Goal: Task Accomplishment & Management: Manage account settings

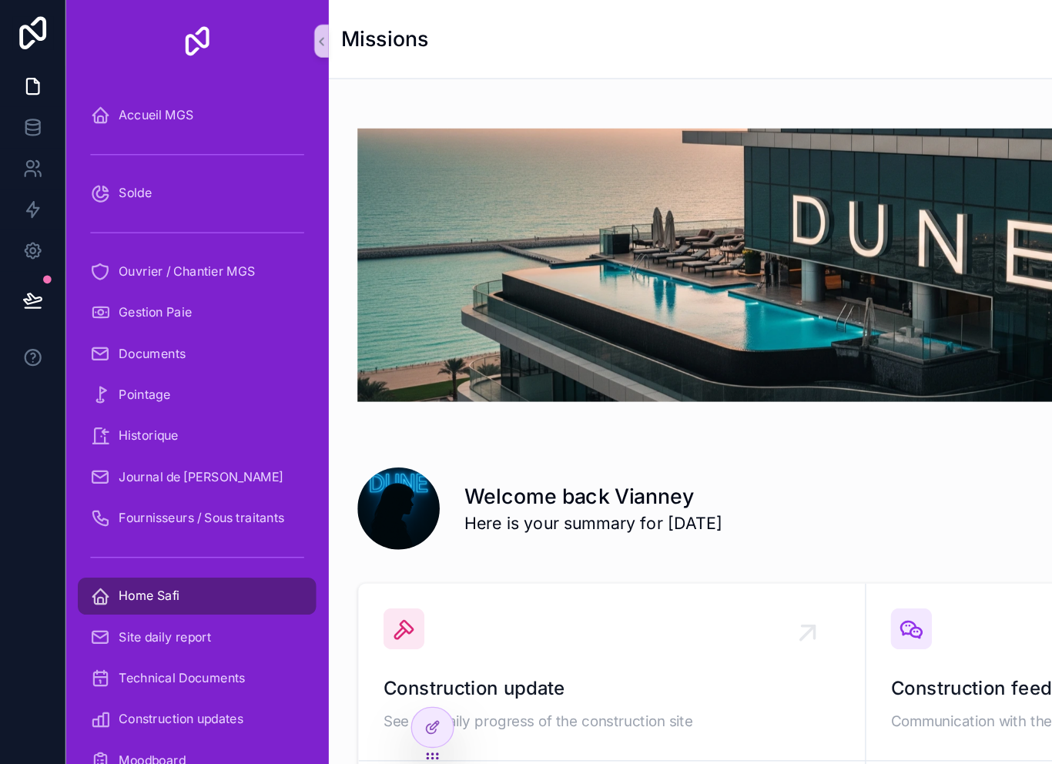
click at [0, 0] on icon at bounding box center [0, 0] width 0 height 0
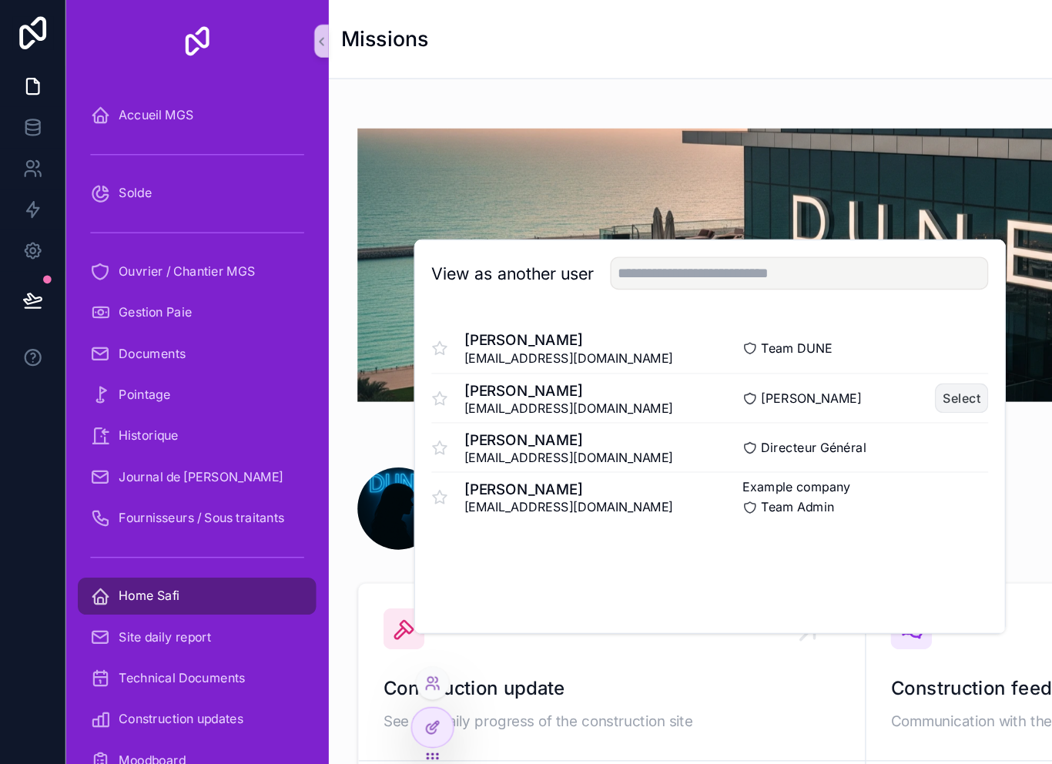
click at [723, 310] on button "Select" at bounding box center [721, 298] width 40 height 22
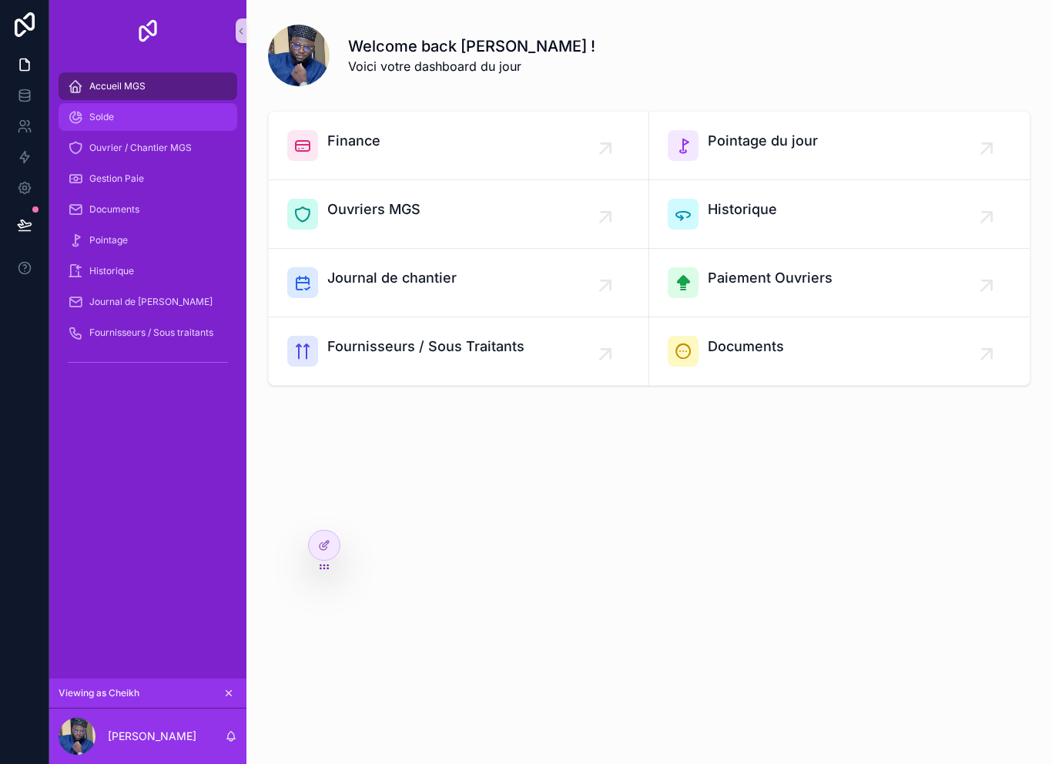
click at [96, 107] on div "Solde" at bounding box center [148, 117] width 160 height 25
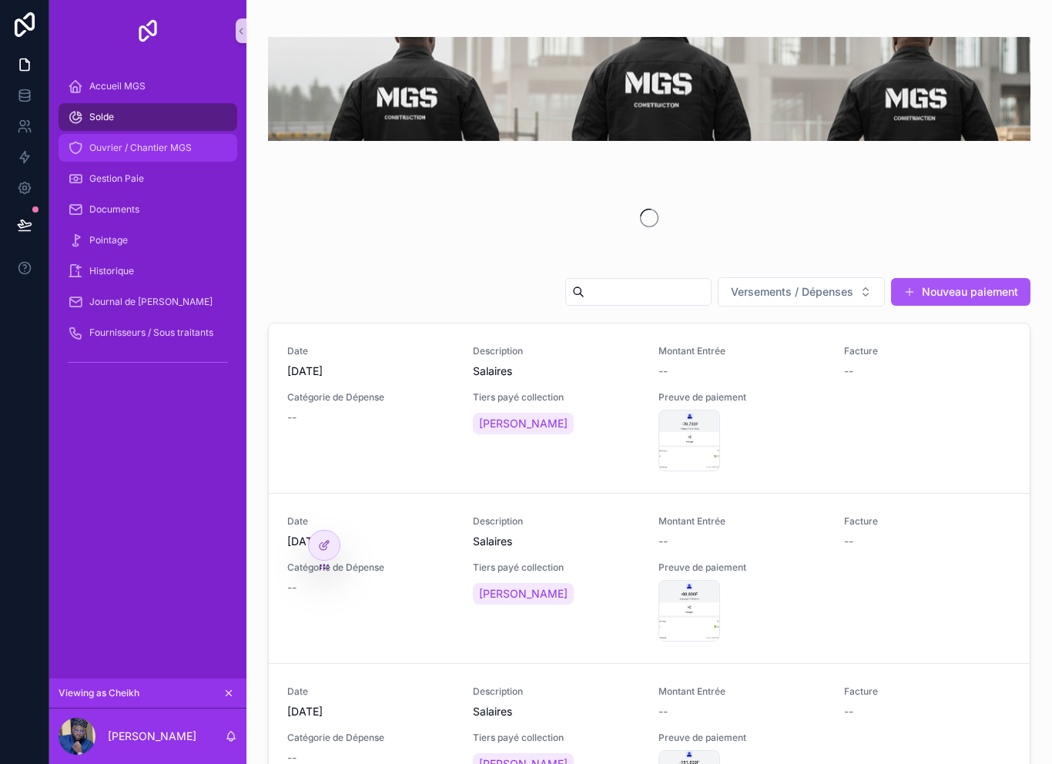
click at [118, 149] on span "Ouvrier / Chantier MGS" at bounding box center [140, 148] width 102 height 12
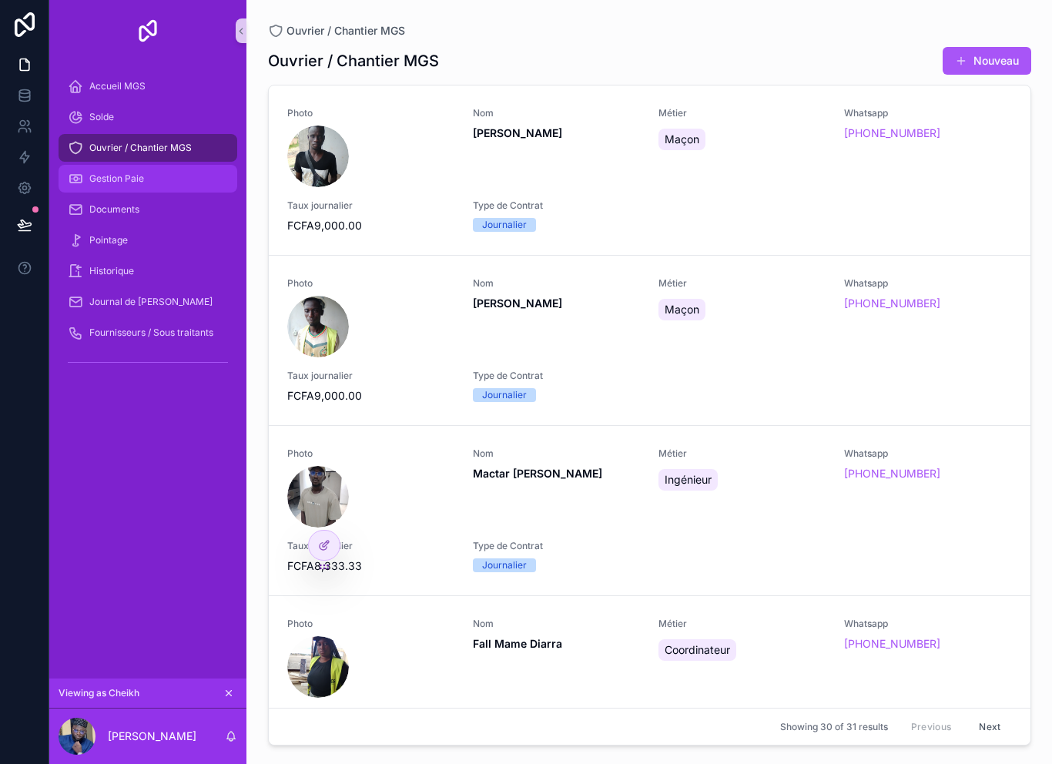
click at [117, 177] on span "Gestion Paie" at bounding box center [116, 179] width 55 height 12
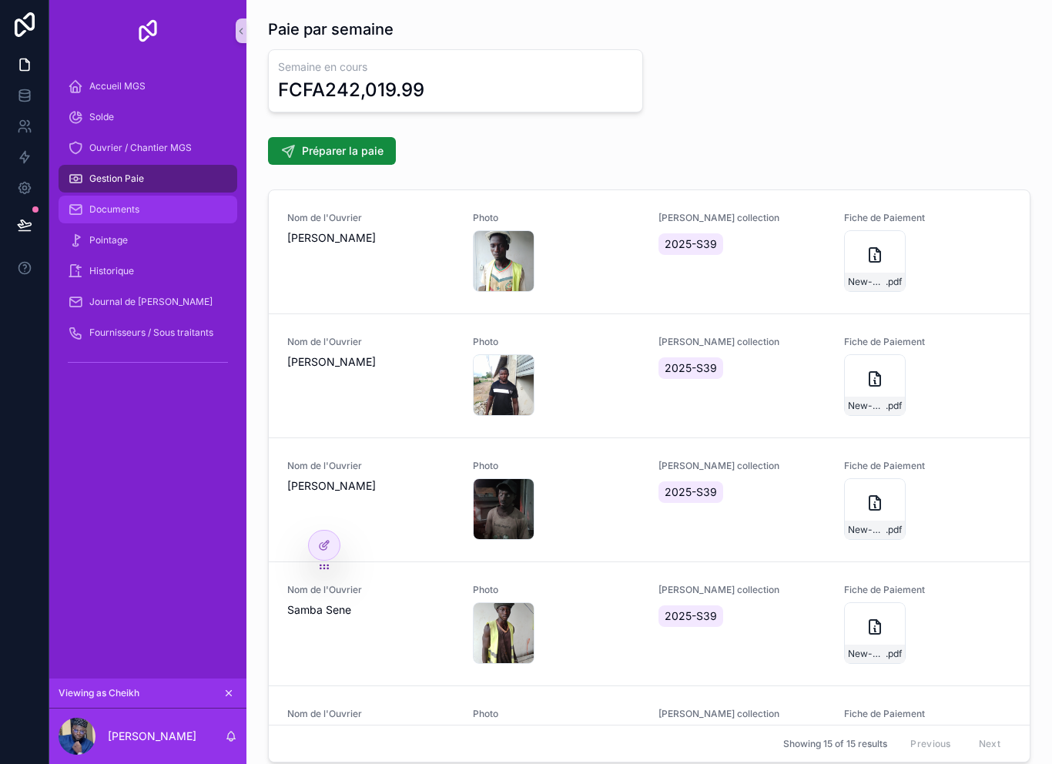
click at [113, 215] on span "Documents" at bounding box center [114, 209] width 50 height 12
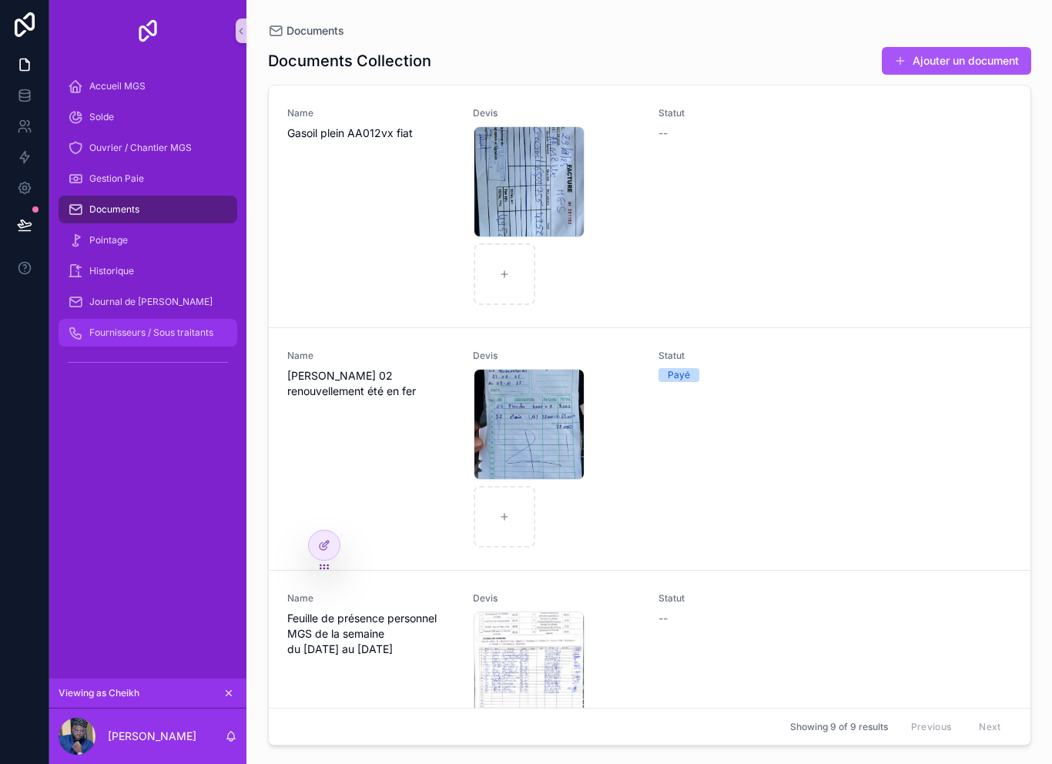
click at [113, 335] on span "Fournisseurs / Sous traitants" at bounding box center [151, 333] width 124 height 12
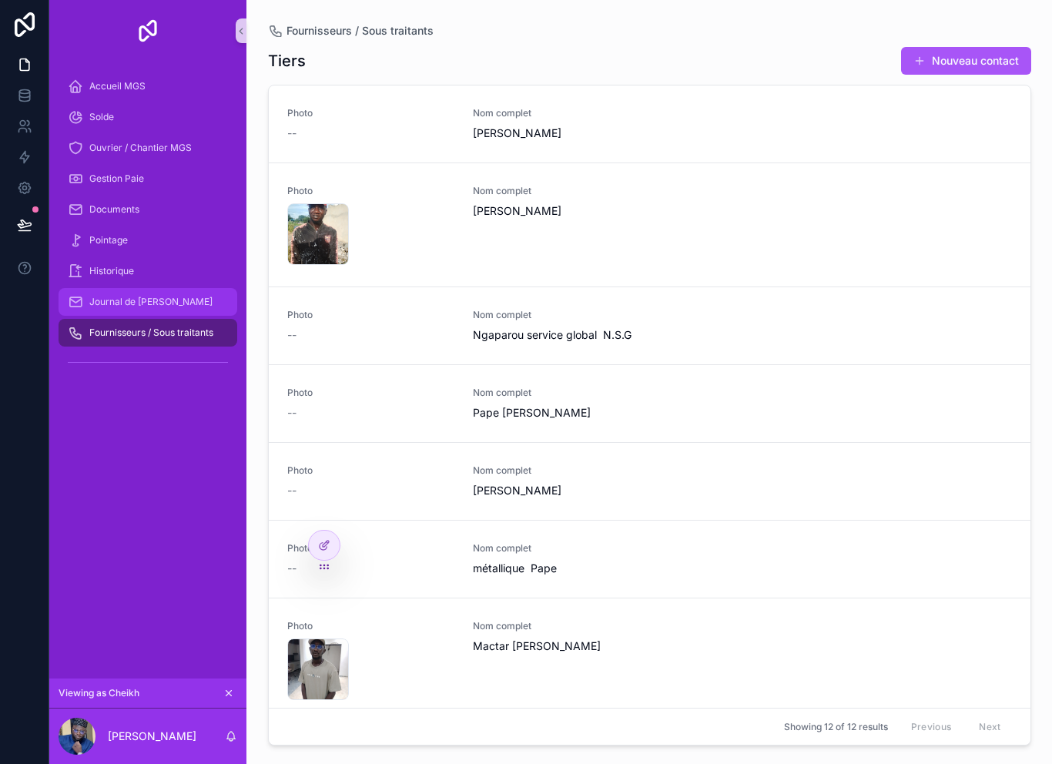
click at [110, 301] on span "Journal de [PERSON_NAME]" at bounding box center [150, 302] width 123 height 12
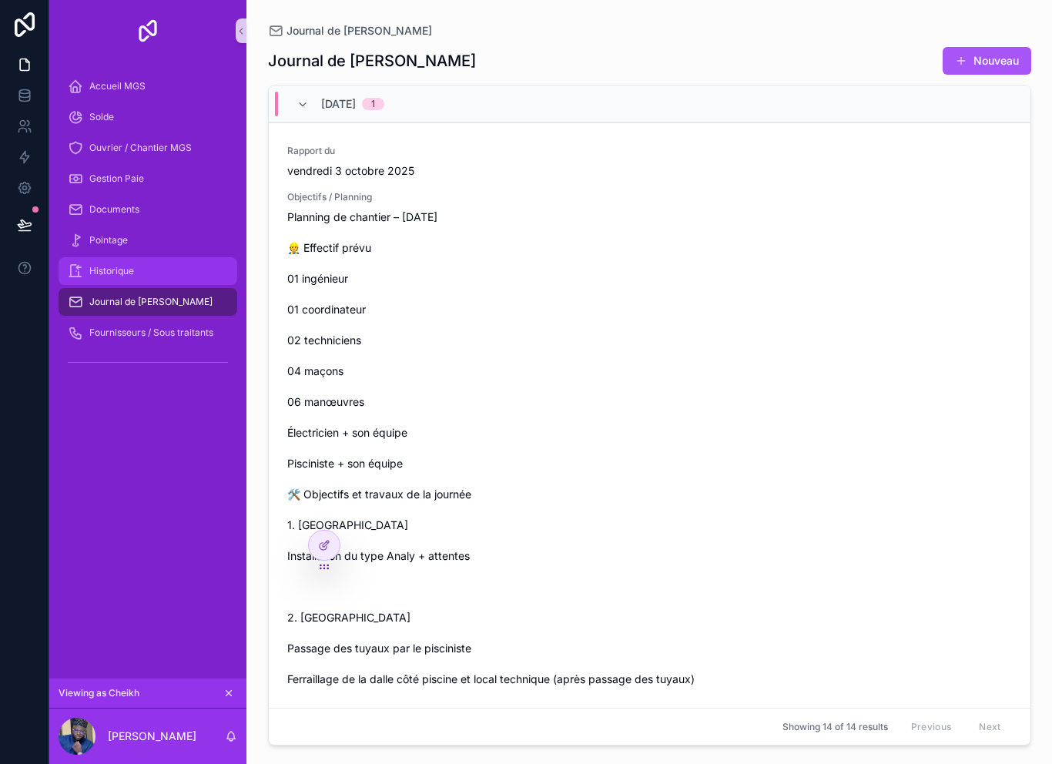
click at [103, 264] on div "Historique" at bounding box center [148, 271] width 160 height 25
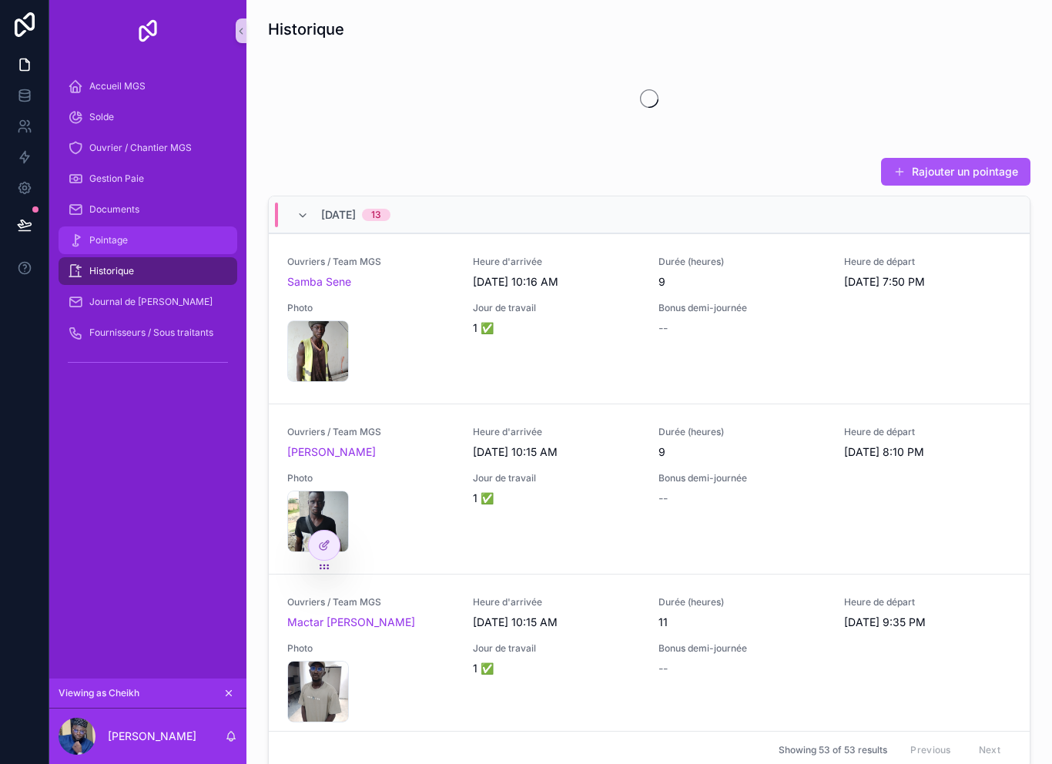
click at [112, 232] on div "Pointage" at bounding box center [148, 240] width 160 height 25
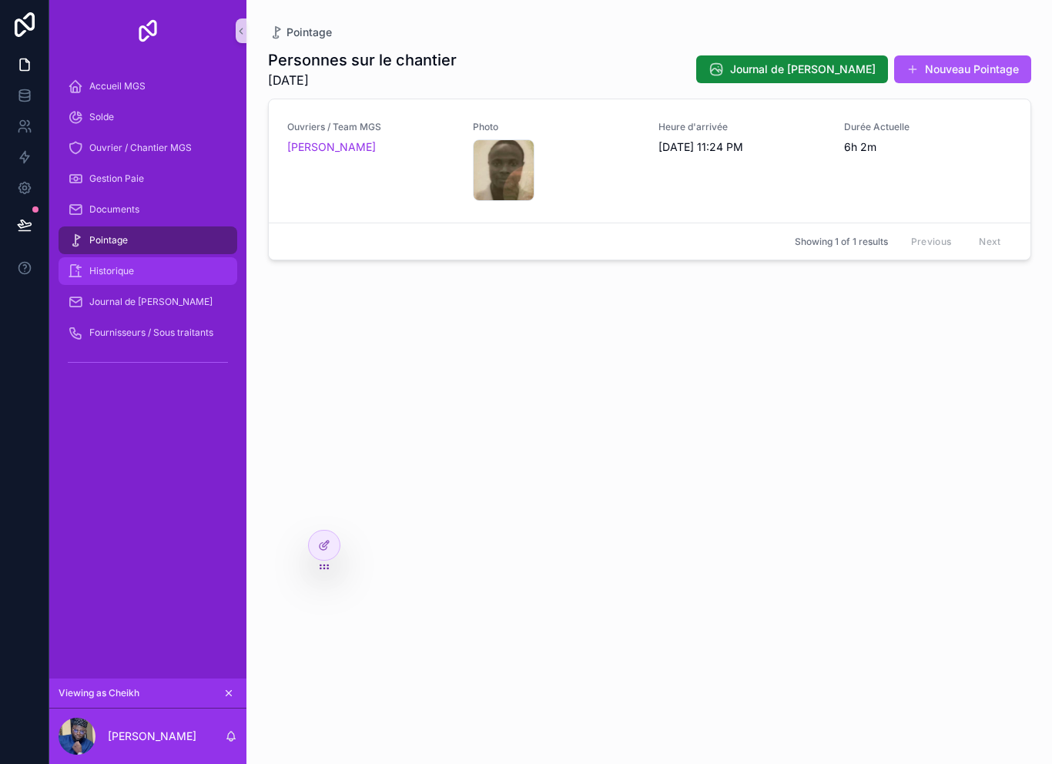
click at [103, 260] on div "Historique" at bounding box center [148, 271] width 160 height 25
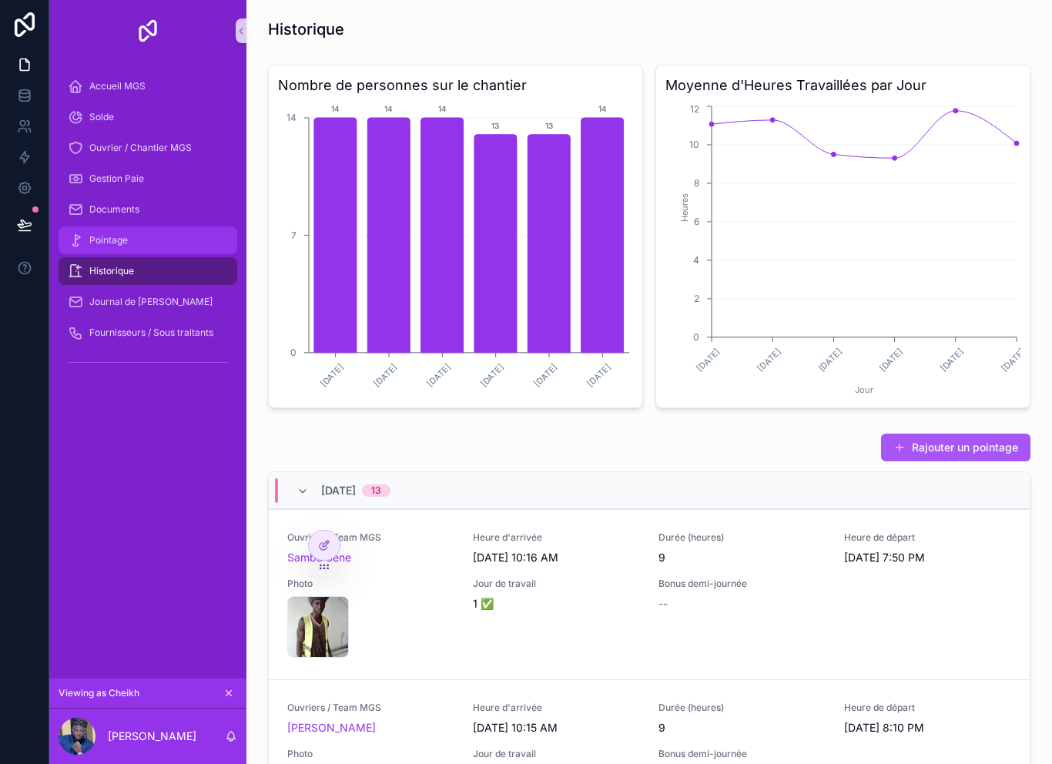
click at [106, 230] on div "Pointage" at bounding box center [148, 240] width 160 height 25
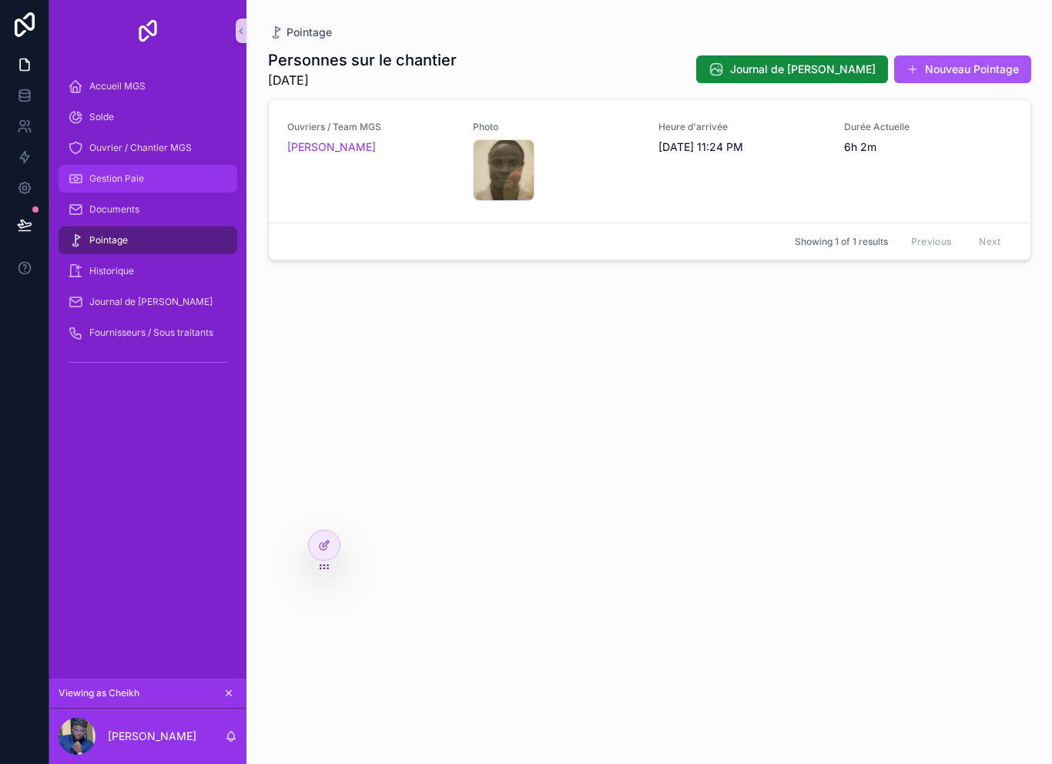
click at [101, 183] on span "Gestion Paie" at bounding box center [116, 179] width 55 height 12
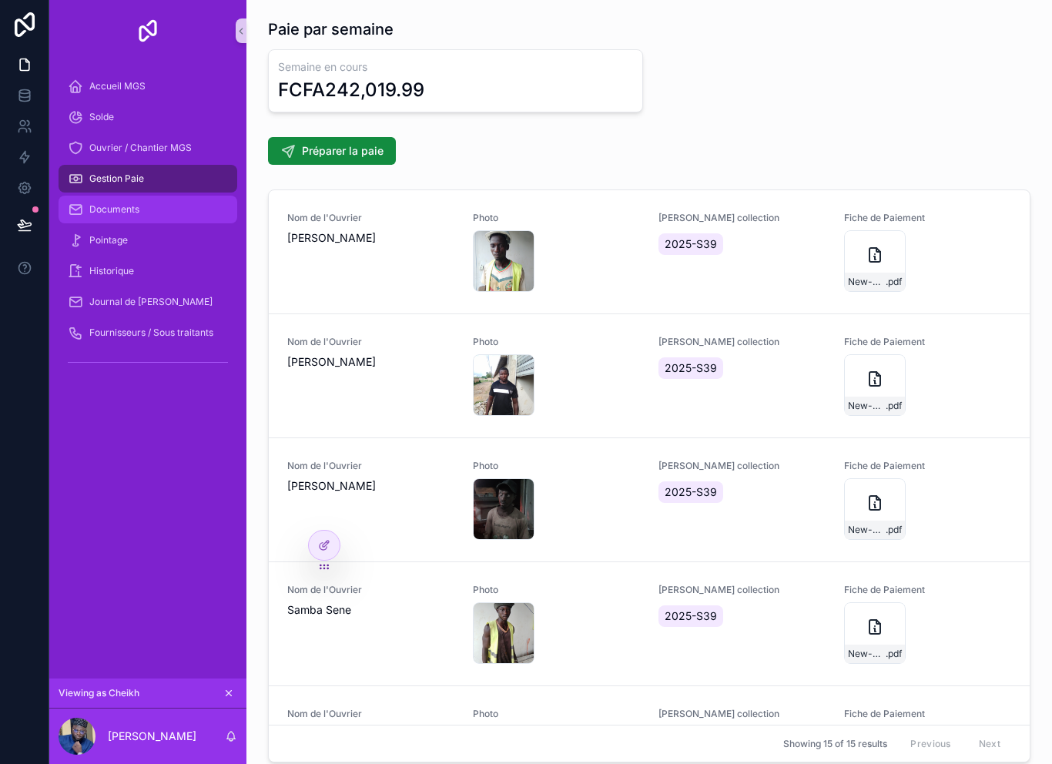
click at [102, 212] on span "Documents" at bounding box center [114, 209] width 50 height 12
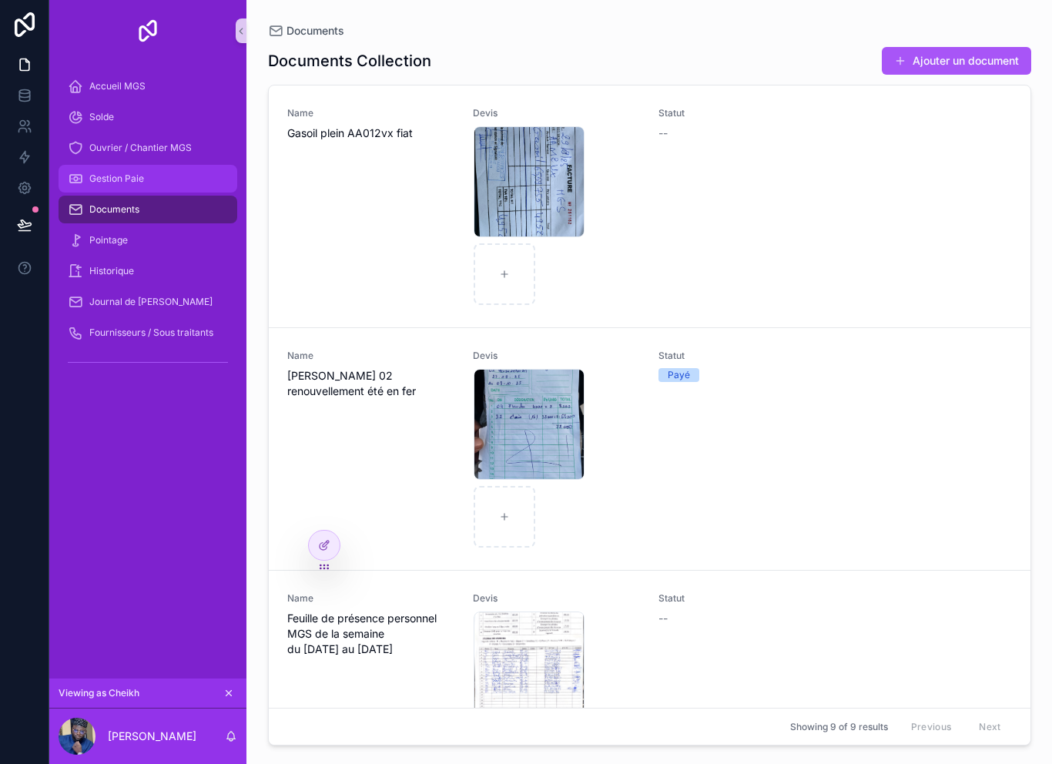
click at [109, 174] on span "Gestion Paie" at bounding box center [116, 179] width 55 height 12
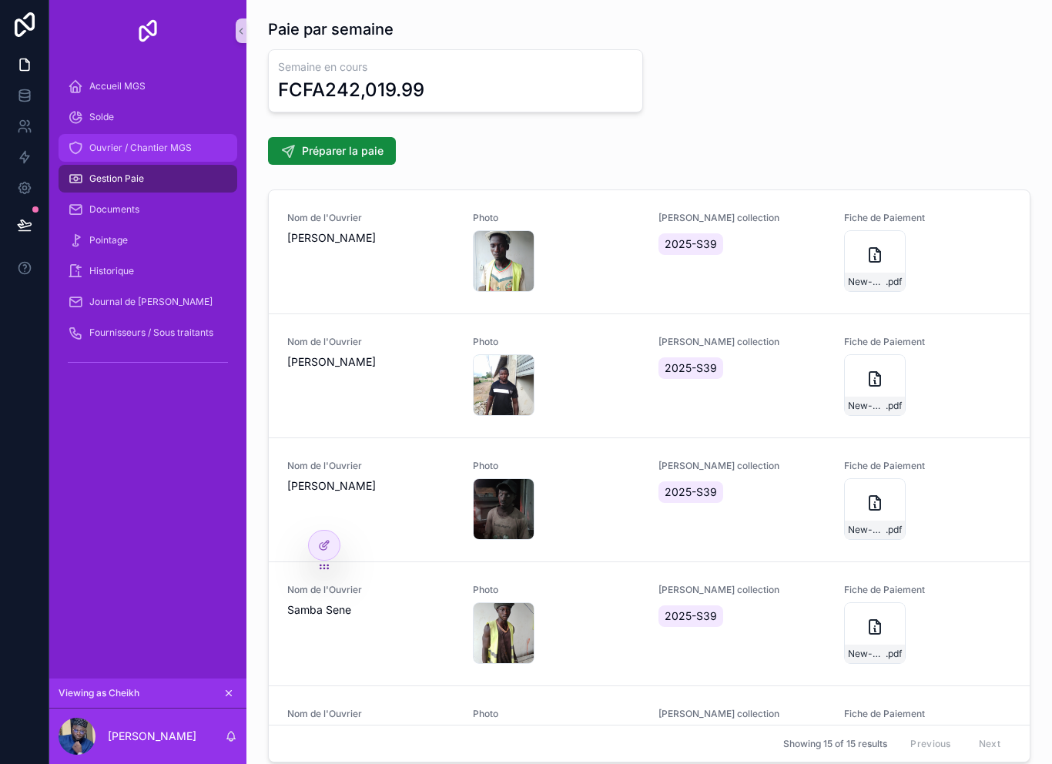
click at [104, 142] on span "Ouvrier / Chantier MGS" at bounding box center [140, 148] width 102 height 12
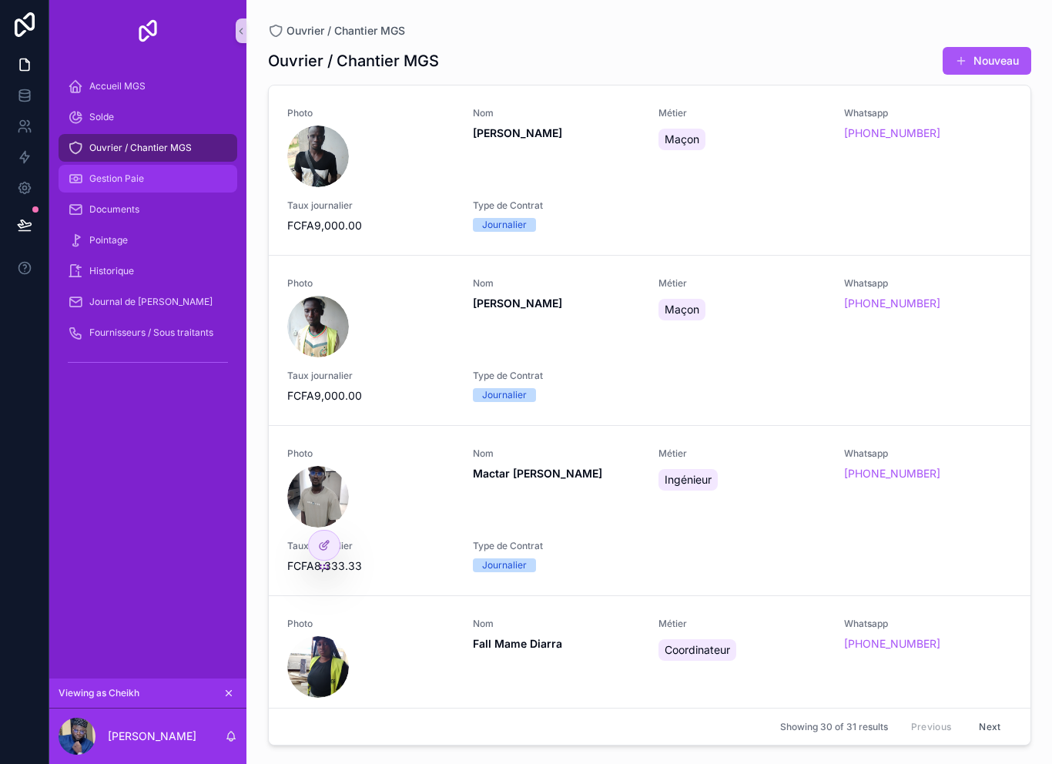
click at [110, 181] on span "Gestion Paie" at bounding box center [116, 179] width 55 height 12
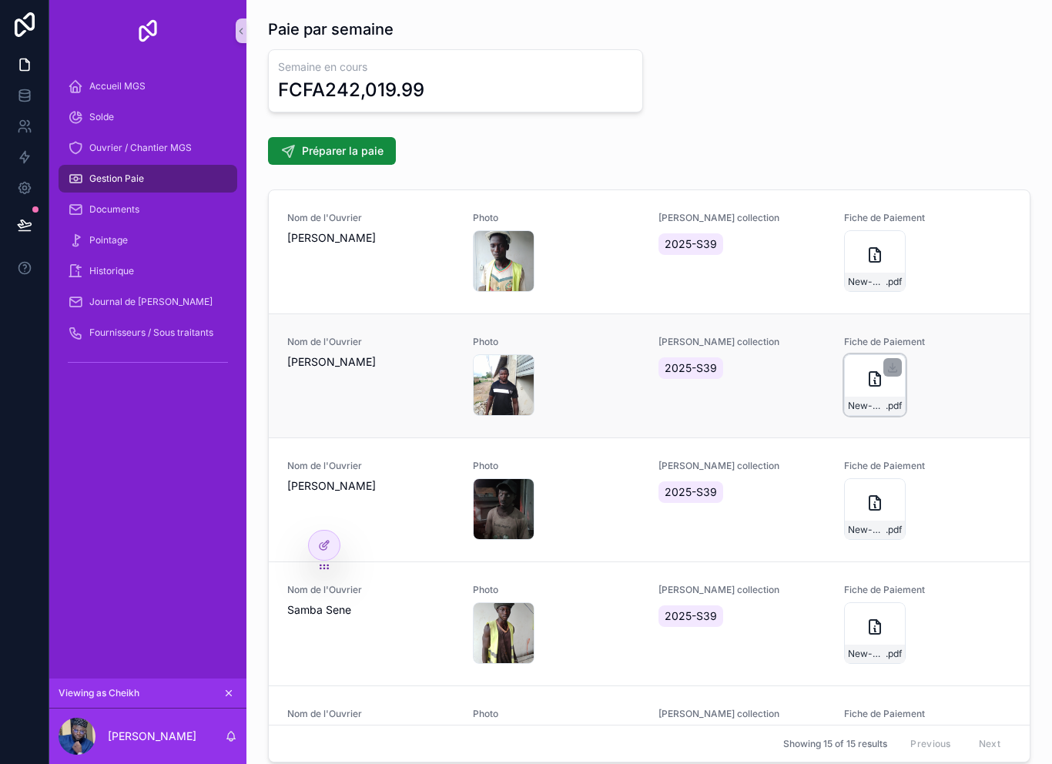
click at [854, 382] on div "New-Document .pdf" at bounding box center [875, 385] width 62 height 62
click at [101, 144] on span "Ouvrier / Chantier MGS" at bounding box center [140, 148] width 102 height 12
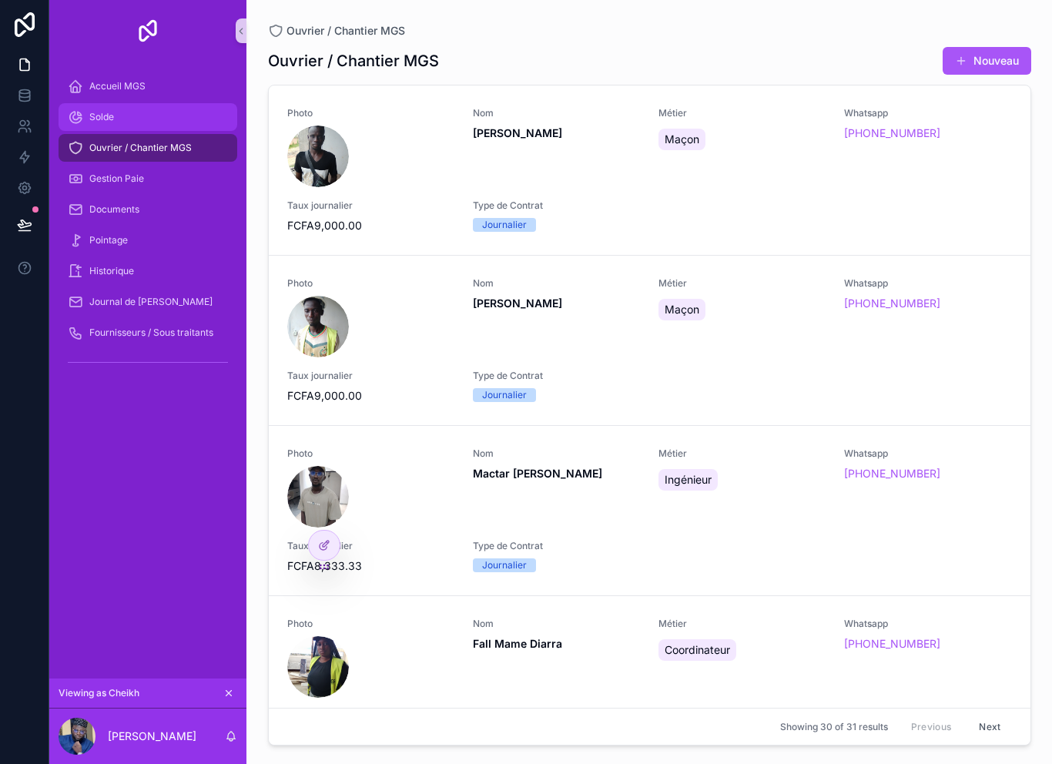
click at [94, 115] on span "Solde" at bounding box center [101, 117] width 25 height 12
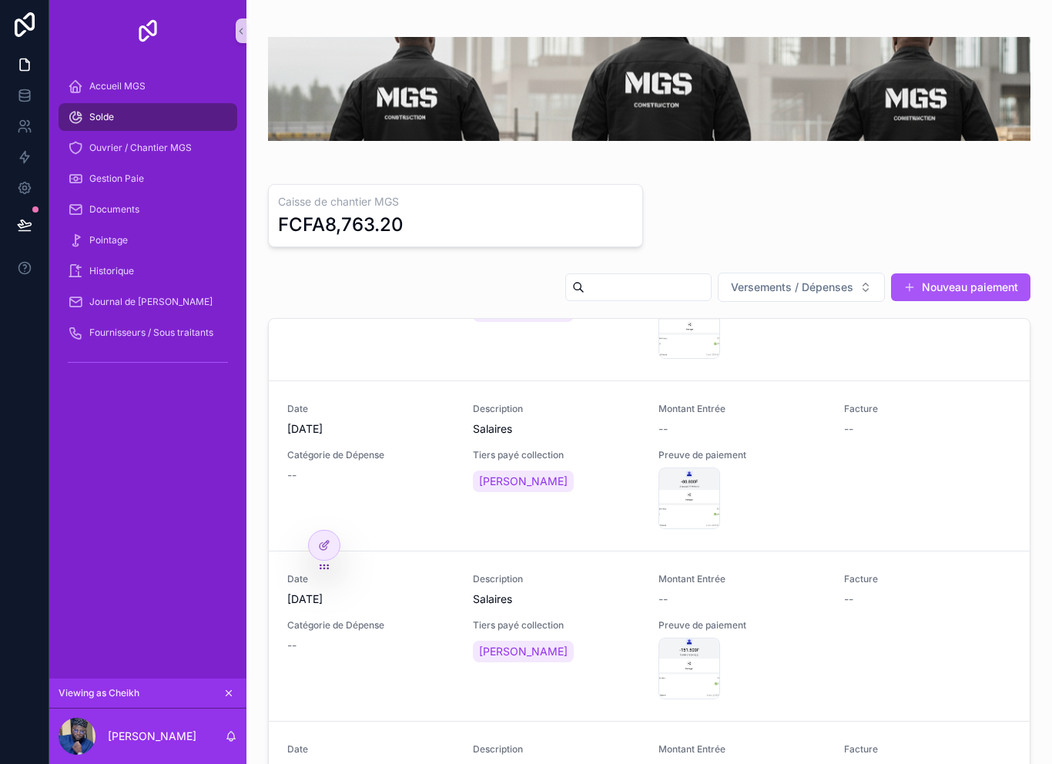
scroll to position [110, 0]
click at [682, 494] on div "Screenshot_20251002-212322~2 .png" at bounding box center [690, 496] width 62 height 62
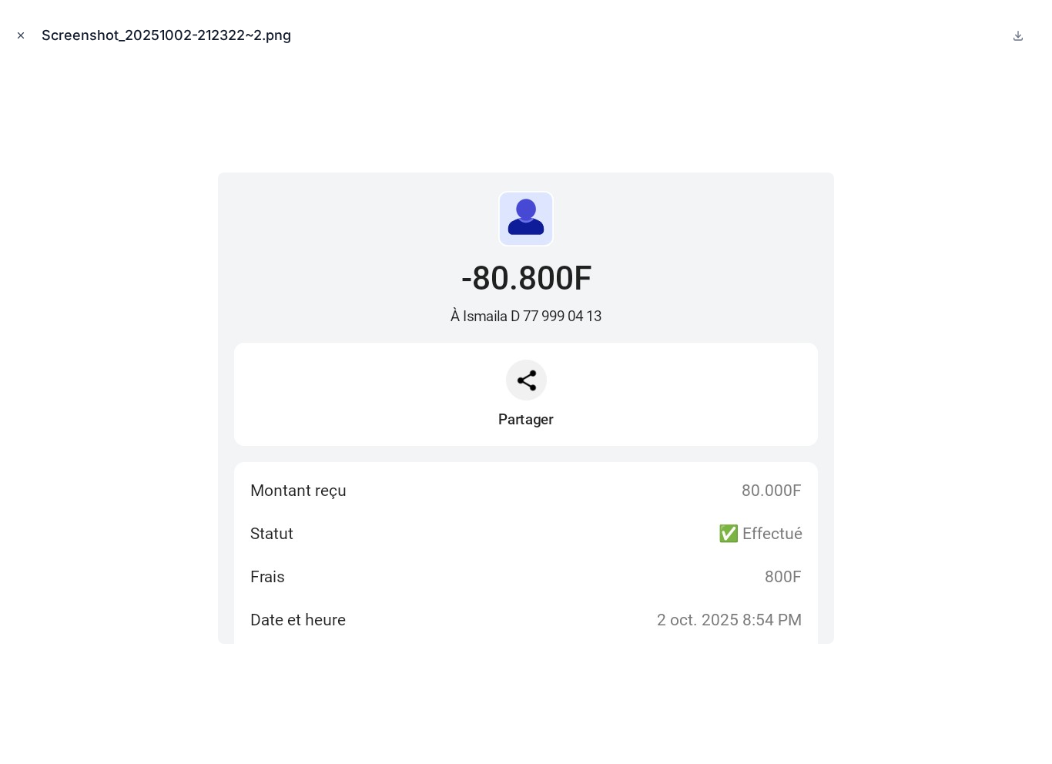
click at [29, 31] on button "Close modal" at bounding box center [20, 35] width 17 height 17
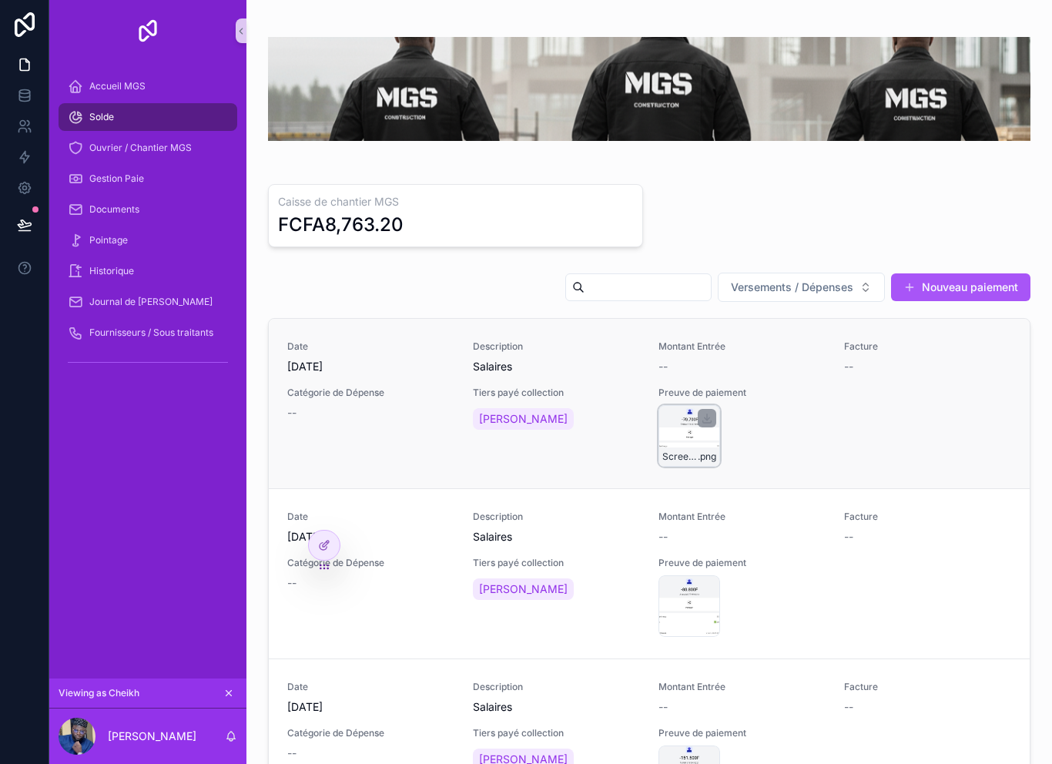
click at [680, 446] on div "Screenshot_20251002-212049~2 .png" at bounding box center [690, 436] width 62 height 62
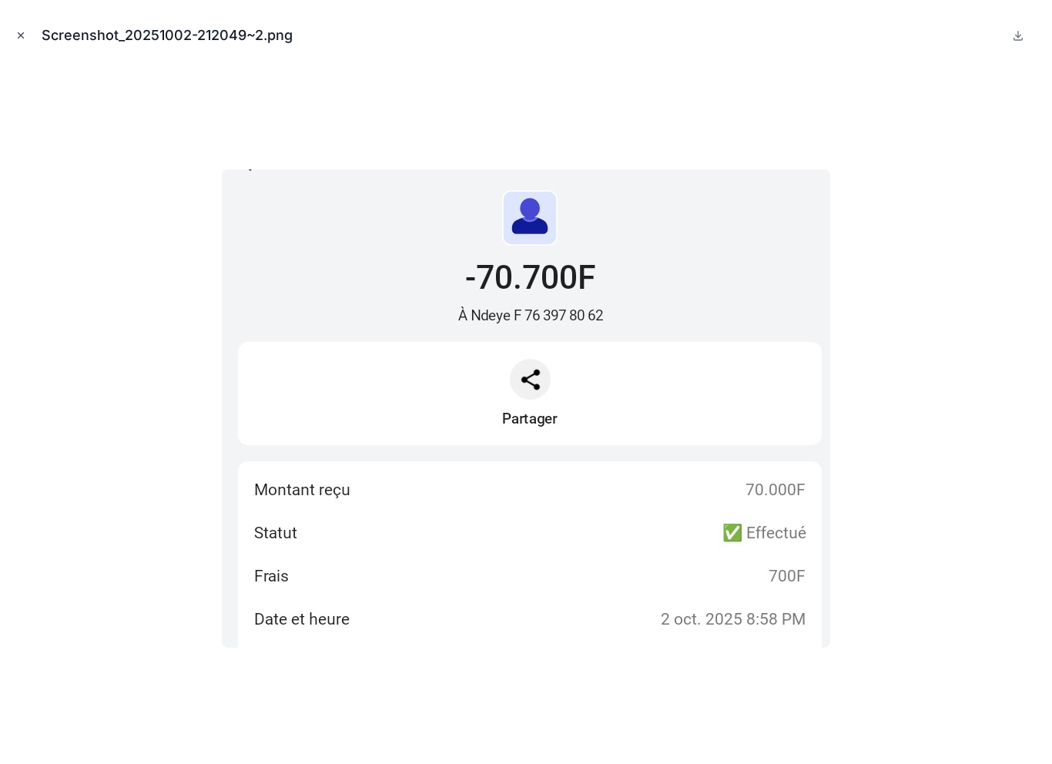
click at [23, 29] on button "Close modal" at bounding box center [20, 35] width 17 height 17
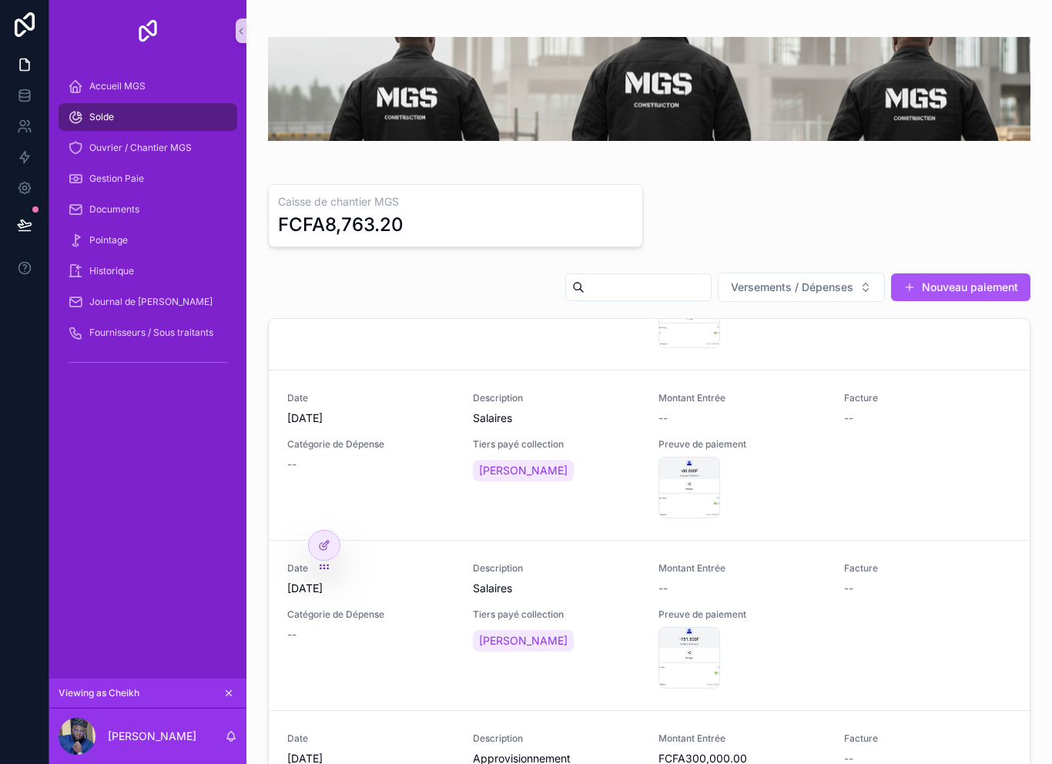
scroll to position [200, 0]
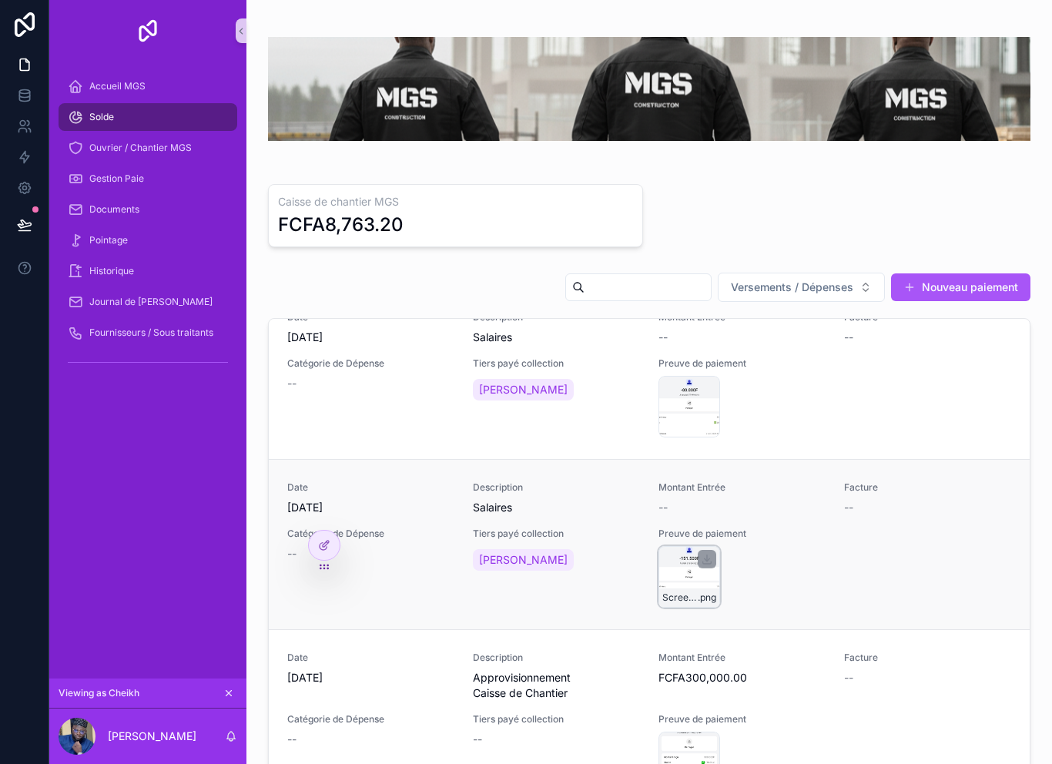
click at [681, 578] on div "Screenshot_20251002-212400~2 .png" at bounding box center [690, 577] width 62 height 62
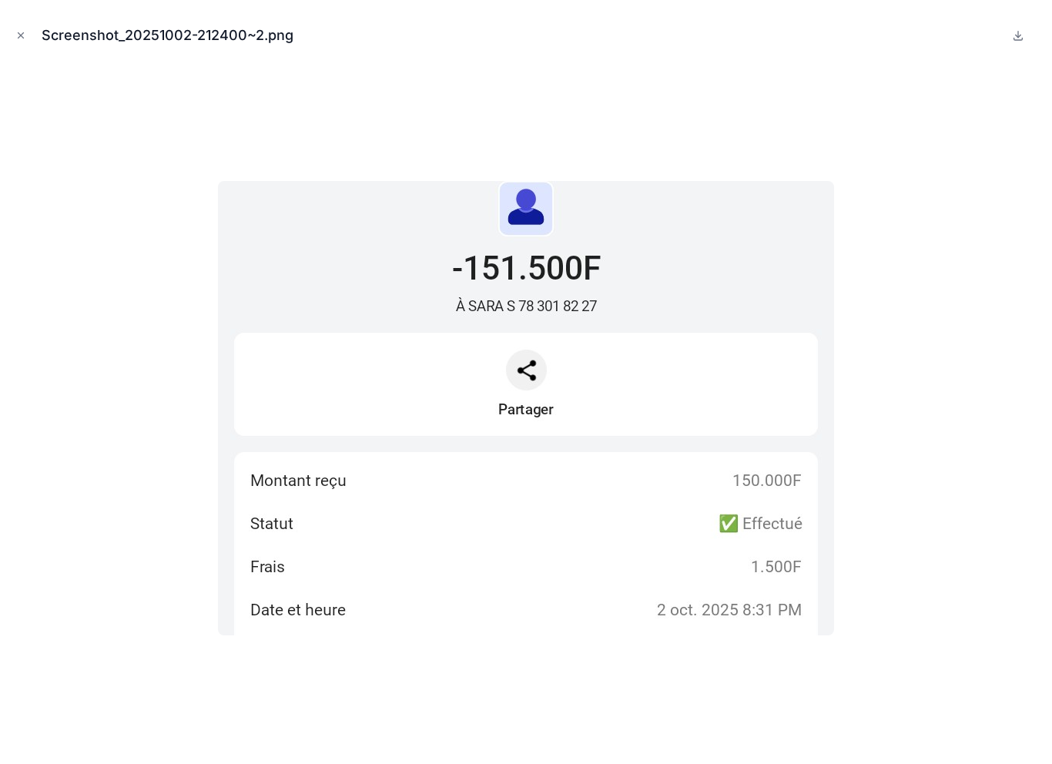
click at [25, 22] on div "Screenshot_20251002-212400~2.png" at bounding box center [526, 35] width 1028 height 46
click at [20, 34] on icon "Close modal" at bounding box center [20, 35] width 11 height 11
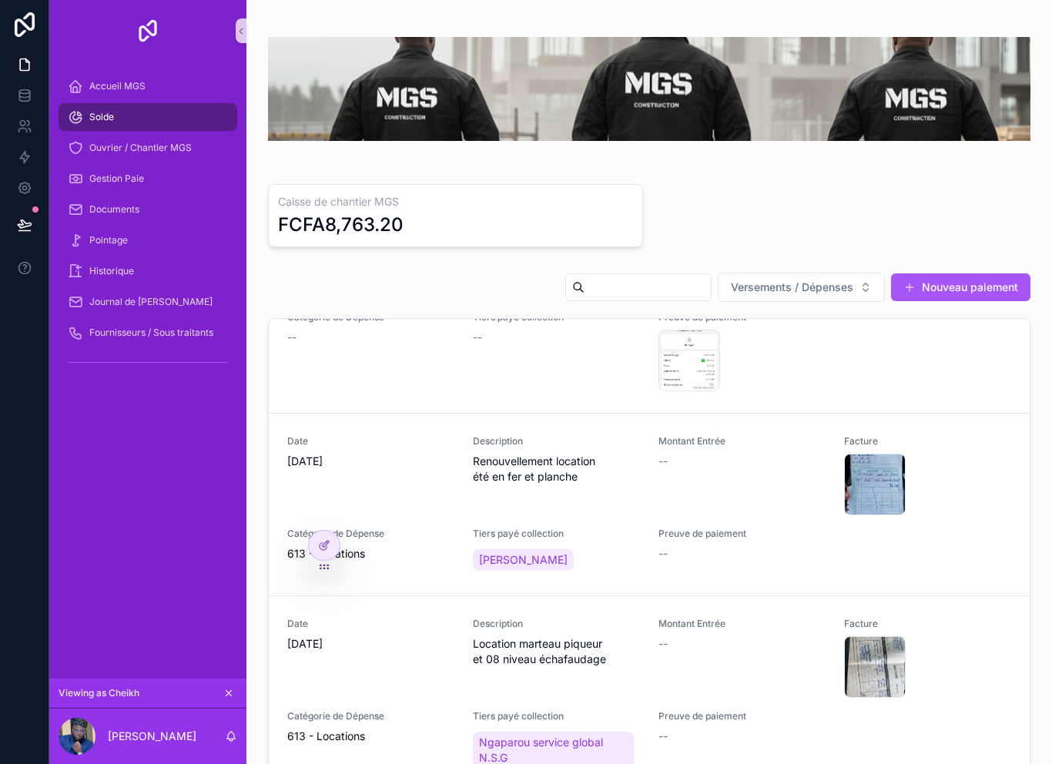
scroll to position [599, 0]
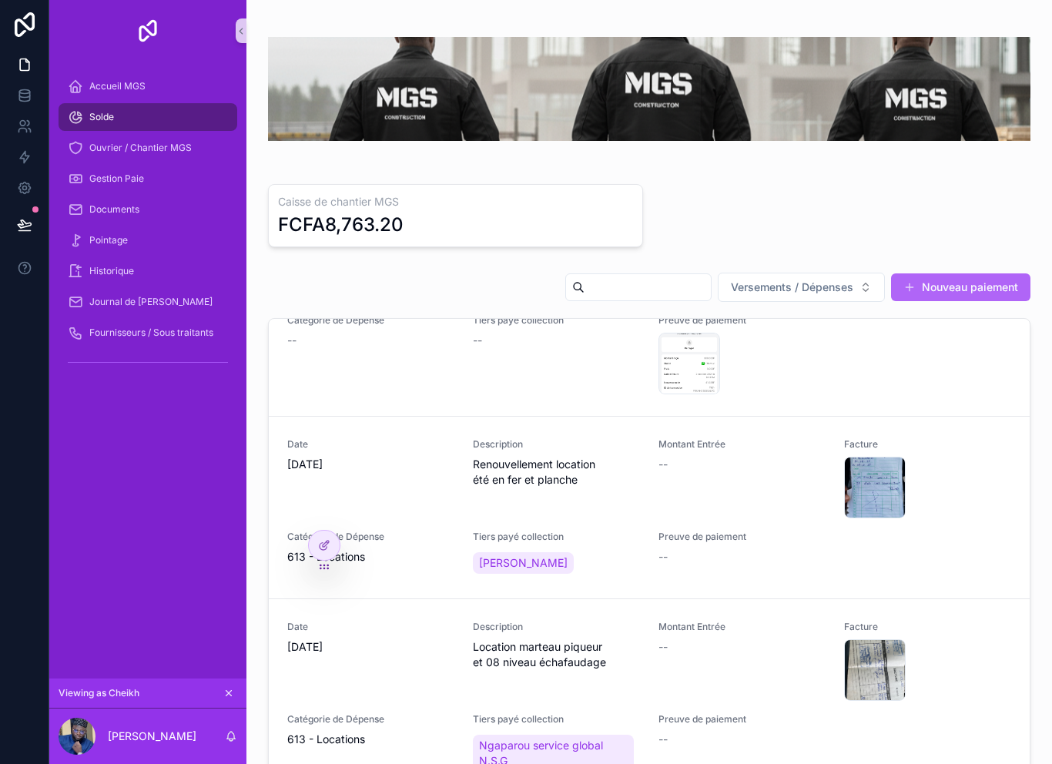
click at [981, 285] on button "Nouveau paiement" at bounding box center [960, 287] width 139 height 28
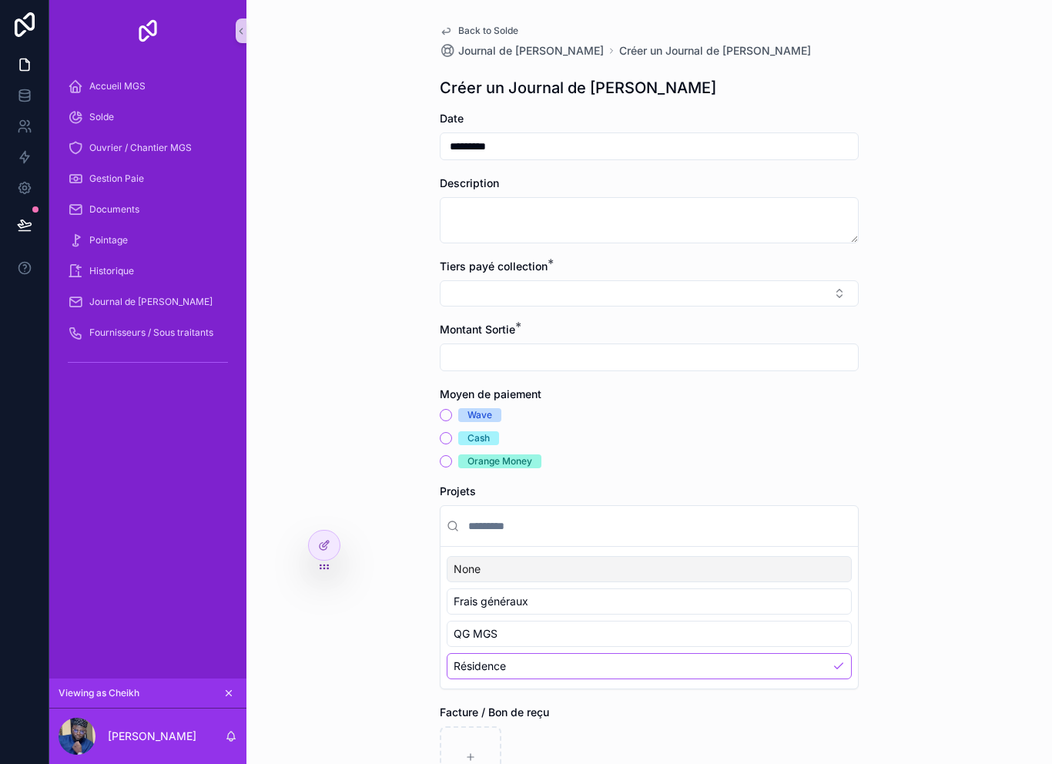
click at [344, 543] on div "Back to Solde Journal de [PERSON_NAME] un Journal de [PERSON_NAME] un Journal d…" at bounding box center [649, 382] width 806 height 764
click at [326, 546] on icon at bounding box center [324, 545] width 12 height 12
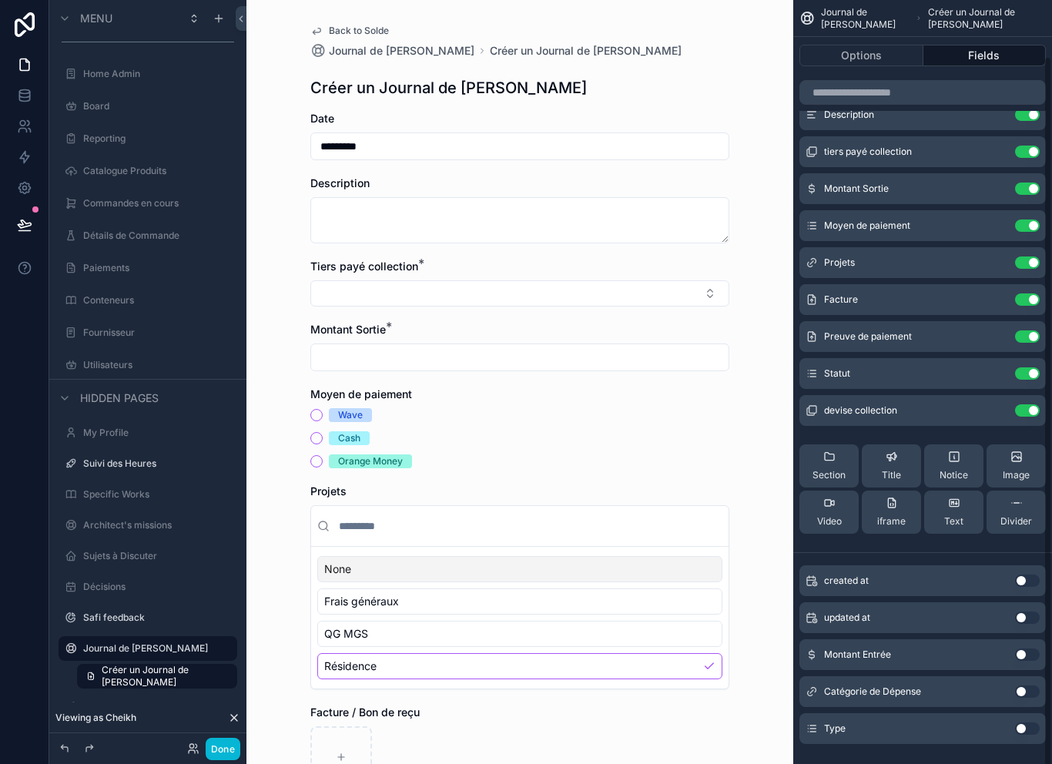
scroll to position [60, 0]
click at [997, 371] on icon "scrollable content" at bounding box center [998, 374] width 6 height 6
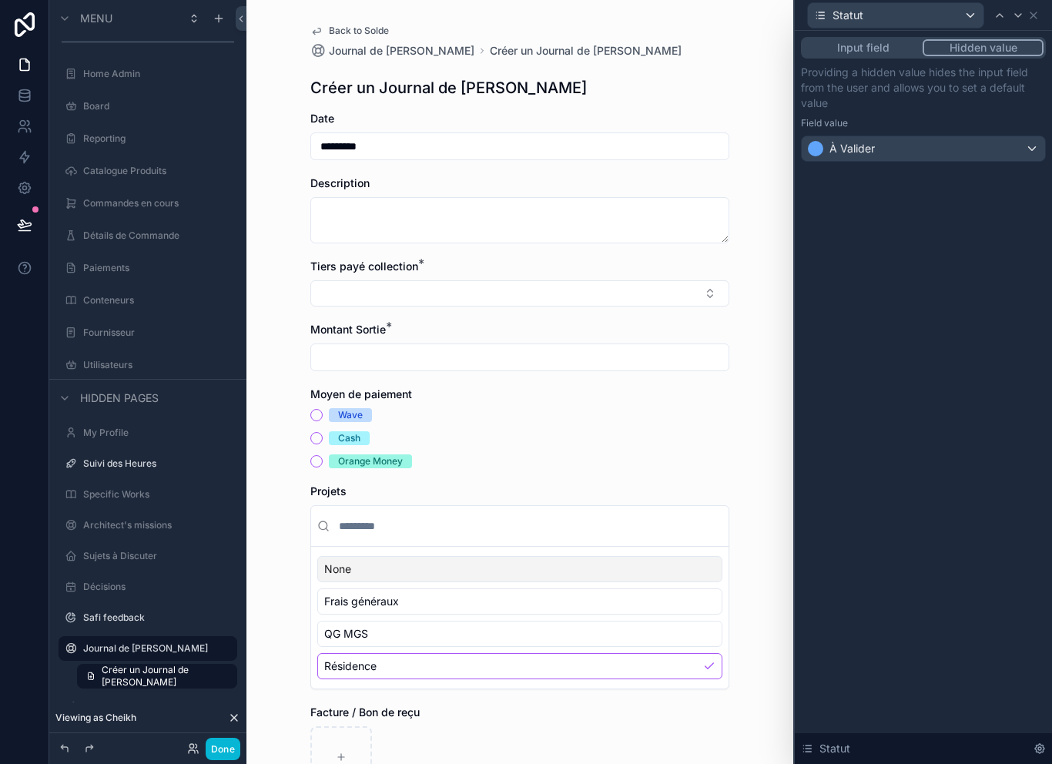
click at [1016, 136] on div "À Valider" at bounding box center [923, 148] width 243 height 25
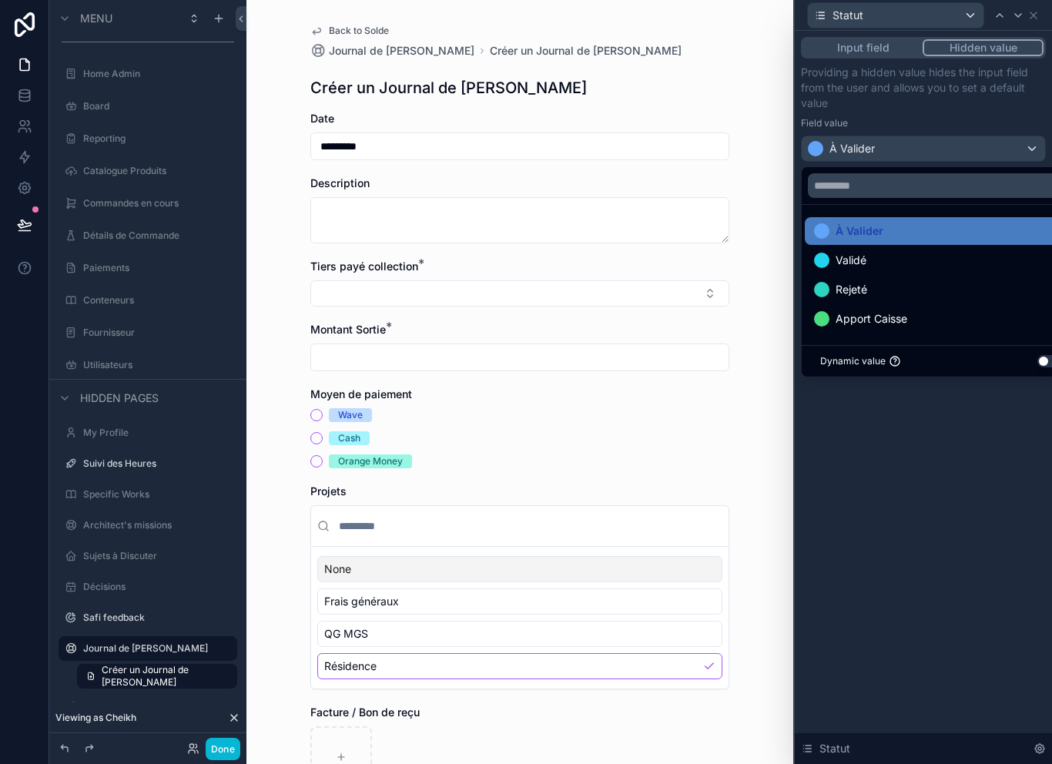
click at [915, 451] on div at bounding box center [923, 382] width 257 height 764
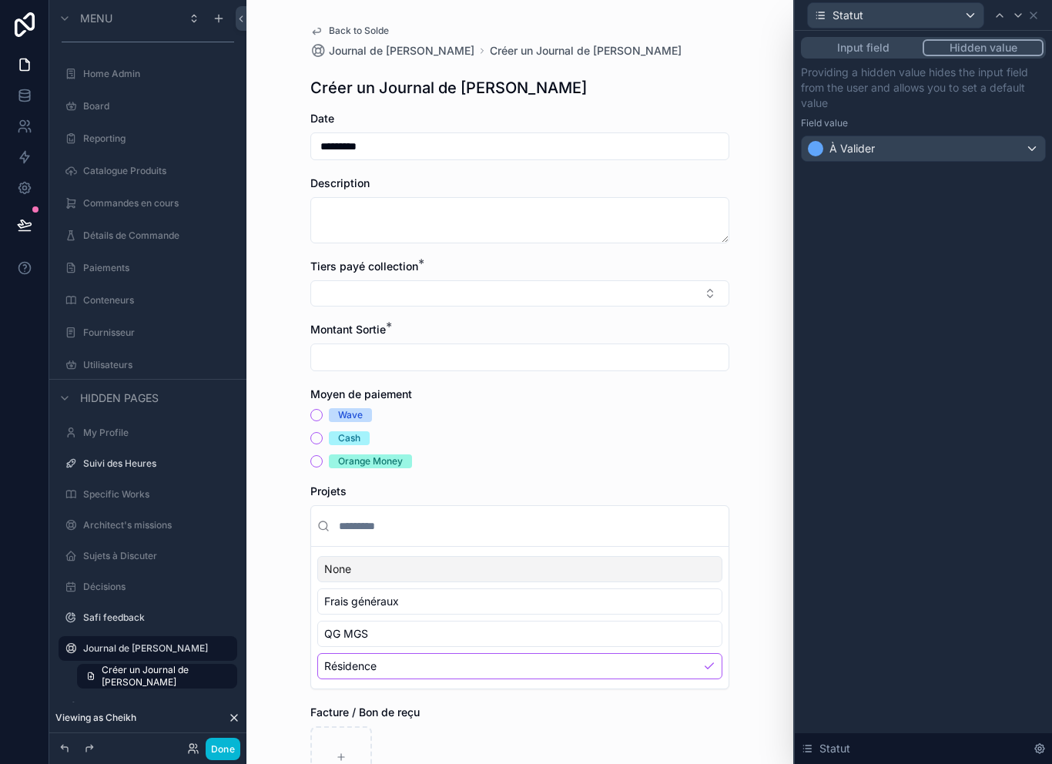
click at [575, 408] on div "Wave" at bounding box center [519, 415] width 419 height 14
click at [143, 639] on div "Journal de [PERSON_NAME]" at bounding box center [147, 648] width 129 height 18
click at [151, 664] on span "Créer un Journal de [PERSON_NAME]" at bounding box center [165, 676] width 126 height 25
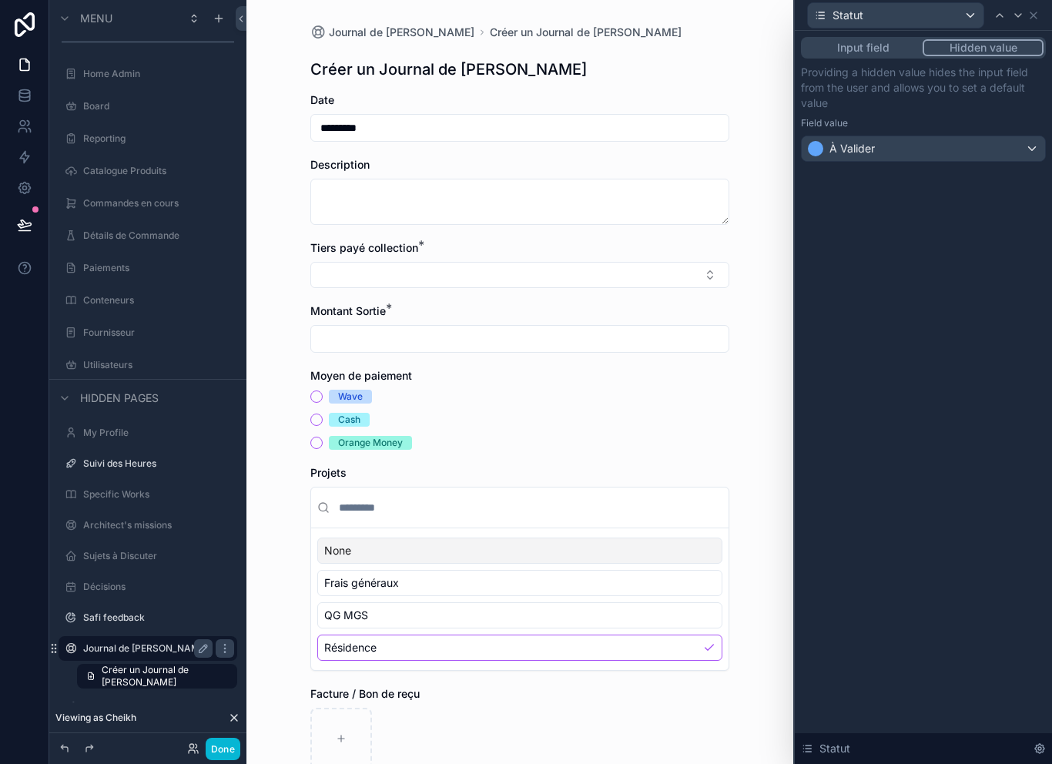
click at [170, 639] on div "Journal de [PERSON_NAME]" at bounding box center [147, 648] width 129 height 18
click at [166, 642] on label "Journal de [PERSON_NAME]" at bounding box center [145, 648] width 125 height 12
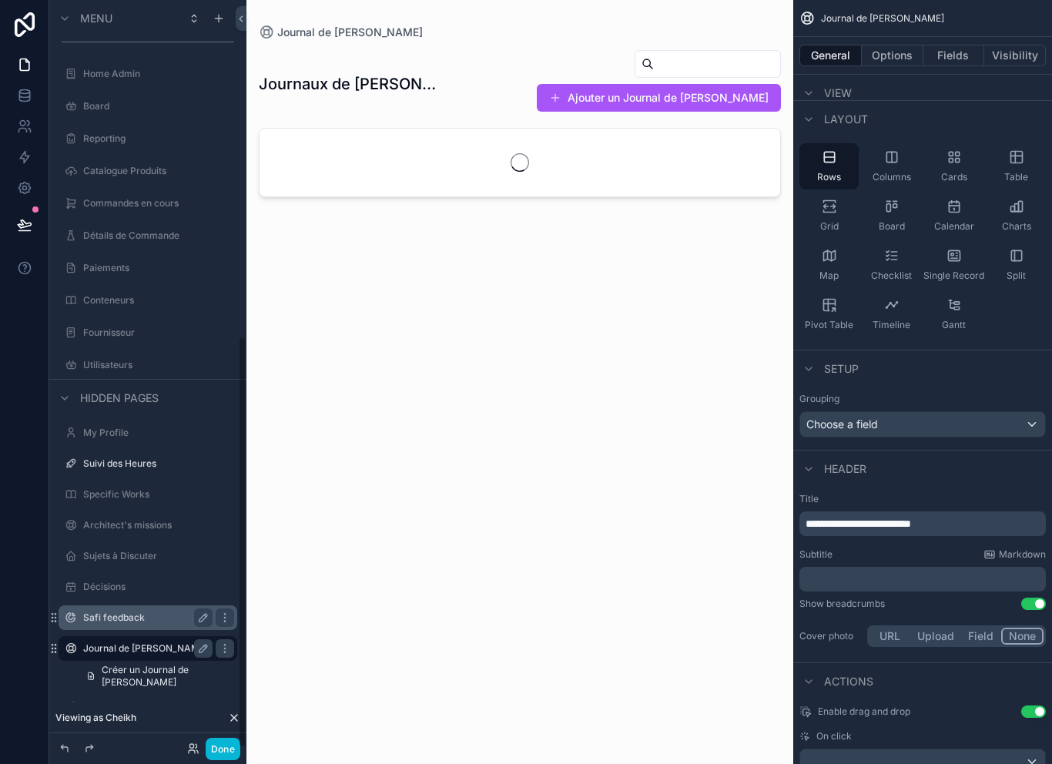
click at [150, 612] on label "Safi feedback" at bounding box center [144, 618] width 123 height 12
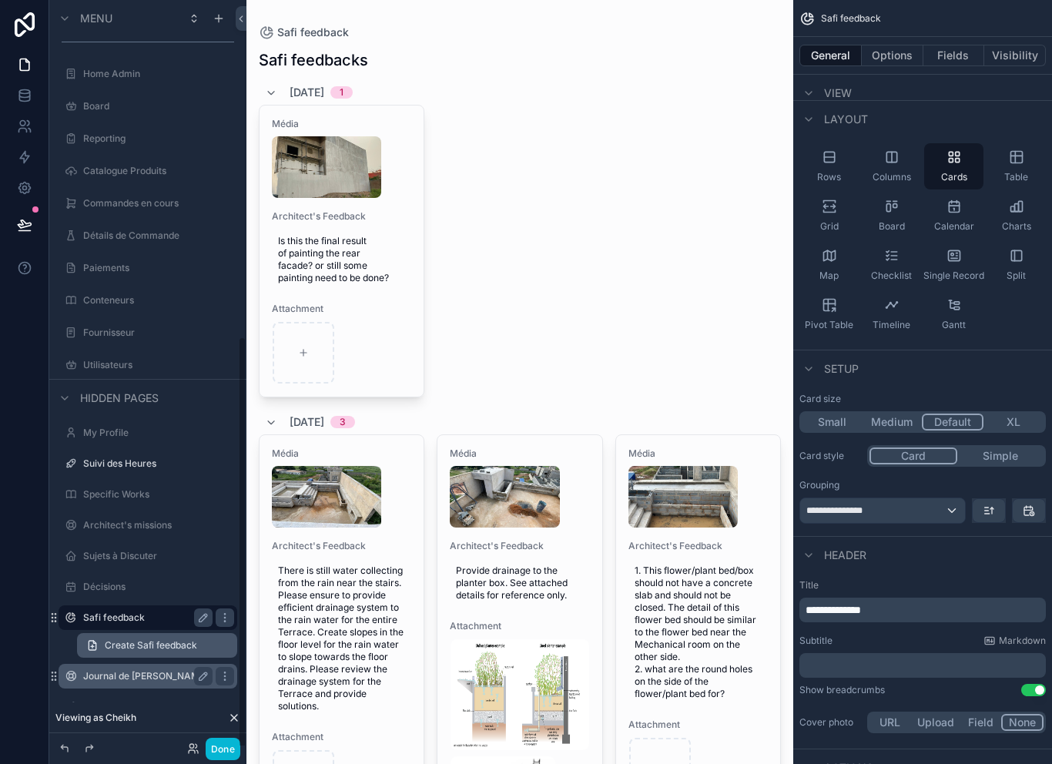
click at [155, 639] on span "Create Safi feedback" at bounding box center [151, 645] width 92 height 12
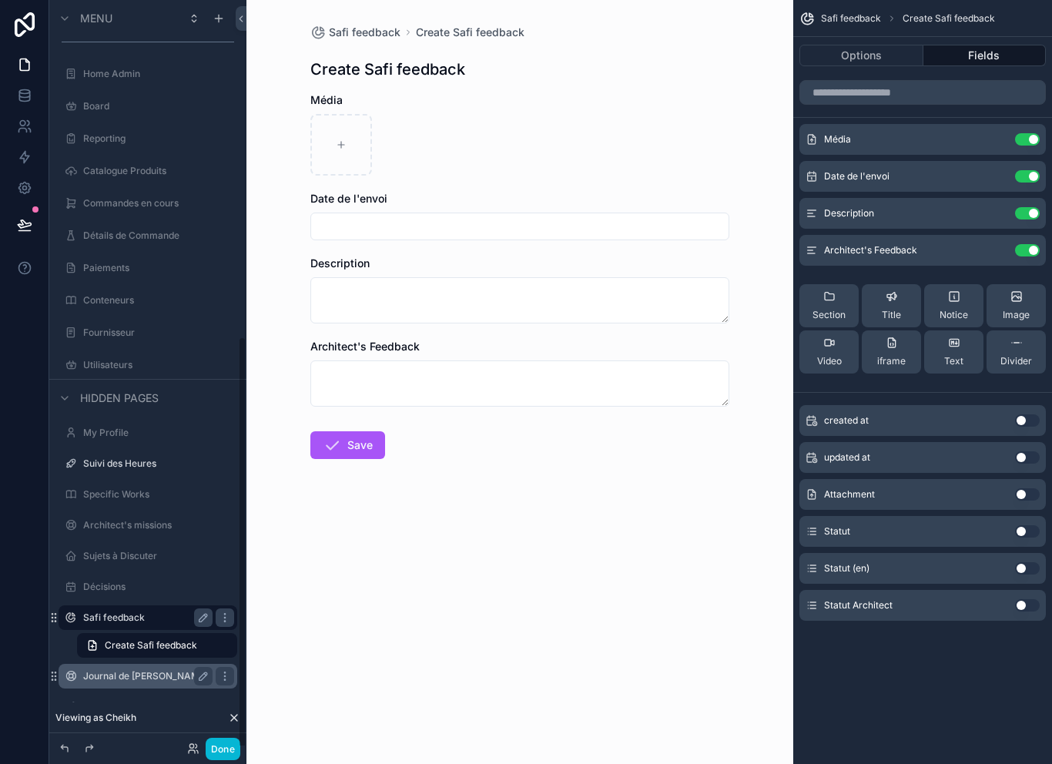
click at [154, 667] on div "Journal de [PERSON_NAME]" at bounding box center [147, 676] width 129 height 18
click at [153, 670] on label "Journal de [PERSON_NAME]" at bounding box center [145, 676] width 125 height 12
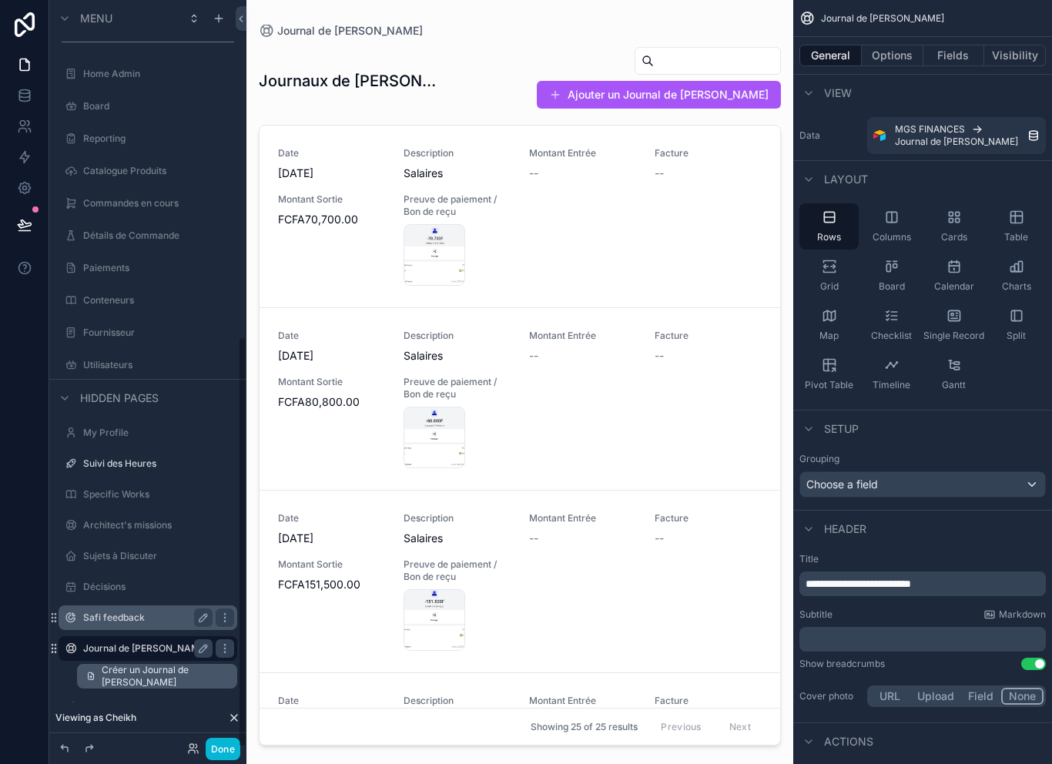
click at [164, 664] on span "Créer un Journal de [PERSON_NAME]" at bounding box center [165, 676] width 126 height 25
click at [163, 664] on span "Créer un Journal de [PERSON_NAME]" at bounding box center [165, 676] width 126 height 25
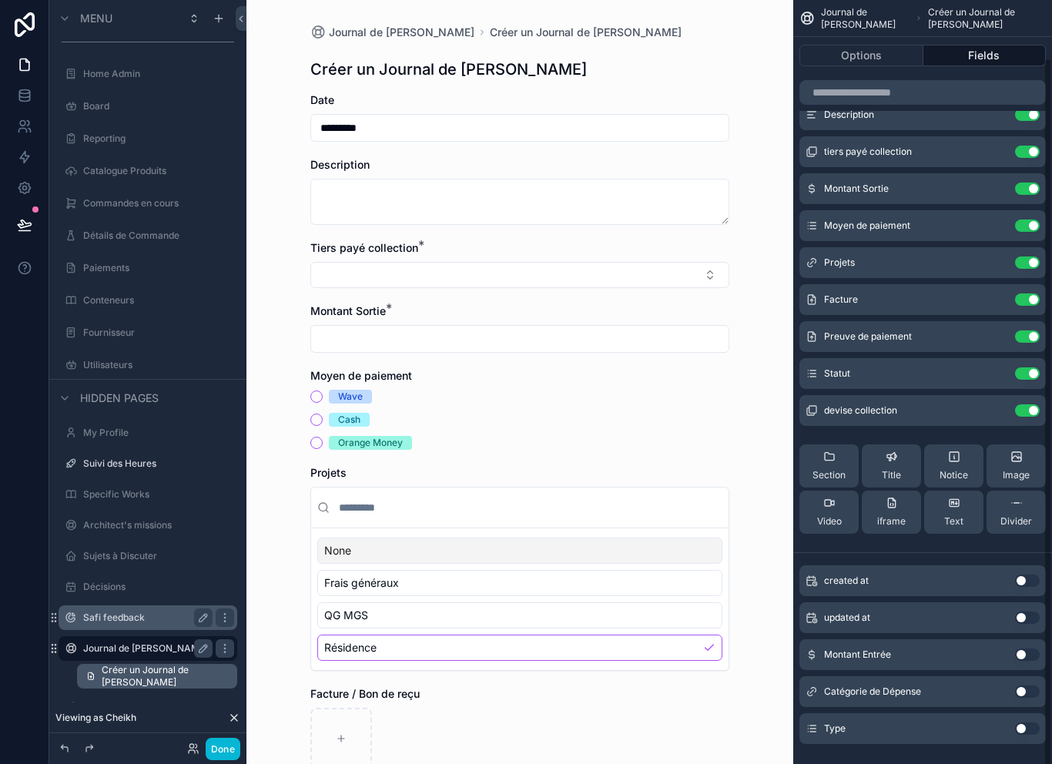
scroll to position [60, 0]
click at [1034, 724] on button "Use setting" at bounding box center [1027, 730] width 25 height 12
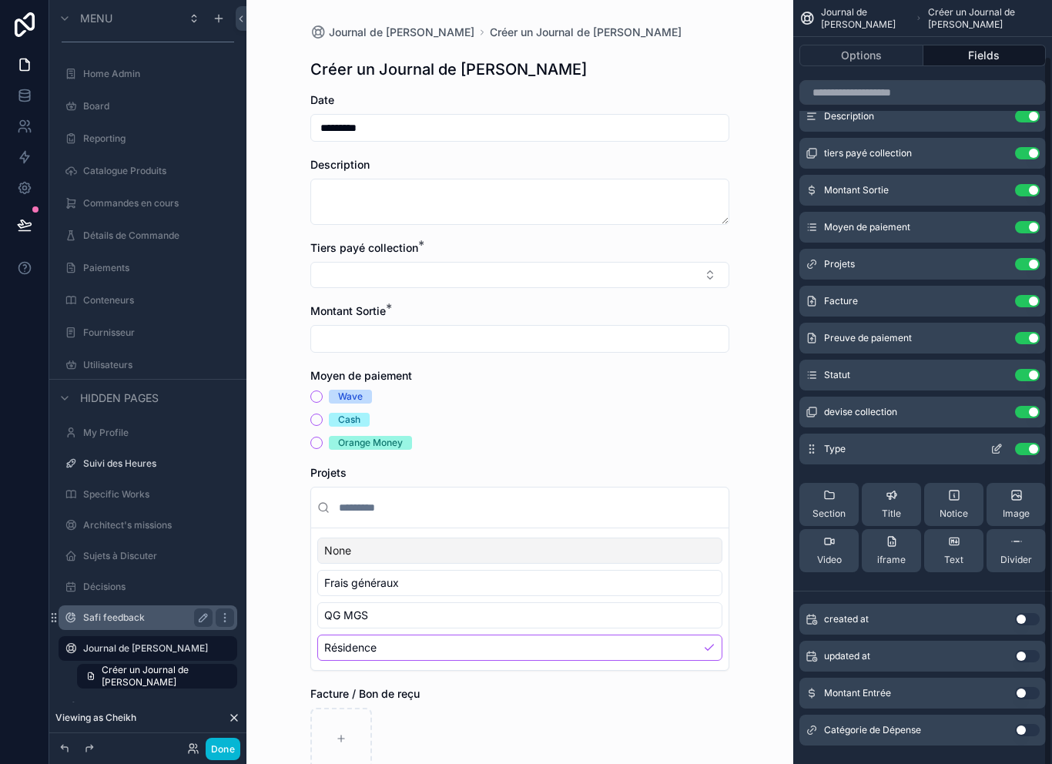
click at [996, 444] on icon "scrollable content" at bounding box center [998, 447] width 6 height 6
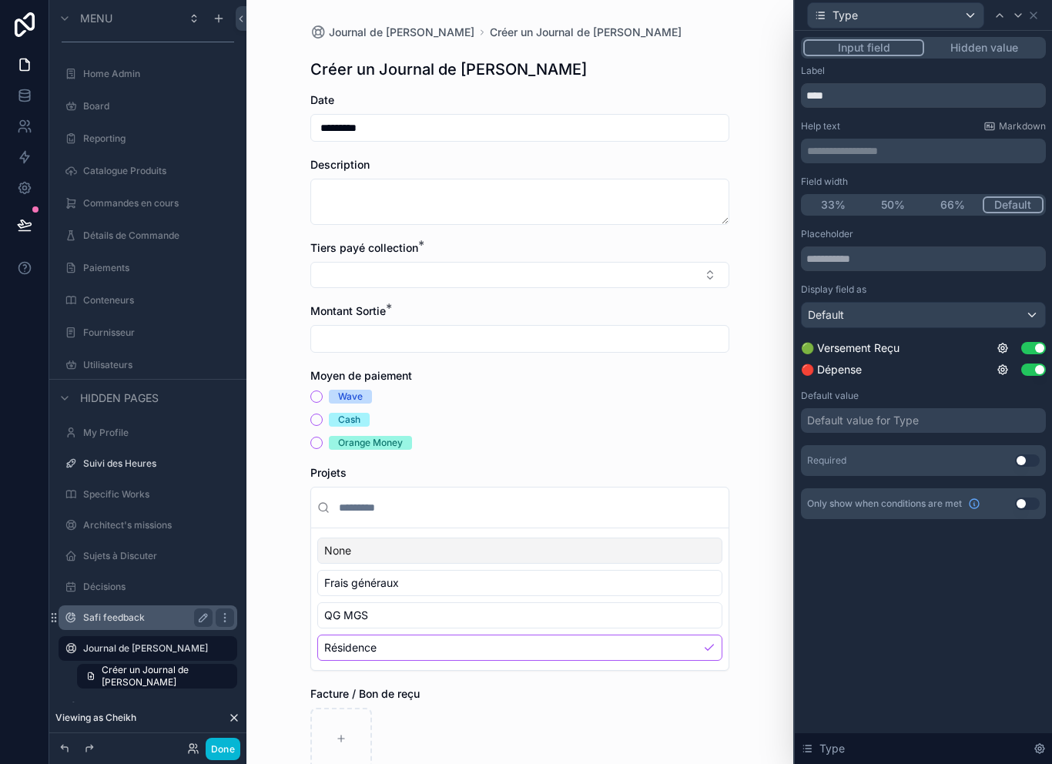
click at [977, 39] on button "Hidden value" at bounding box center [983, 47] width 119 height 17
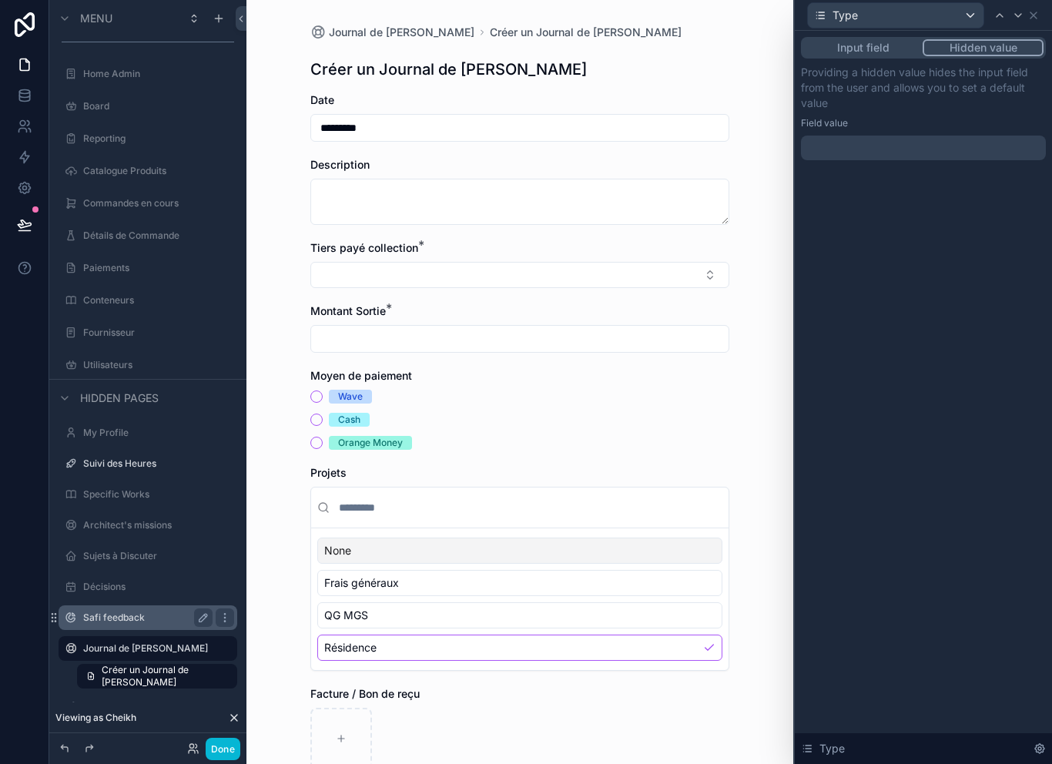
click at [932, 136] on div at bounding box center [923, 148] width 245 height 25
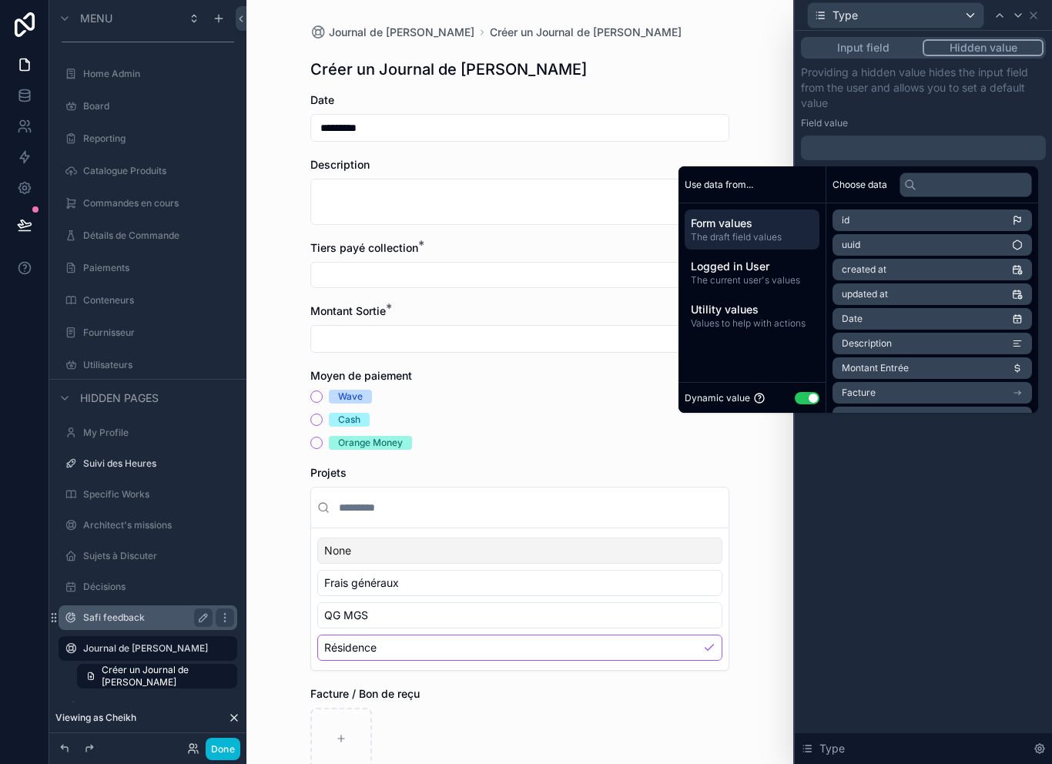
click at [804, 392] on button "Use setting" at bounding box center [807, 398] width 25 height 12
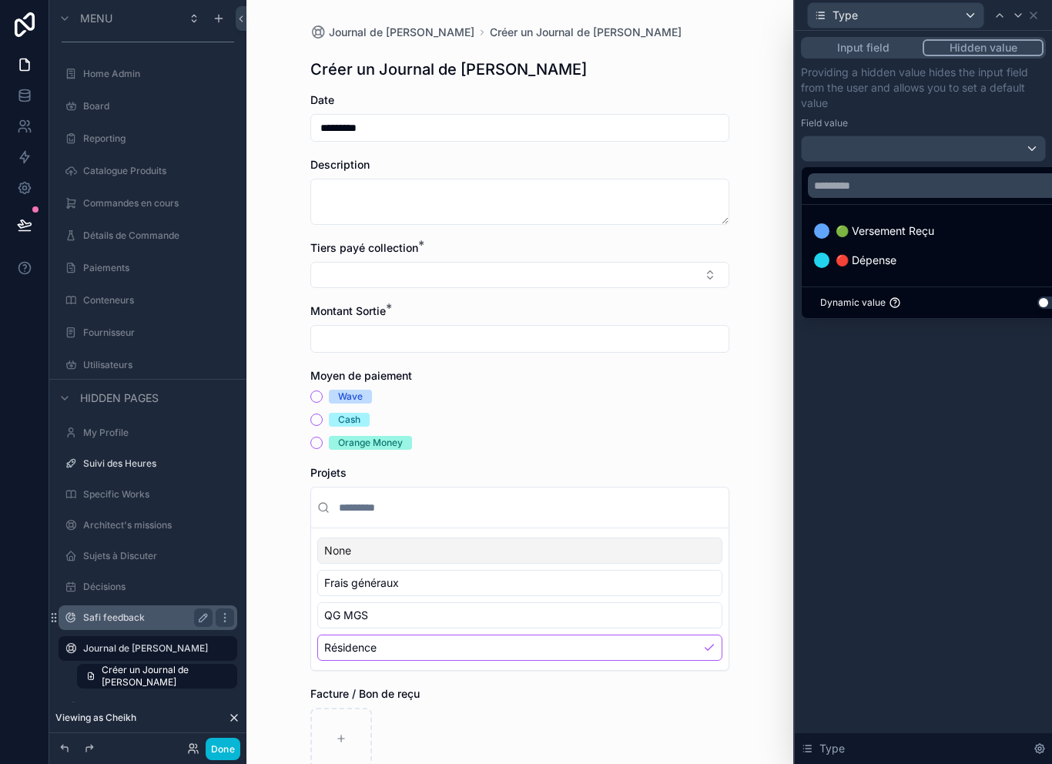
click at [983, 135] on div at bounding box center [923, 382] width 257 height 764
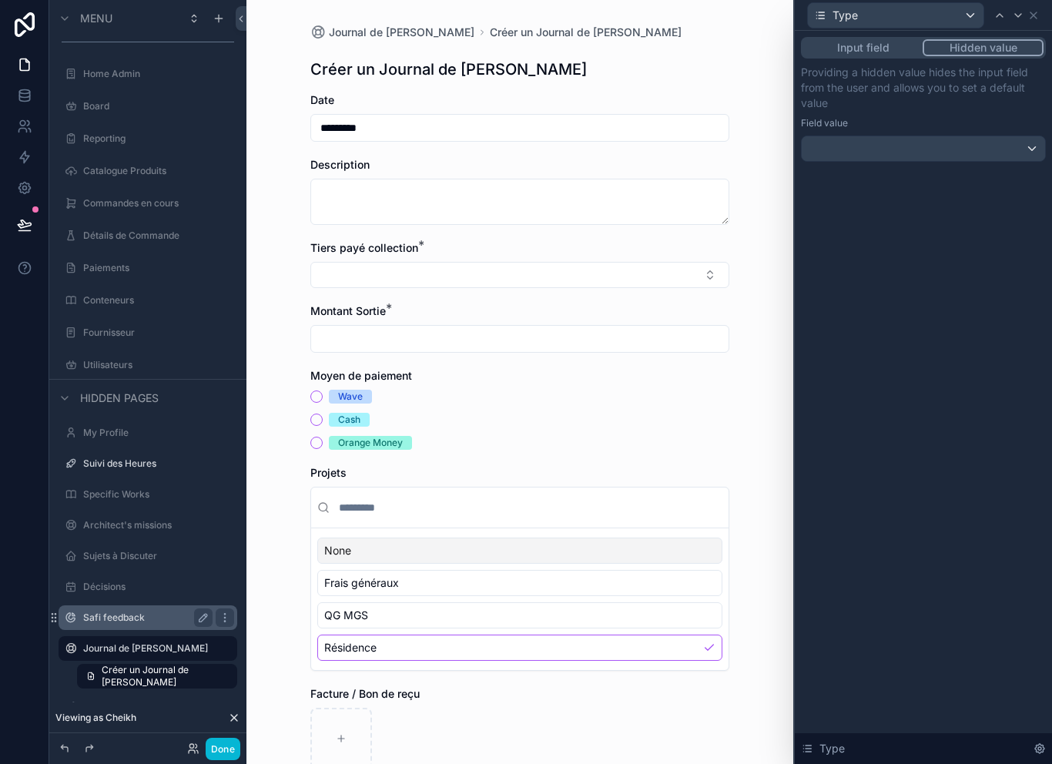
click at [1007, 136] on div at bounding box center [923, 148] width 243 height 25
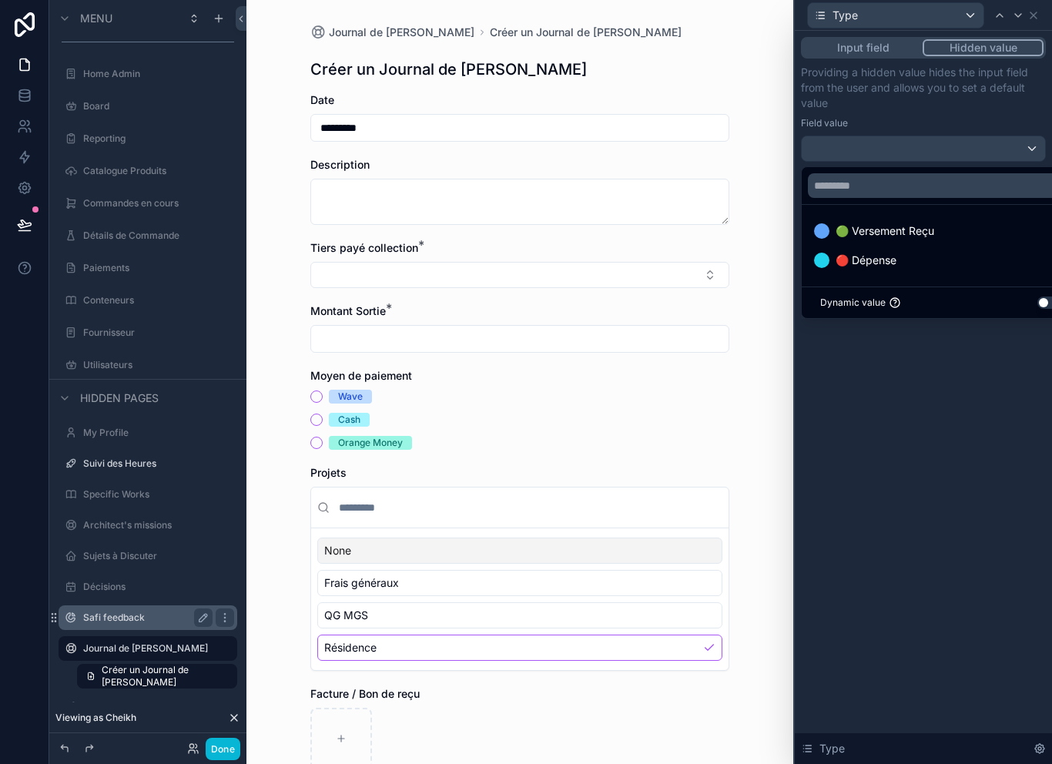
click at [1048, 297] on button "Use setting" at bounding box center [1050, 303] width 25 height 12
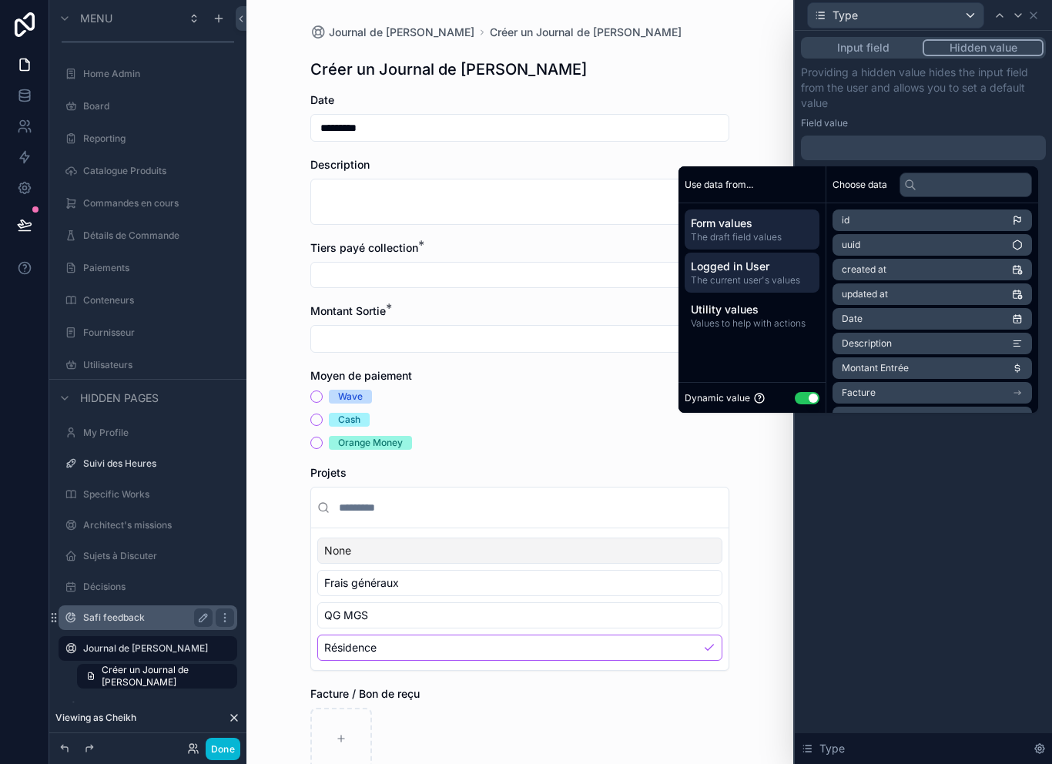
click at [763, 259] on span "Logged in User" at bounding box center [752, 266] width 122 height 15
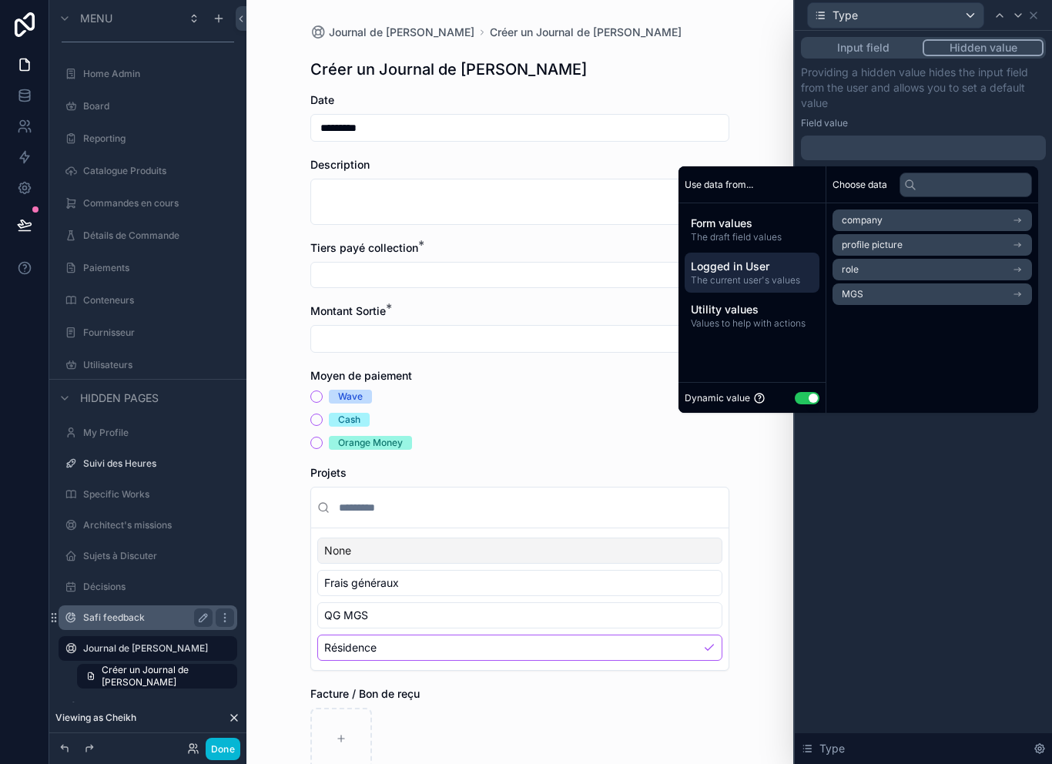
click at [976, 259] on li "role" at bounding box center [933, 270] width 200 height 22
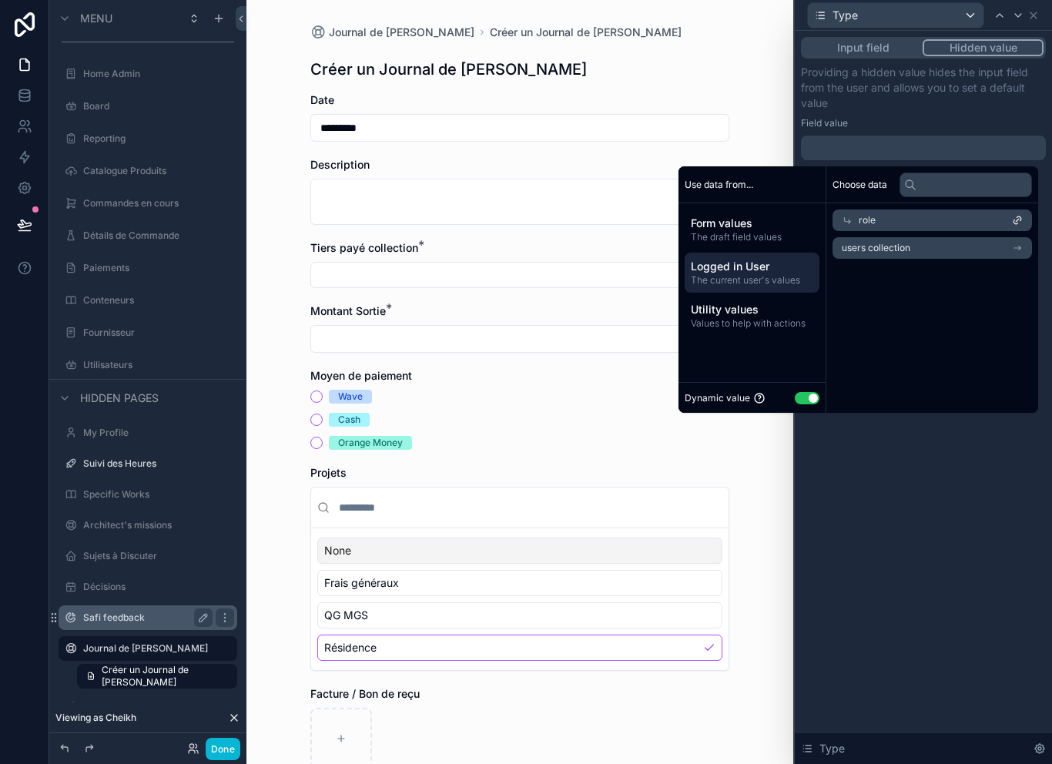
click at [968, 237] on li "users collection" at bounding box center [933, 248] width 200 height 22
click at [987, 234] on div "users collection" at bounding box center [933, 245] width 200 height 22
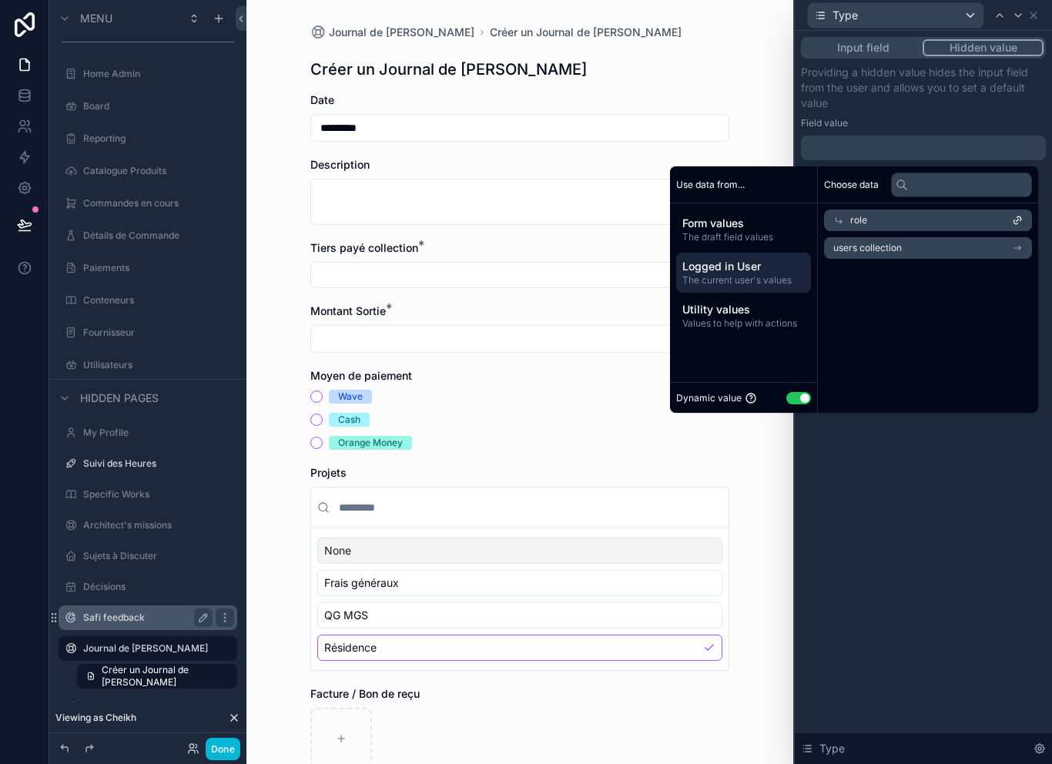
click at [986, 237] on li "users collection" at bounding box center [928, 248] width 208 height 22
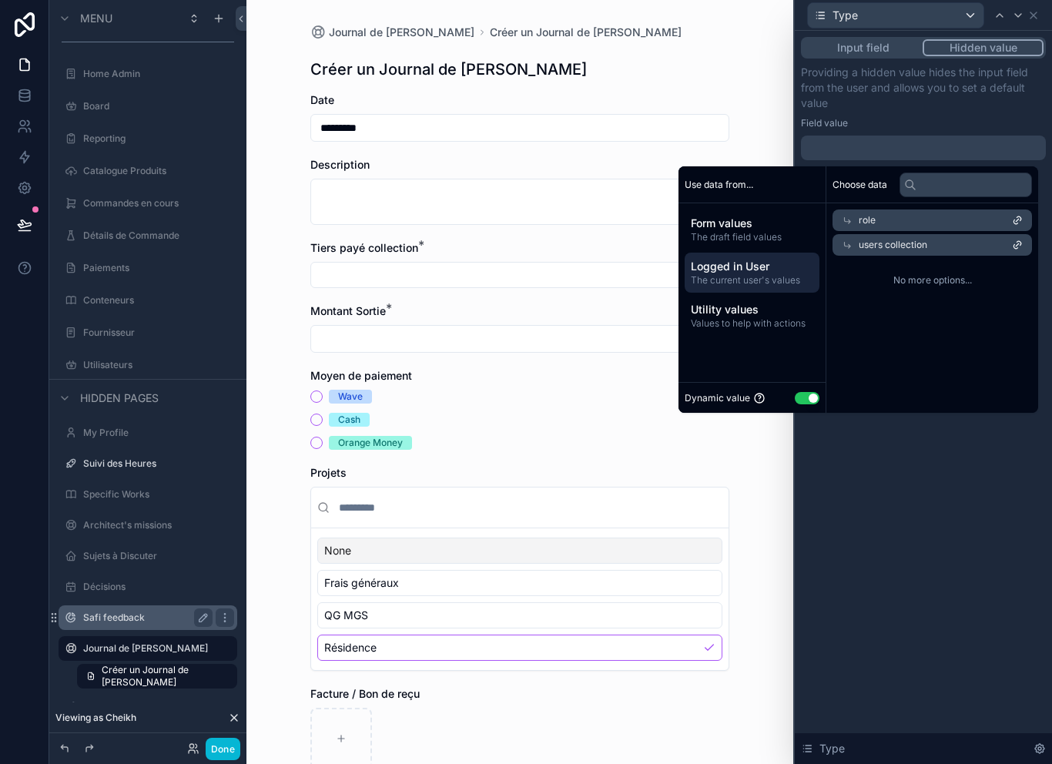
click at [770, 259] on span "Logged in User" at bounding box center [752, 266] width 122 height 15
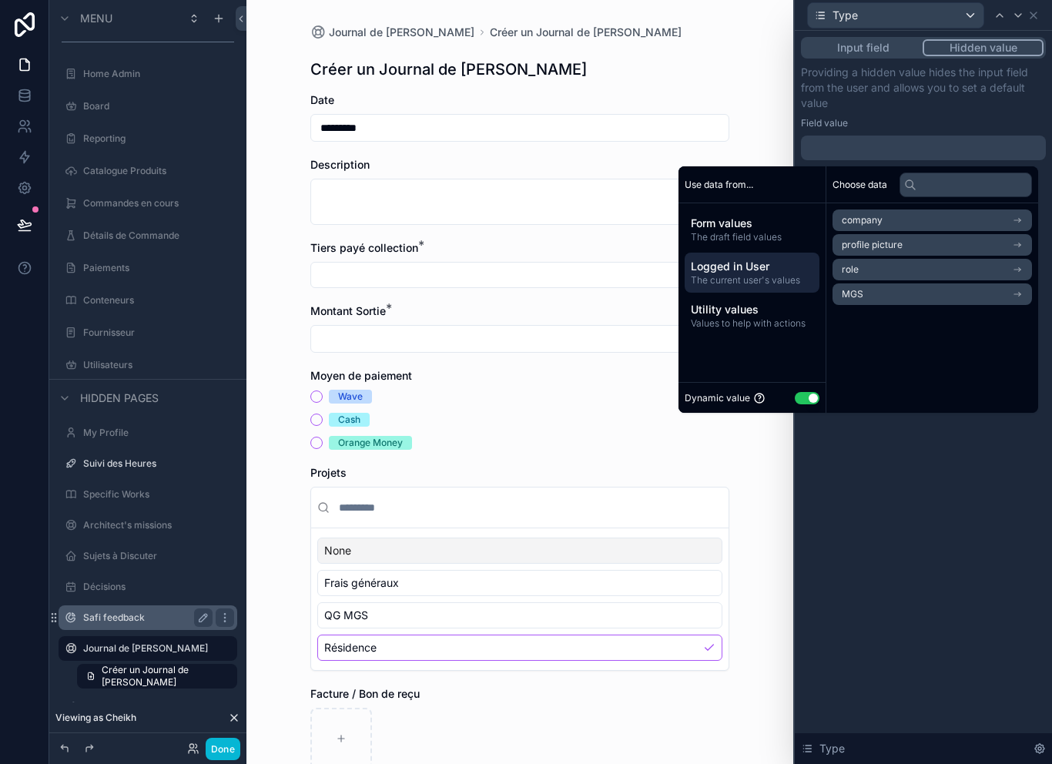
click at [886, 210] on li "company" at bounding box center [933, 221] width 200 height 22
click at [768, 274] on span "The current user's values" at bounding box center [752, 280] width 122 height 12
click at [907, 234] on li "profile picture" at bounding box center [933, 245] width 200 height 22
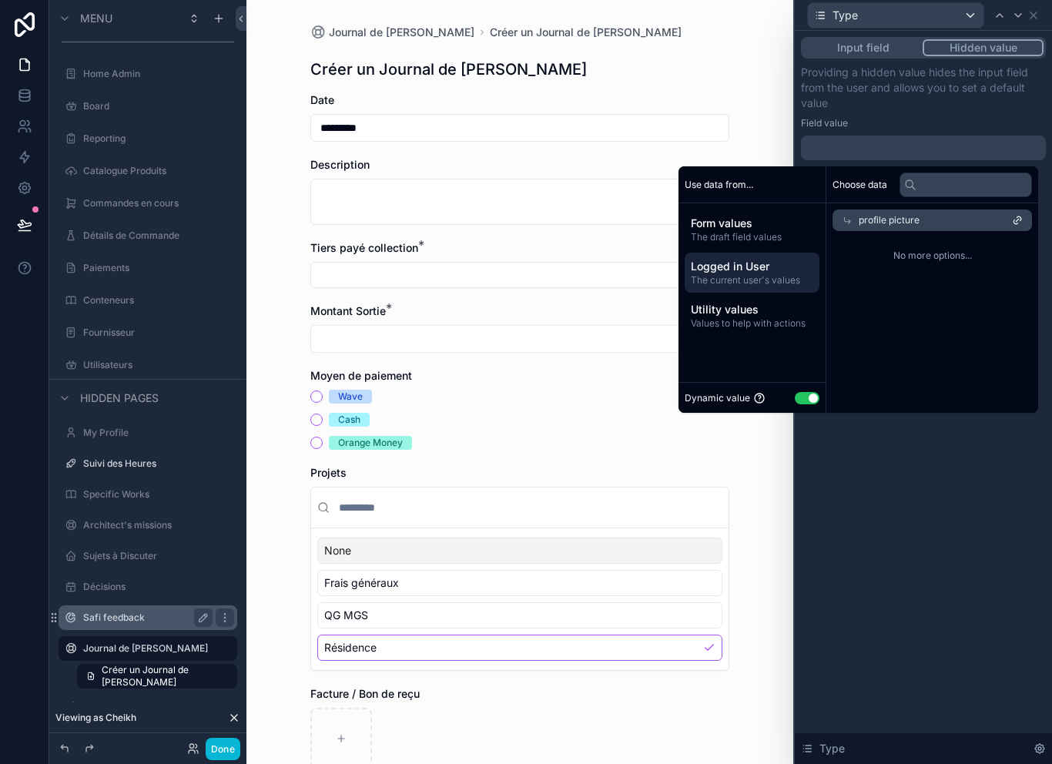
click at [755, 262] on div "Logged in User The current user's values" at bounding box center [752, 273] width 135 height 40
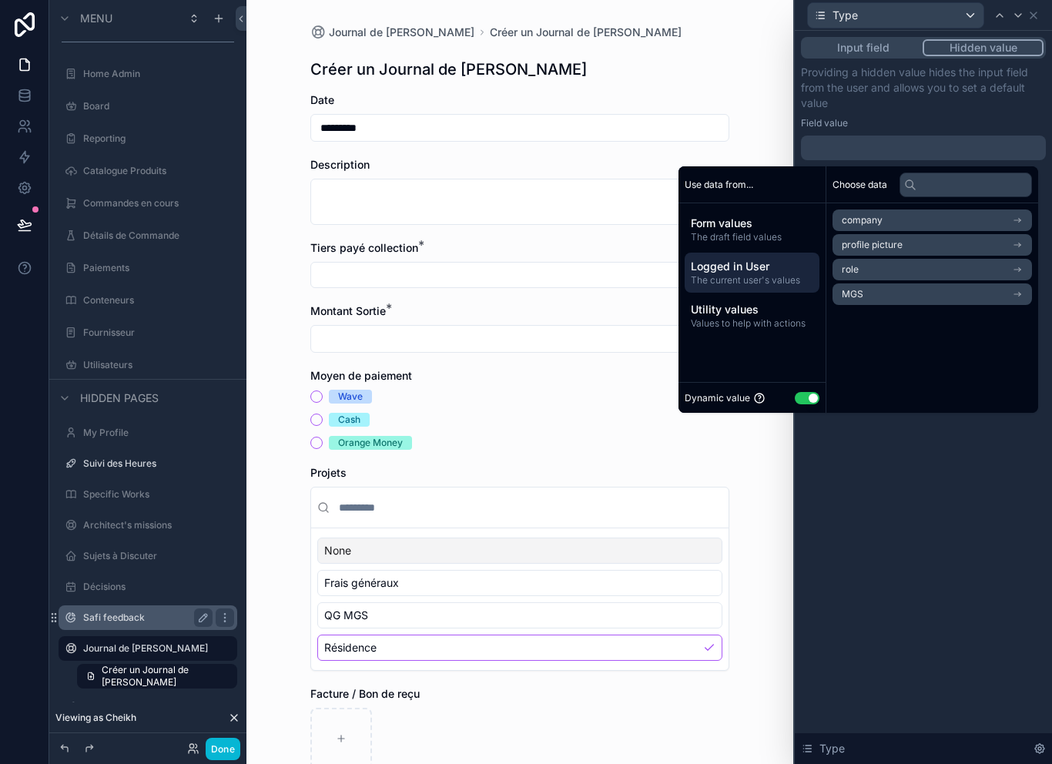
click at [906, 283] on li "MGS" at bounding box center [933, 294] width 200 height 22
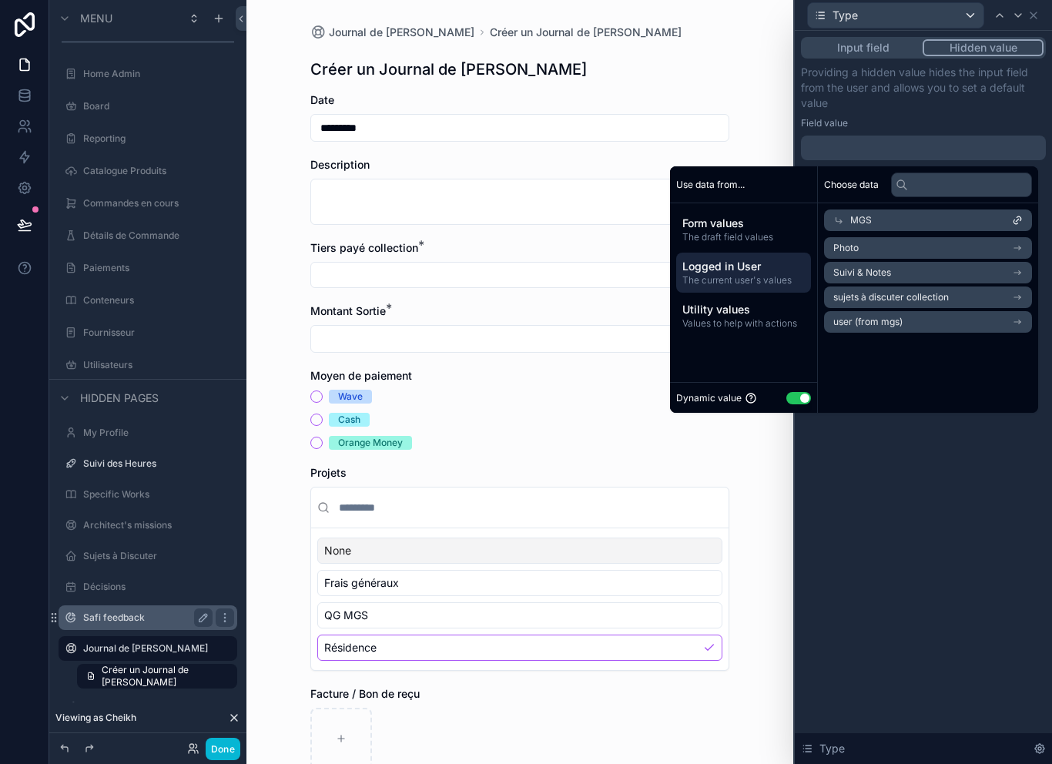
click at [761, 274] on span "The current user's values" at bounding box center [743, 280] width 122 height 12
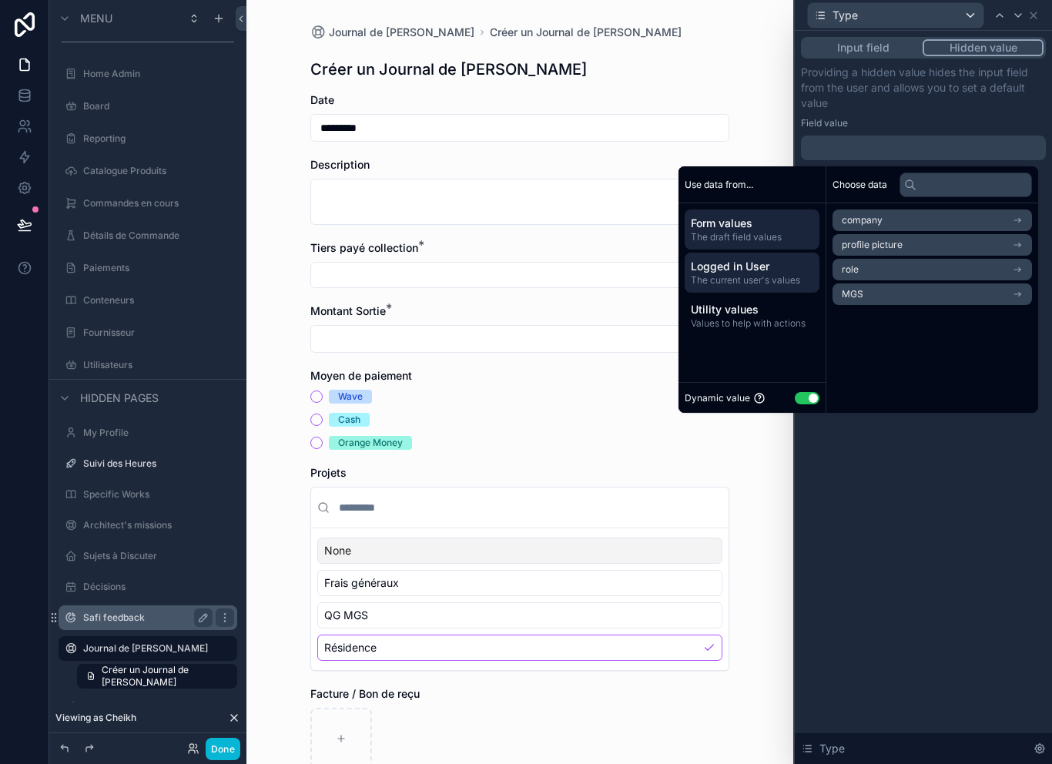
click at [765, 231] on span "The draft field values" at bounding box center [752, 237] width 122 height 12
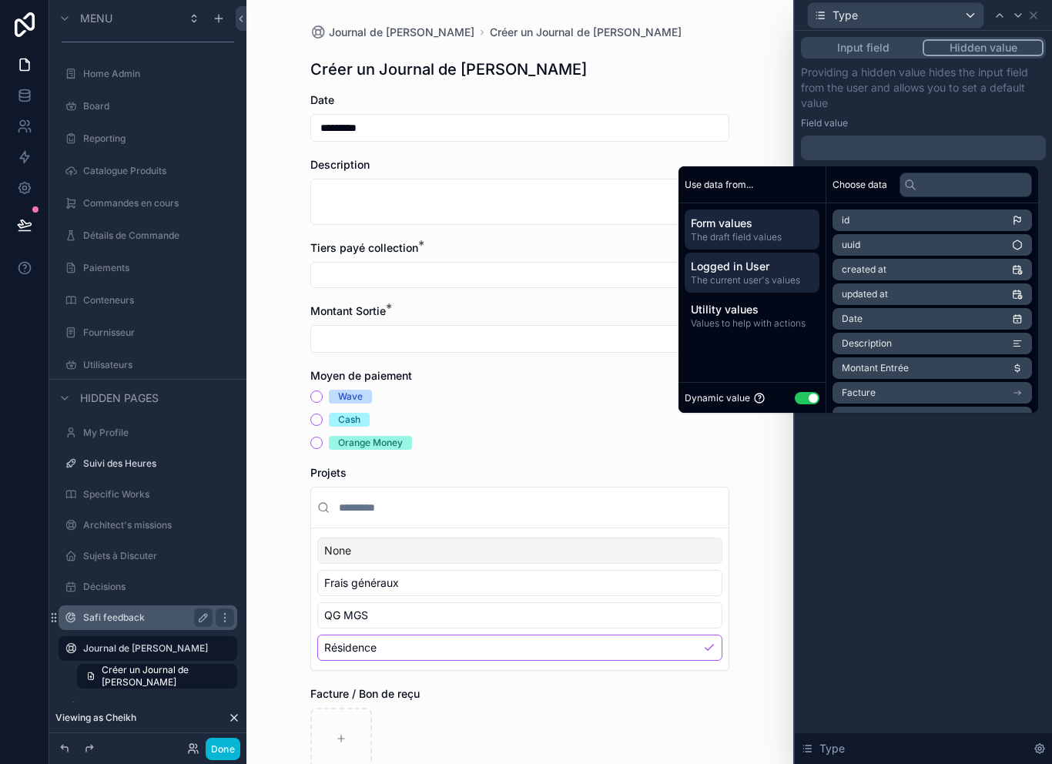
click at [760, 259] on span "Logged in User" at bounding box center [752, 266] width 122 height 15
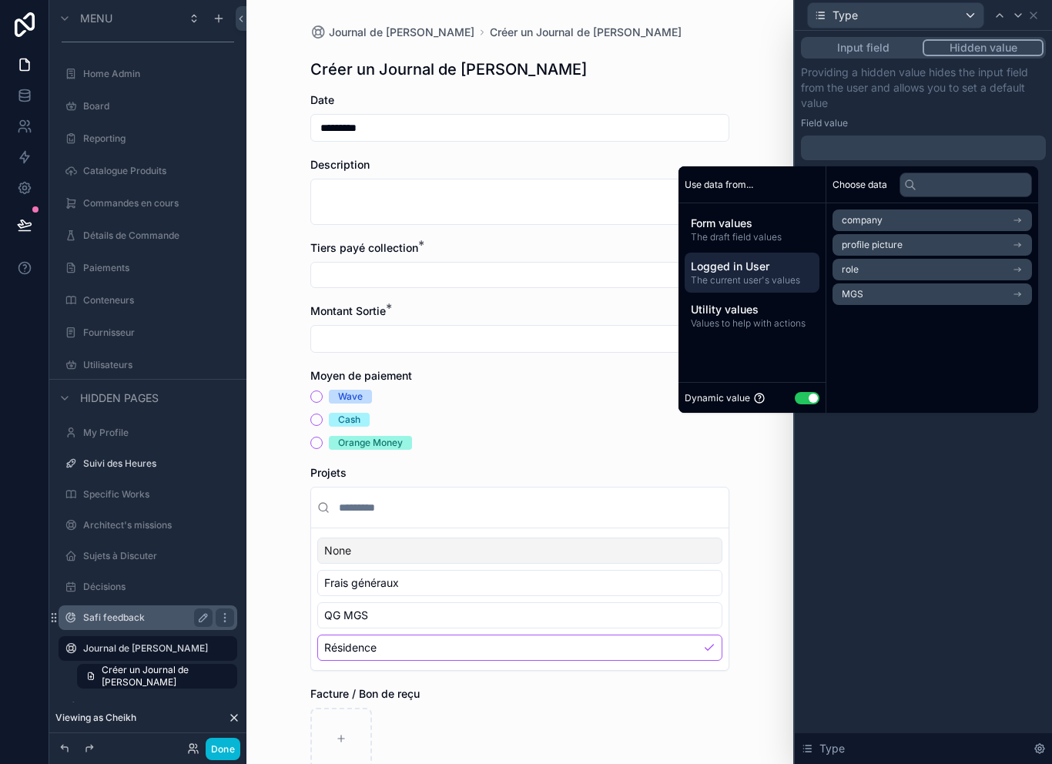
click at [801, 392] on button "Use setting" at bounding box center [807, 398] width 25 height 12
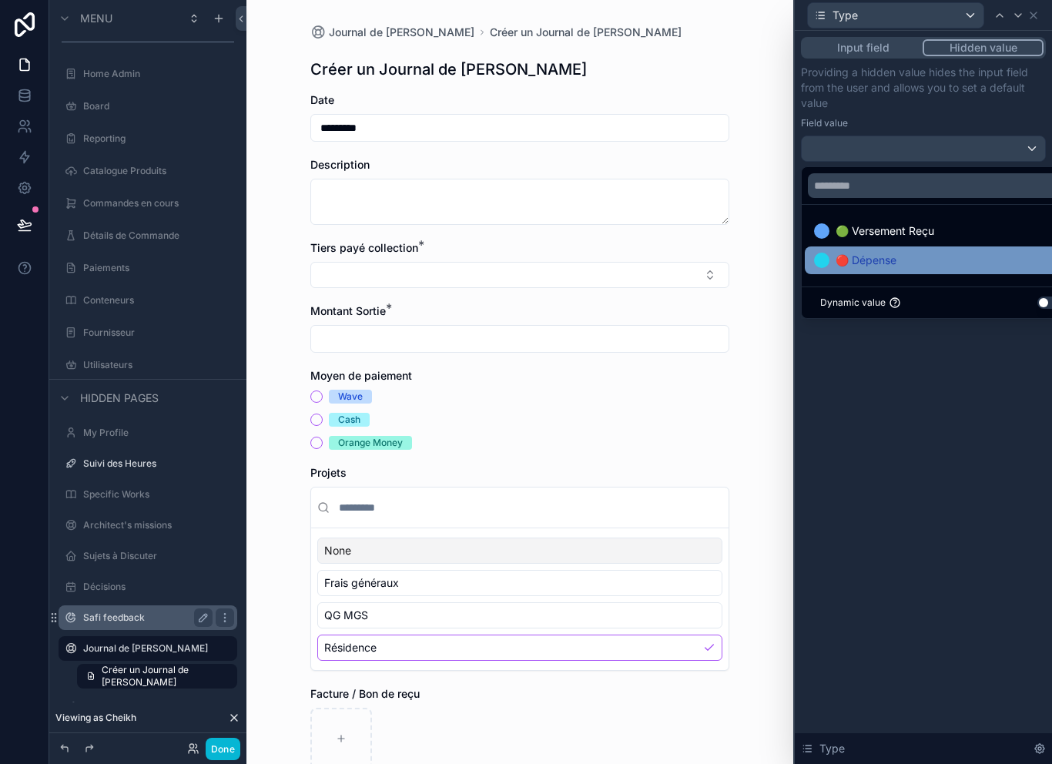
click at [913, 251] on div "🔴 Dépense" at bounding box center [941, 260] width 254 height 18
click at [950, 401] on div "Input field Hidden value Providing a hidden value hides the input field from th…" at bounding box center [923, 397] width 257 height 733
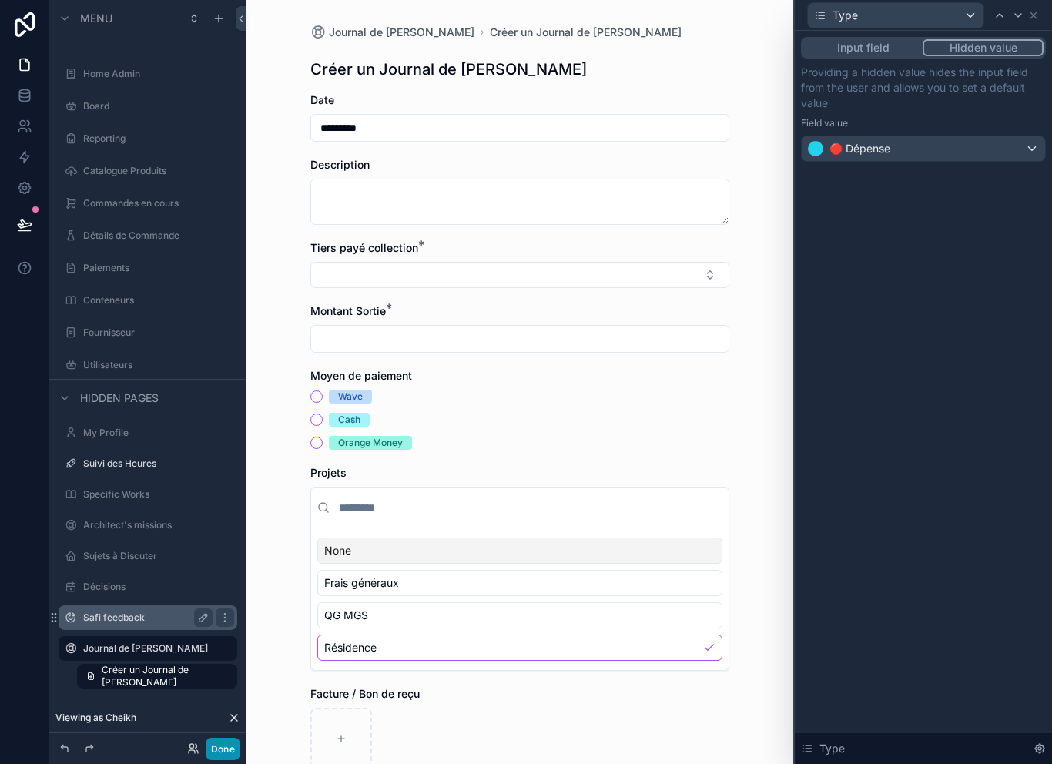
click at [231, 749] on button "Done" at bounding box center [223, 749] width 35 height 22
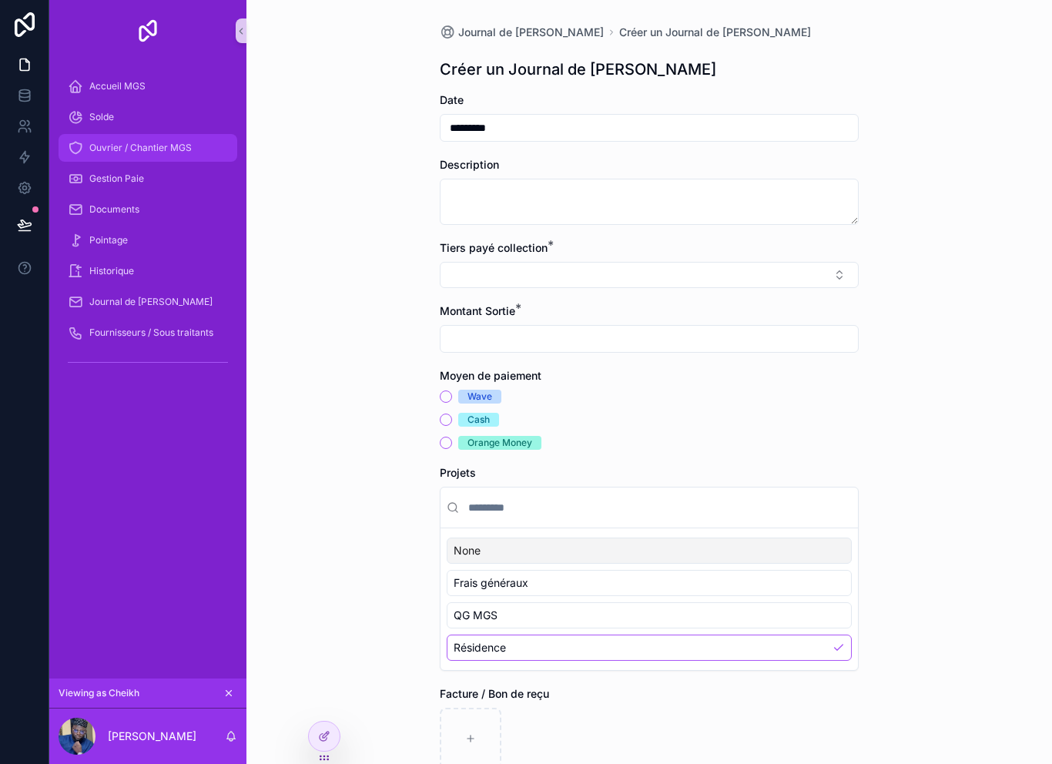
click at [166, 136] on div "Ouvrier / Chantier MGS" at bounding box center [148, 148] width 160 height 25
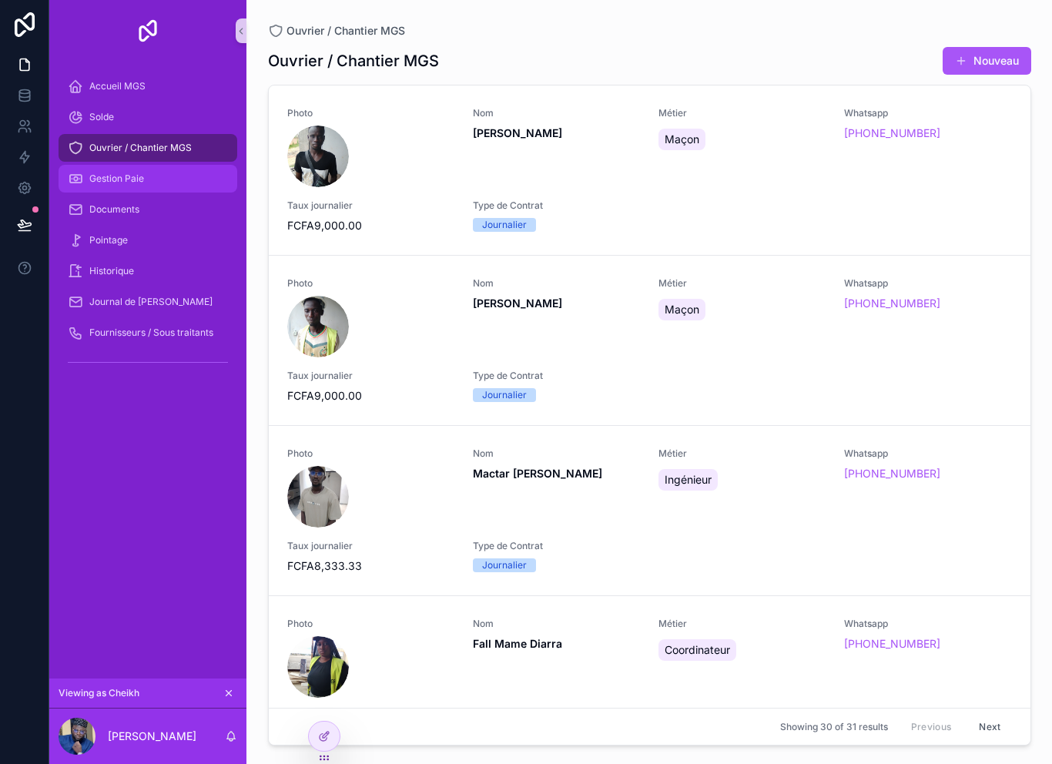
click at [158, 166] on div "Gestion Paie" at bounding box center [148, 178] width 160 height 25
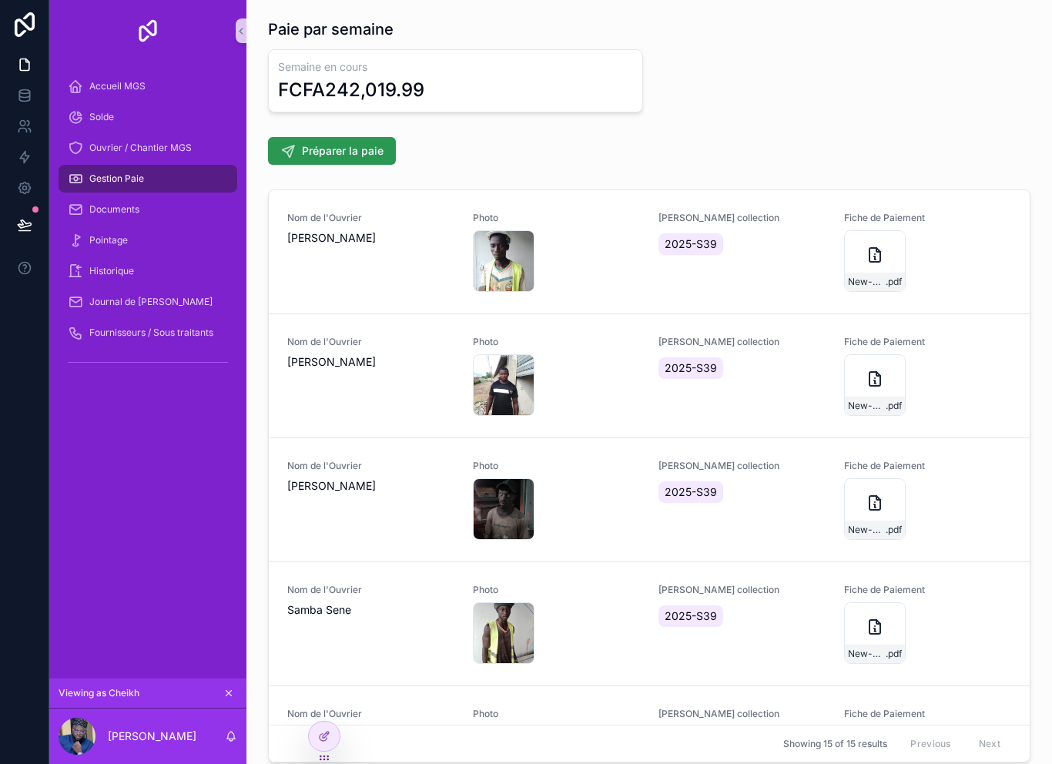
click at [332, 143] on span "Préparer la paie" at bounding box center [343, 150] width 82 height 15
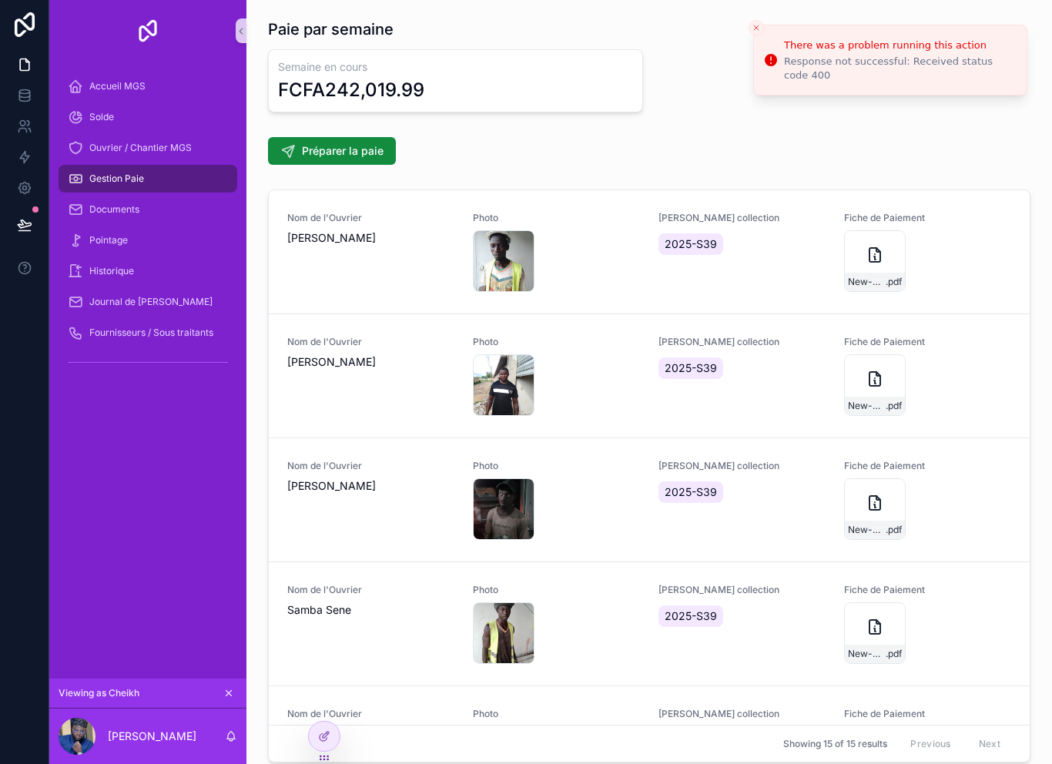
click at [578, 131] on div "Préparer la paie" at bounding box center [649, 151] width 781 height 40
click at [331, 734] on div at bounding box center [324, 736] width 31 height 29
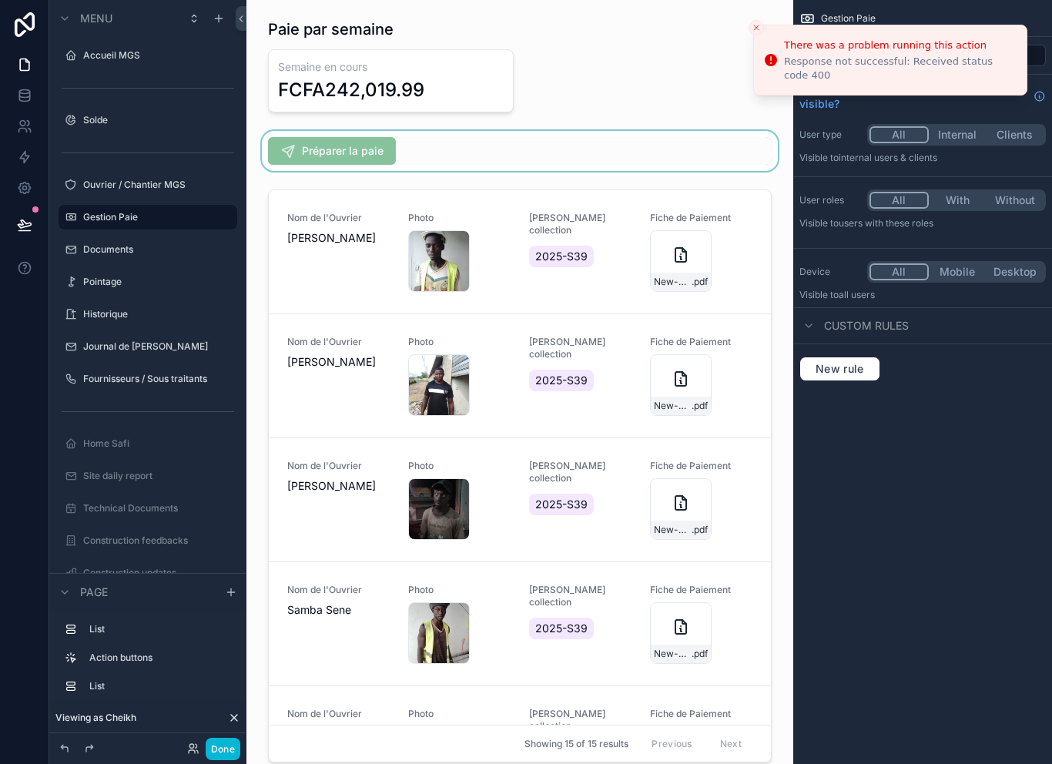
click at [364, 137] on div "scrollable content" at bounding box center [520, 151] width 522 height 40
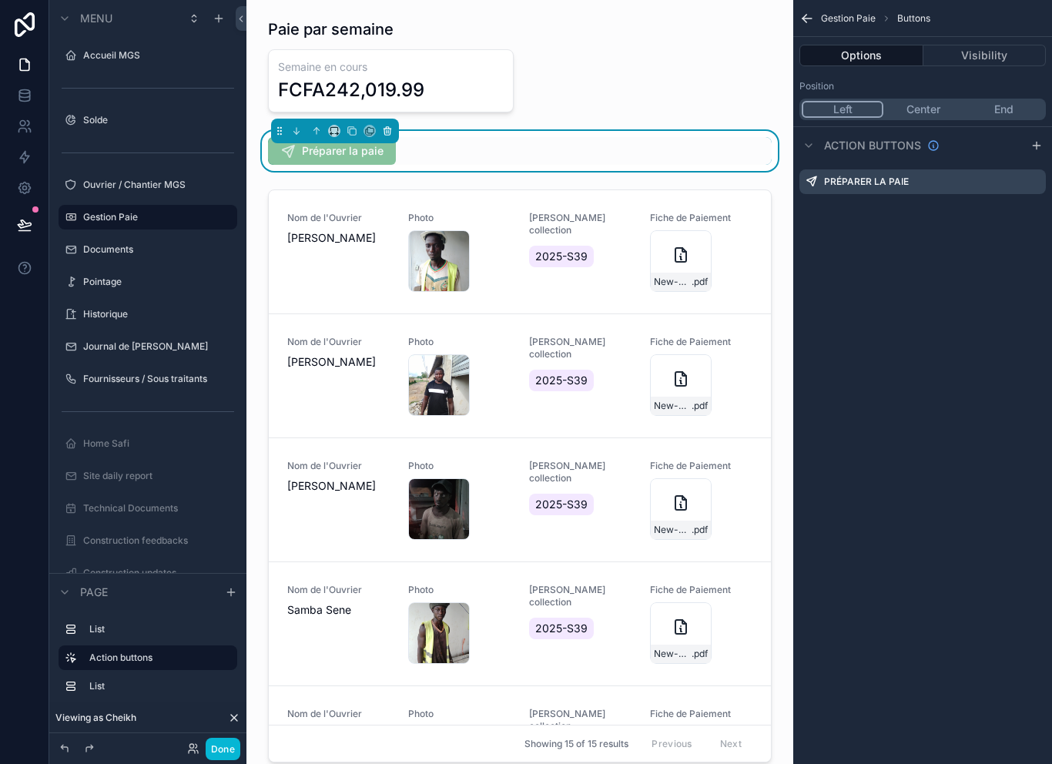
click at [394, 126] on button "scrollable content" at bounding box center [387, 130] width 17 height 17
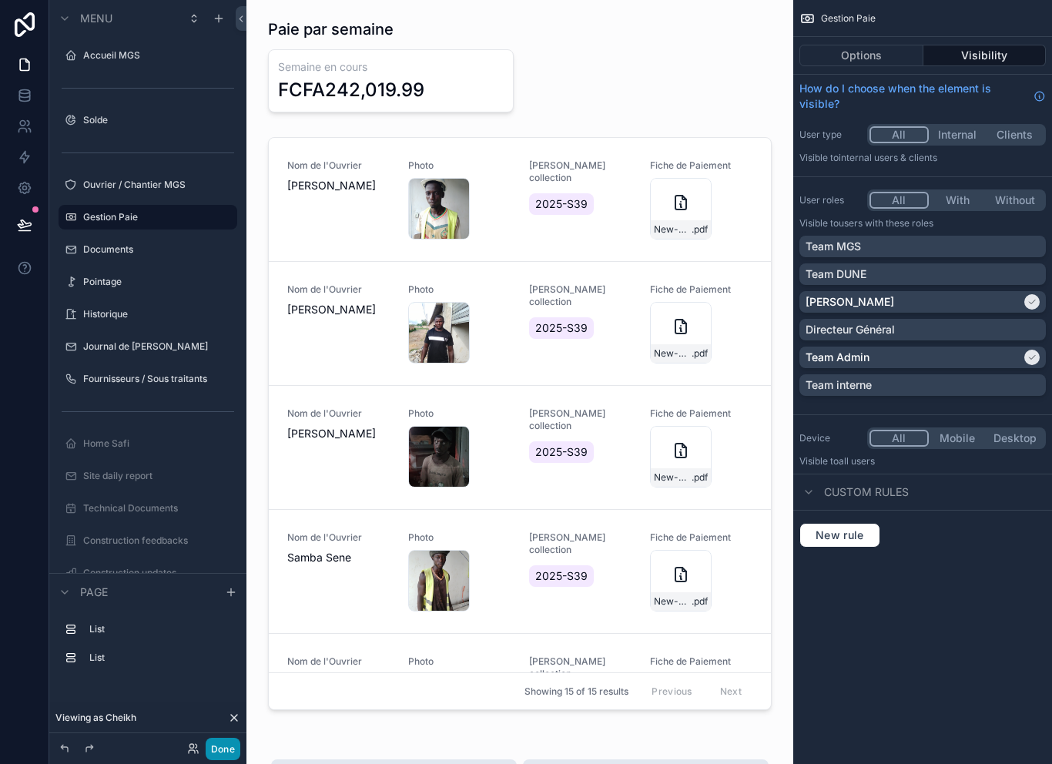
click at [229, 740] on button "Done" at bounding box center [223, 749] width 35 height 22
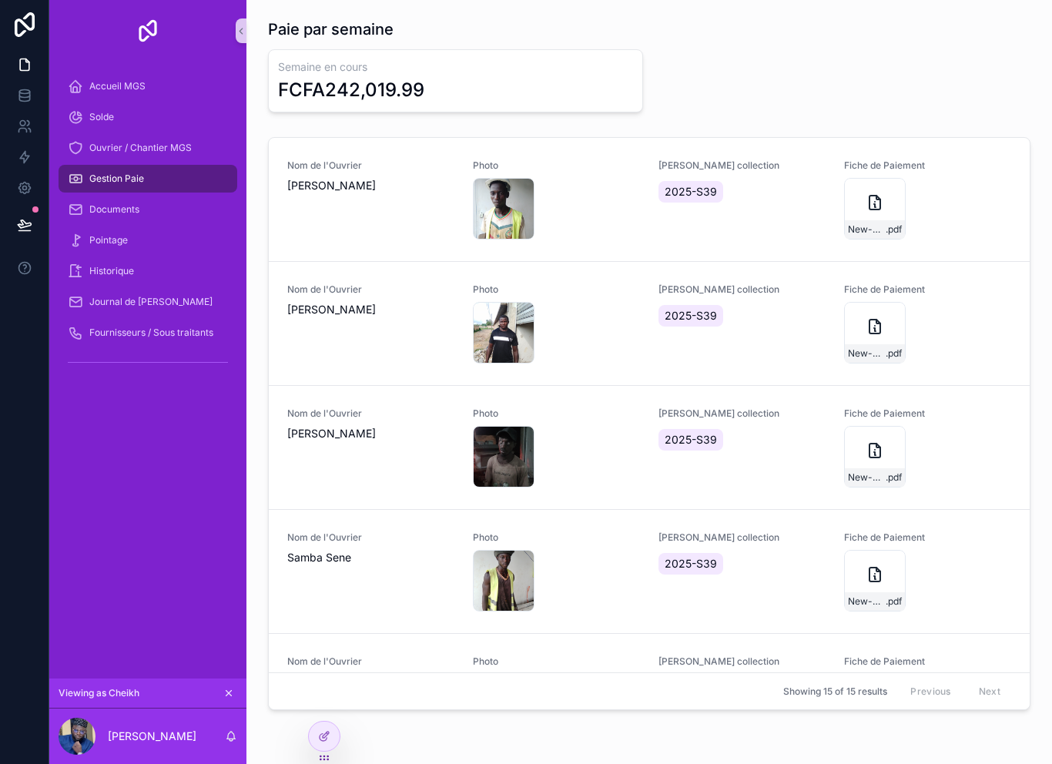
click at [29, 226] on icon at bounding box center [24, 224] width 13 height 8
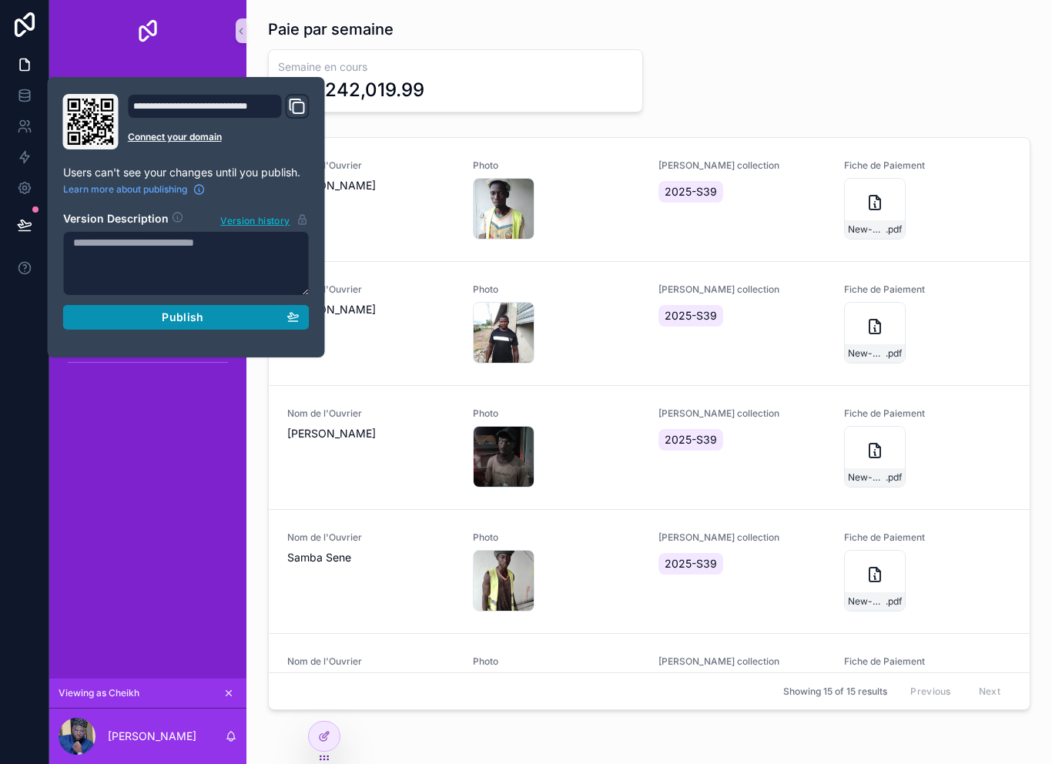
click at [228, 323] on div "Publish" at bounding box center [186, 317] width 226 height 14
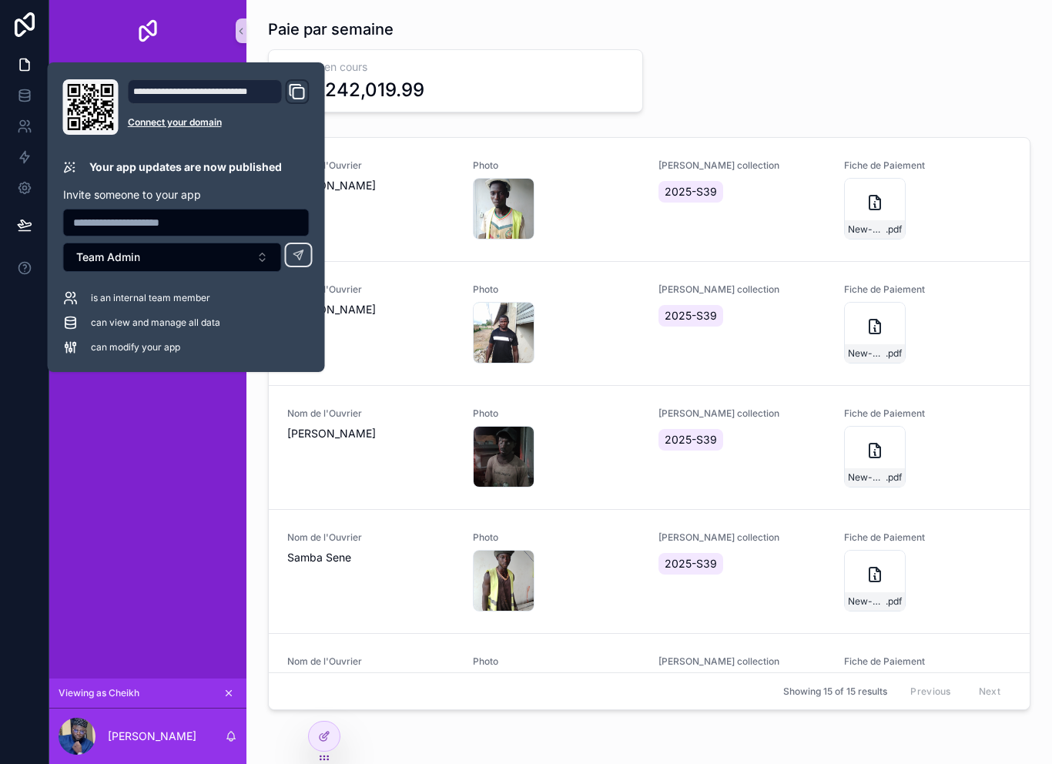
click at [191, 526] on div "Accueil MGS Solde Ouvrier / Chantier MGS Gestion Paie Documents Pointage Histor…" at bounding box center [147, 370] width 197 height 617
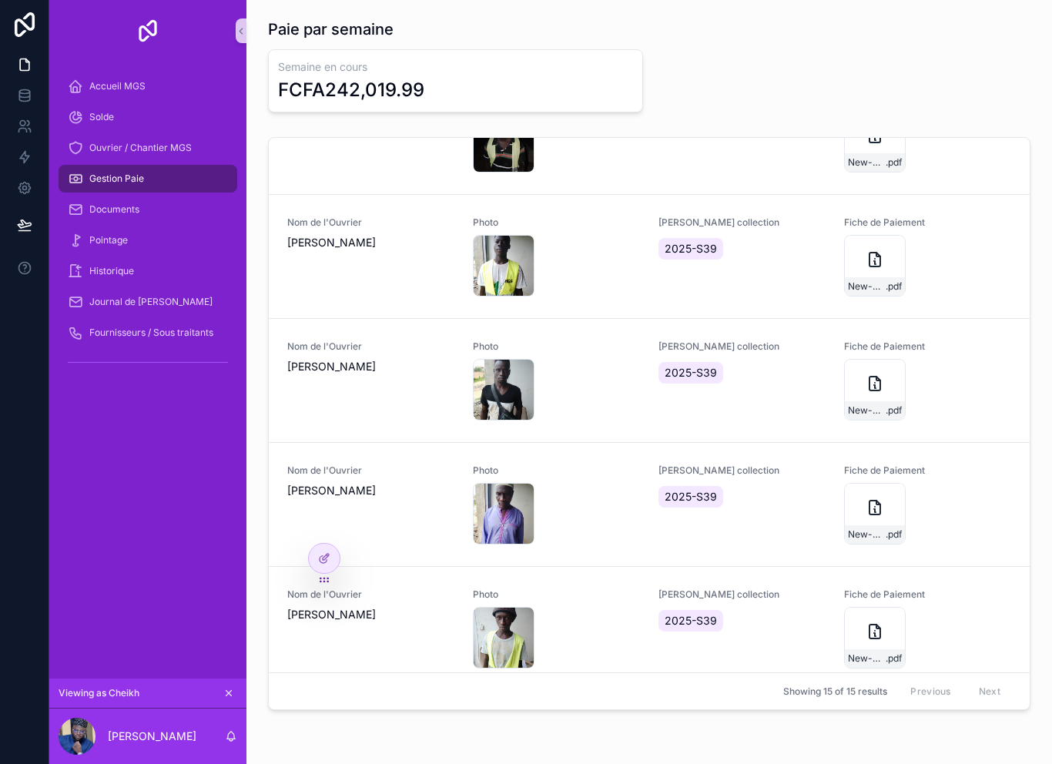
scroll to position [1306, 0]
click at [868, 523] on div "New-Document .pdf" at bounding box center [875, 515] width 62 height 62
click at [171, 90] on div "Accueil MGS" at bounding box center [148, 86] width 160 height 25
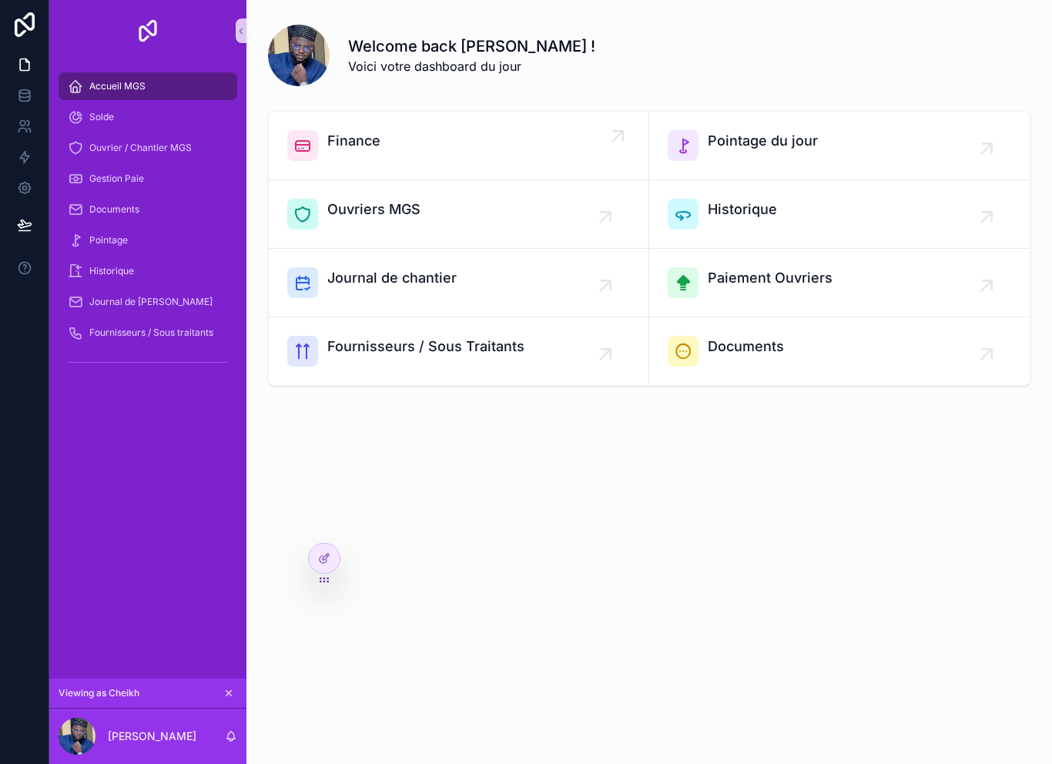
click at [523, 136] on div "Finance" at bounding box center [458, 145] width 343 height 31
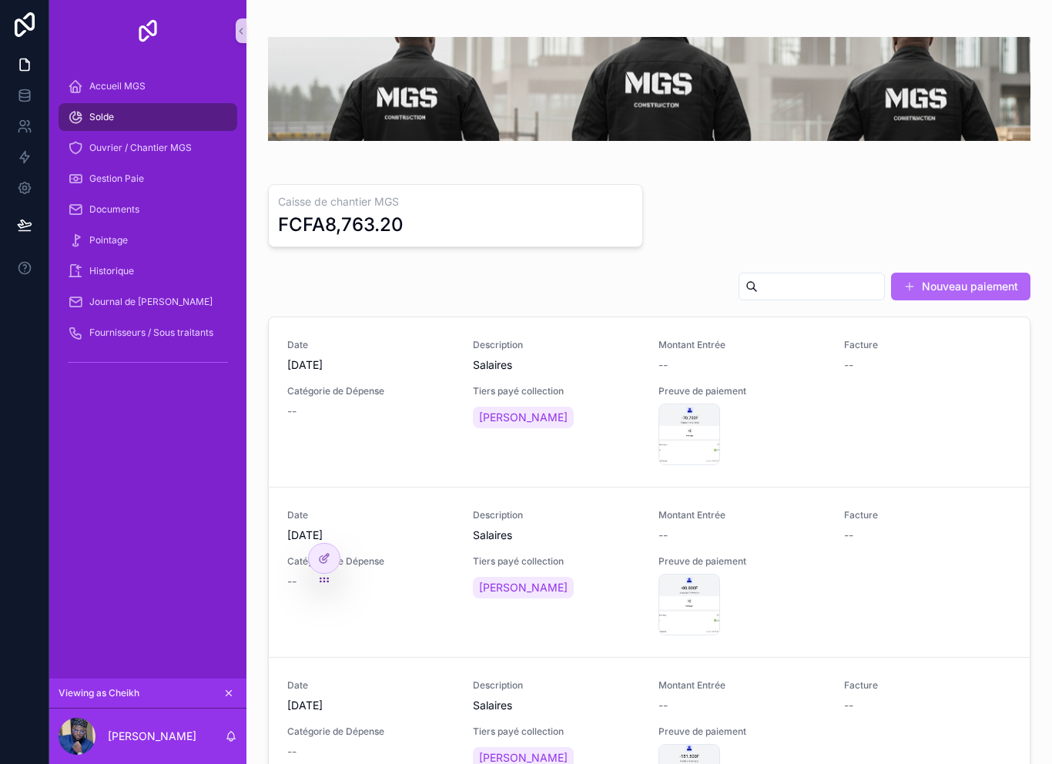
click at [981, 287] on button "Nouveau paiement" at bounding box center [960, 287] width 139 height 28
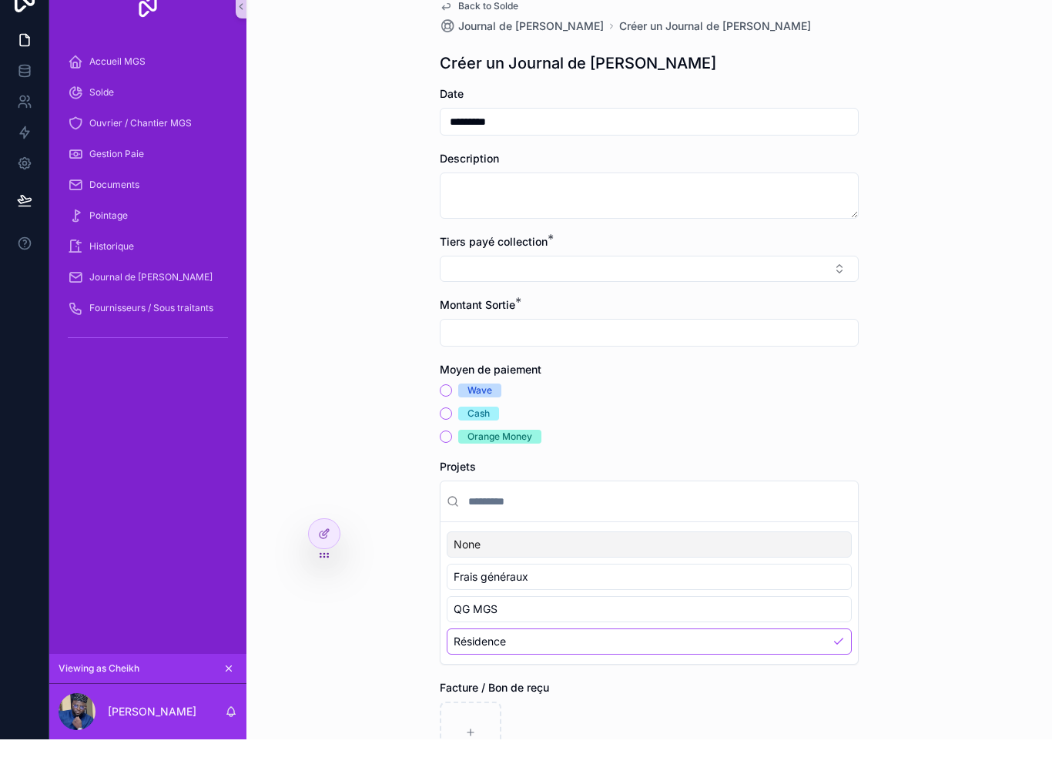
click at [458, 25] on link "Back to Solde" at bounding box center [479, 31] width 79 height 12
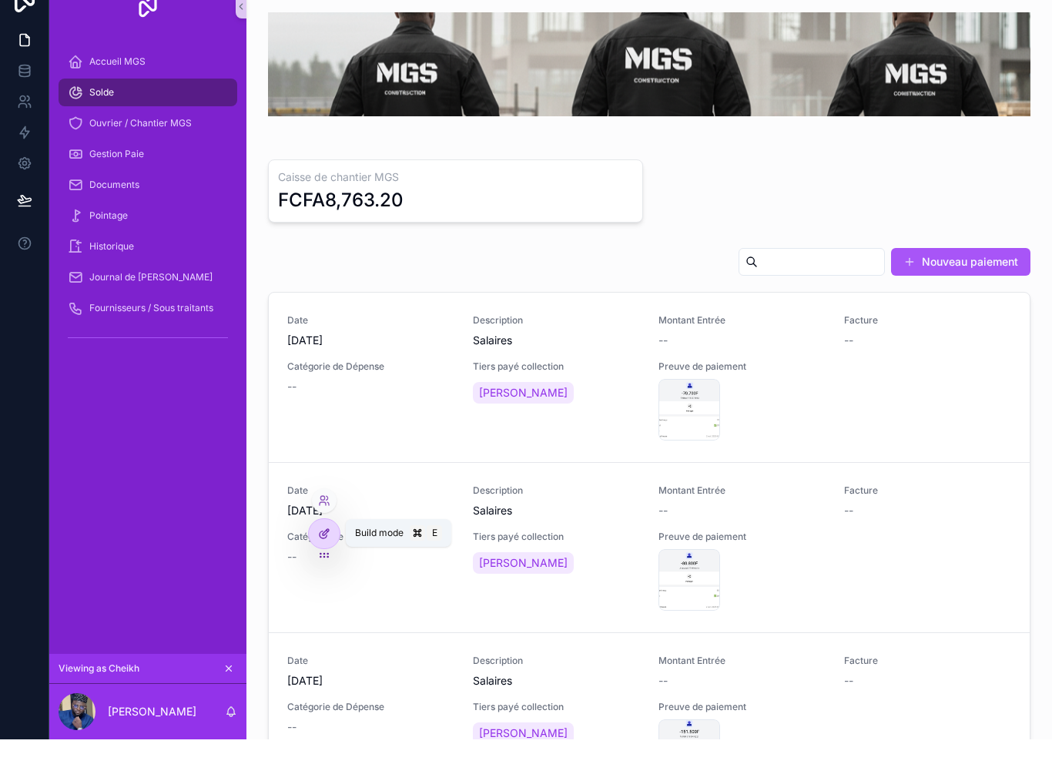
click at [336, 544] on div at bounding box center [324, 558] width 31 height 29
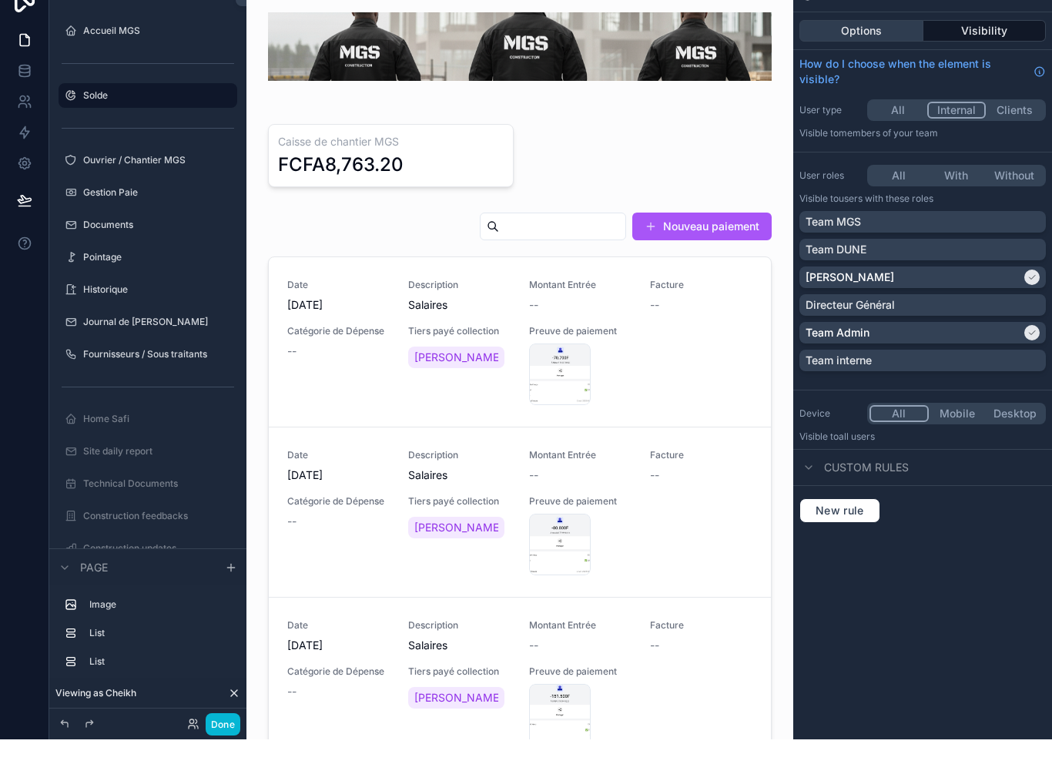
click at [884, 45] on button "Options" at bounding box center [862, 56] width 124 height 22
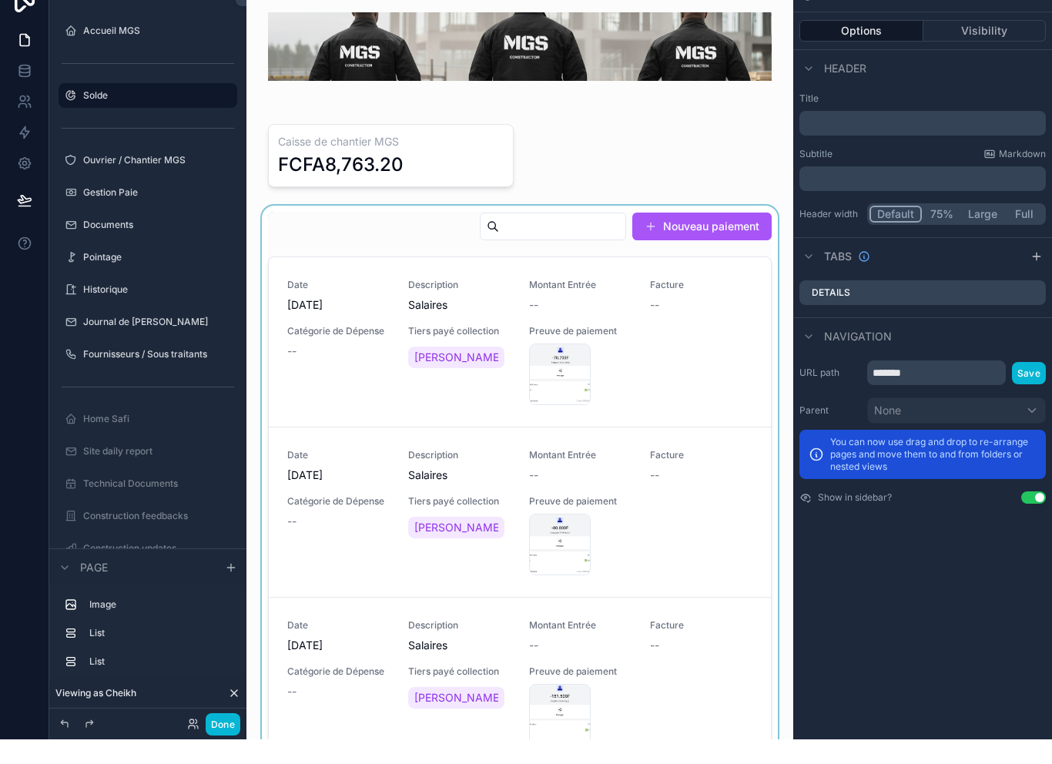
click at [511, 296] on div "scrollable content" at bounding box center [520, 545] width 522 height 630
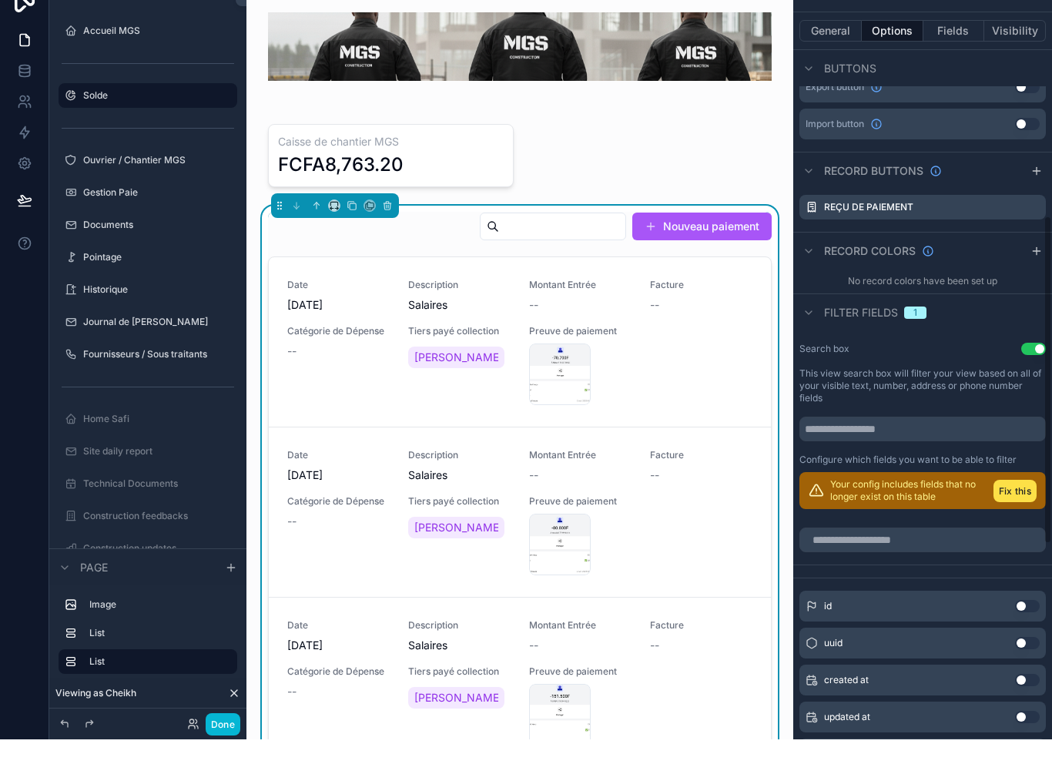
scroll to position [577, 0]
click at [1019, 504] on button "Fix this" at bounding box center [1015, 515] width 43 height 22
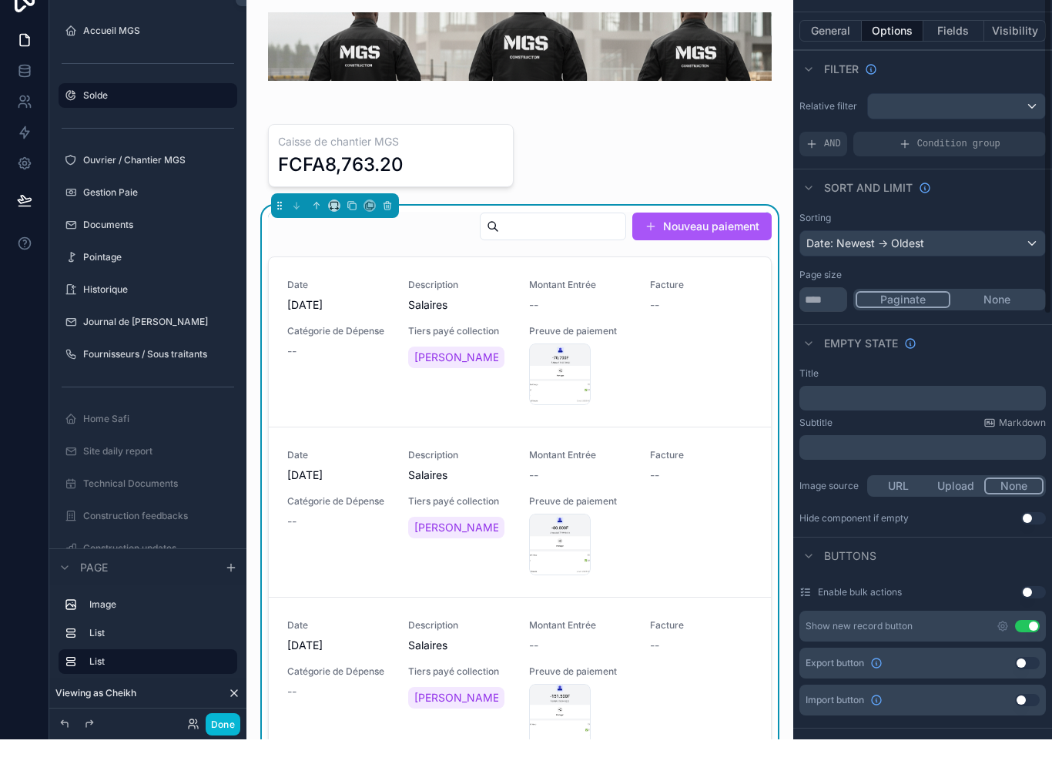
scroll to position [0, 0]
click at [848, 45] on button "General" at bounding box center [831, 56] width 62 height 22
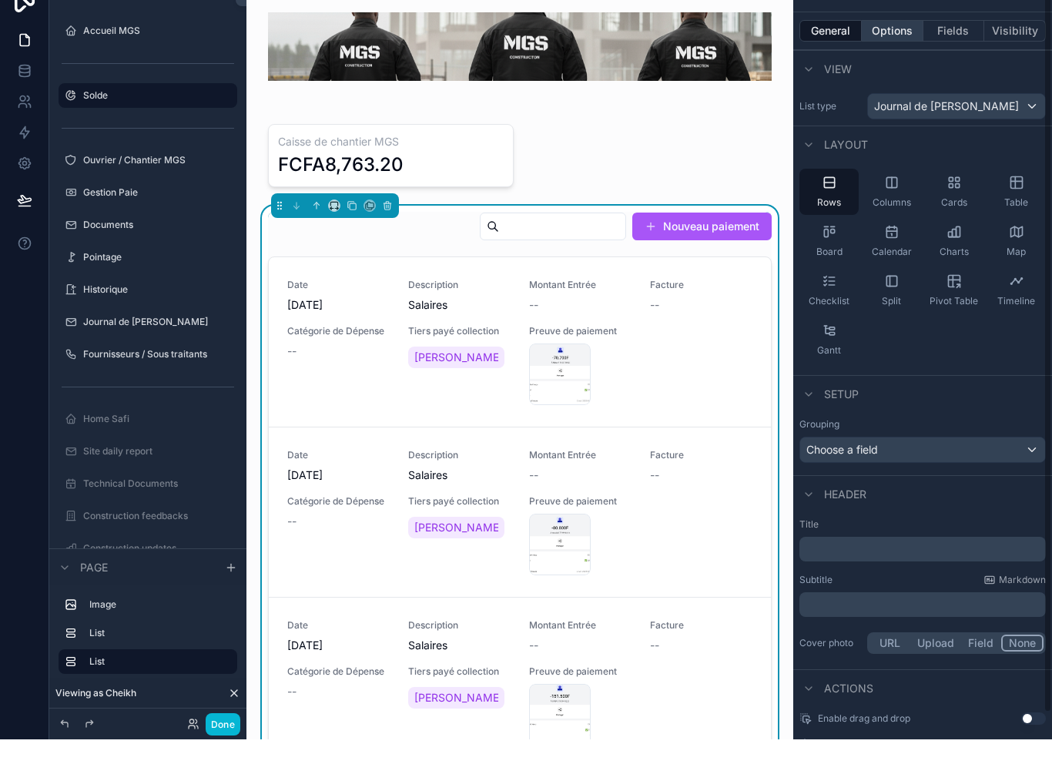
click at [894, 45] on button "Options" at bounding box center [893, 56] width 62 height 22
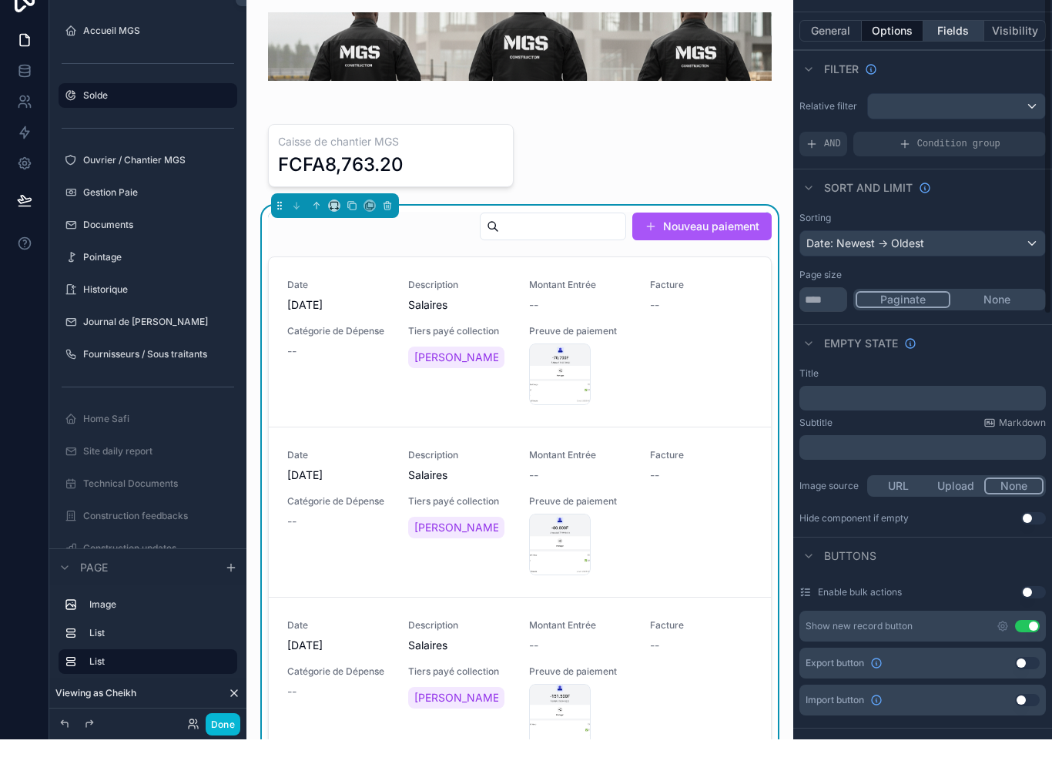
click at [957, 45] on button "Fields" at bounding box center [955, 56] width 62 height 22
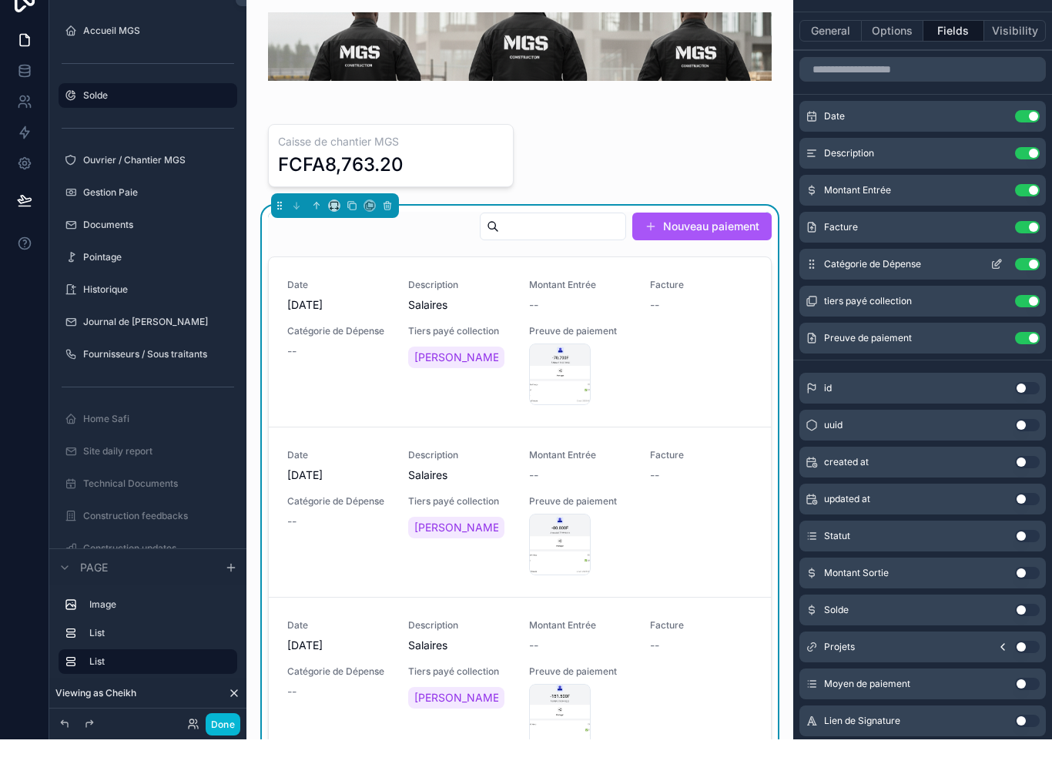
click at [1028, 283] on button "Use setting" at bounding box center [1027, 289] width 25 height 12
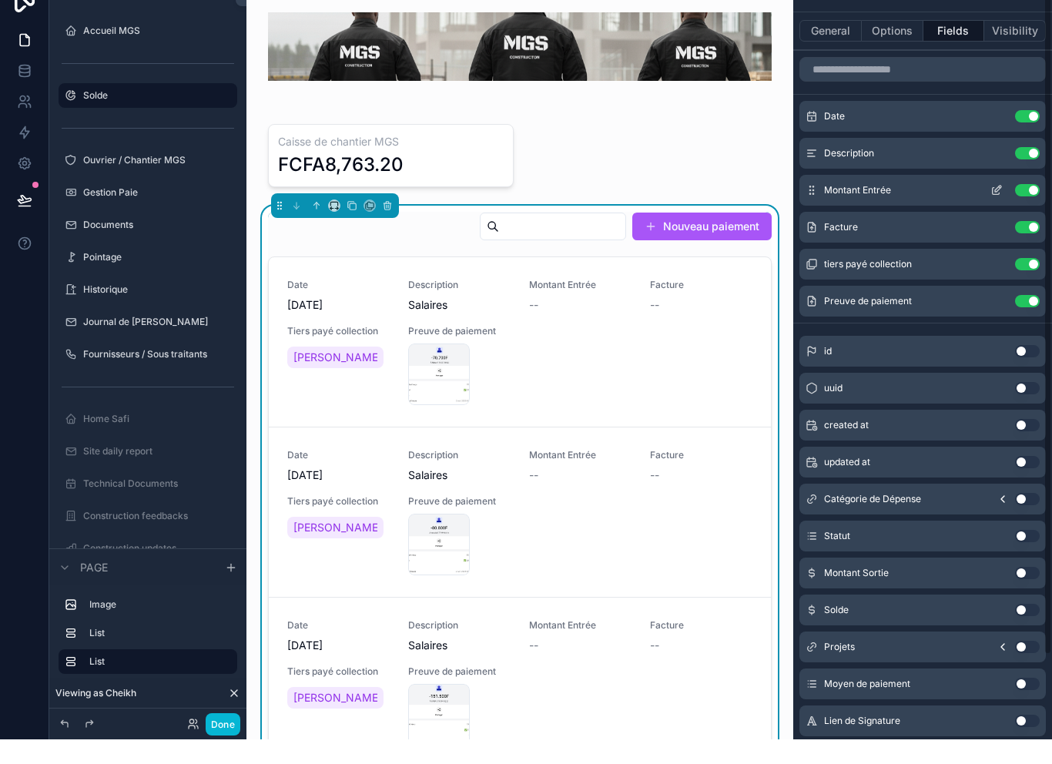
click at [1031, 209] on button "Use setting" at bounding box center [1027, 215] width 25 height 12
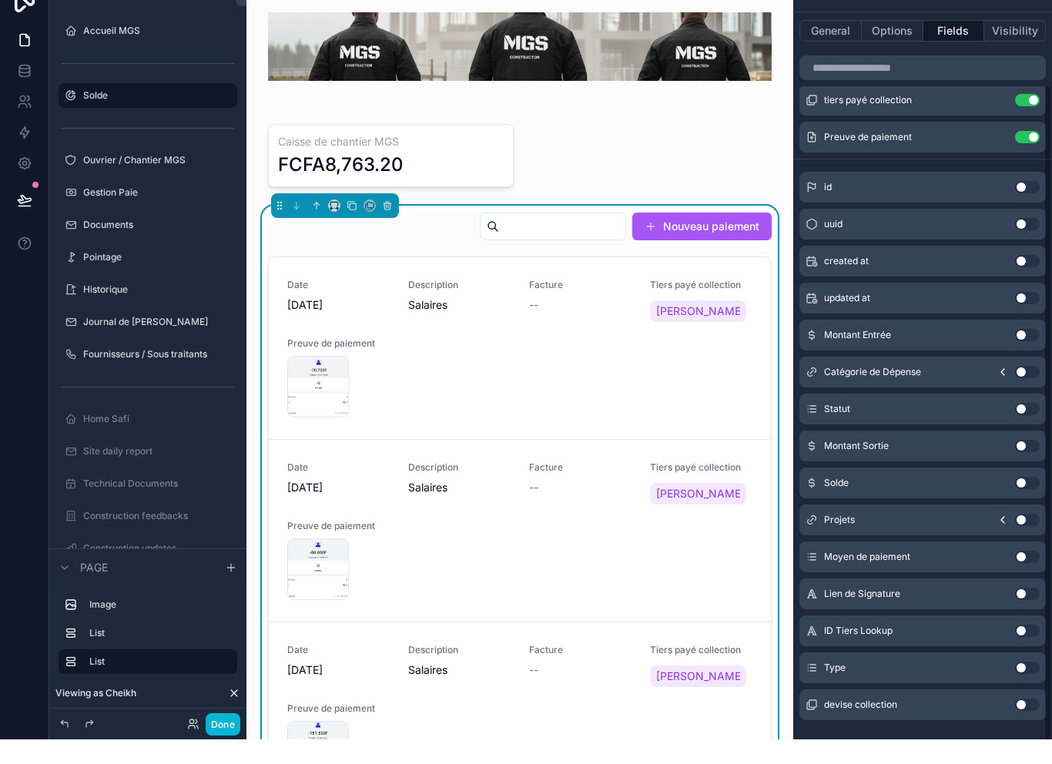
scroll to position [126, 0]
click at [1027, 465] on button "Use setting" at bounding box center [1027, 471] width 25 height 12
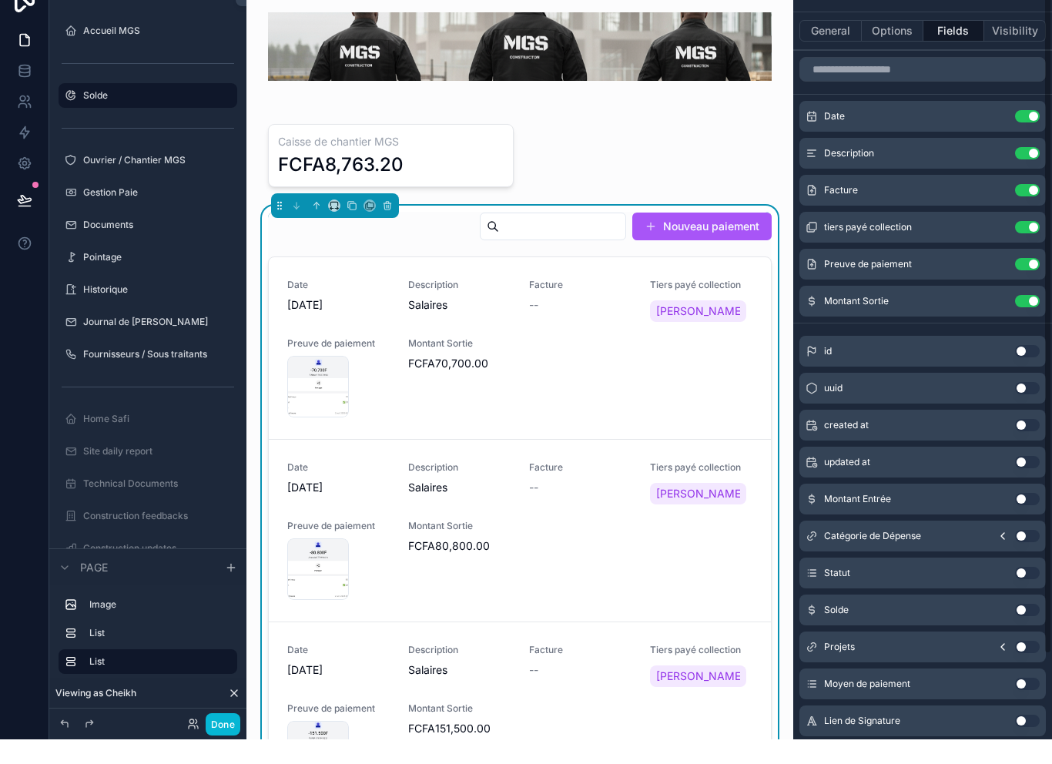
scroll to position [0, 0]
click at [996, 210] on icon "scrollable content" at bounding box center [998, 213] width 6 height 6
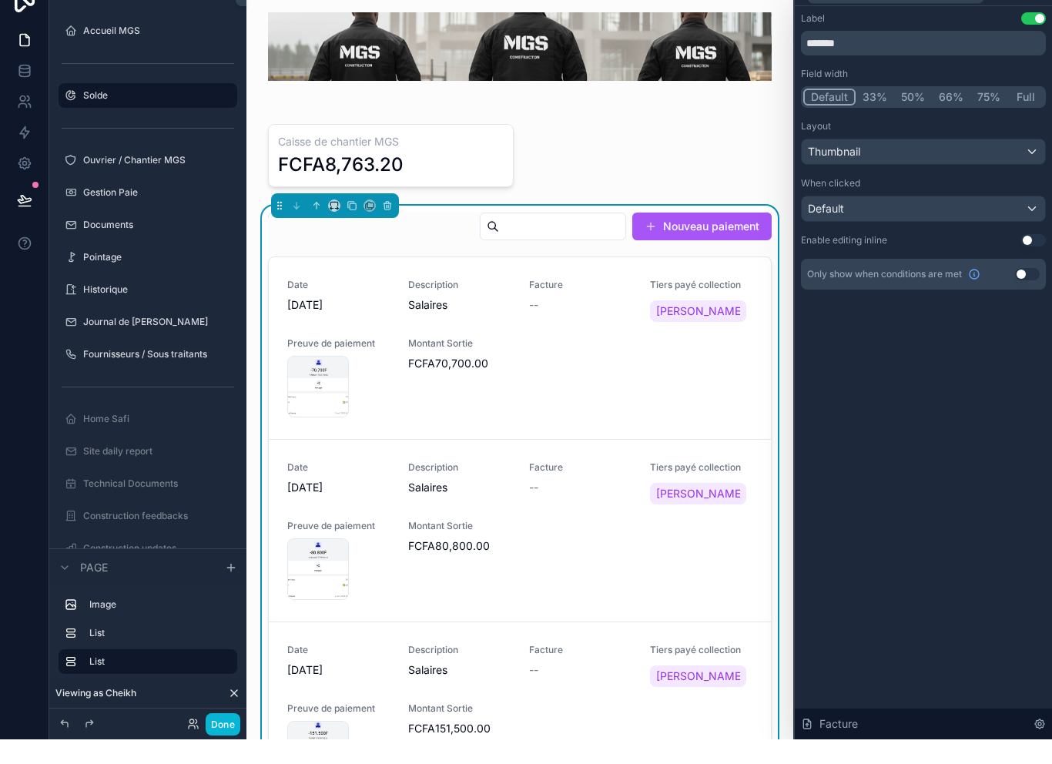
click at [991, 164] on div "Thumbnail" at bounding box center [923, 176] width 243 height 25
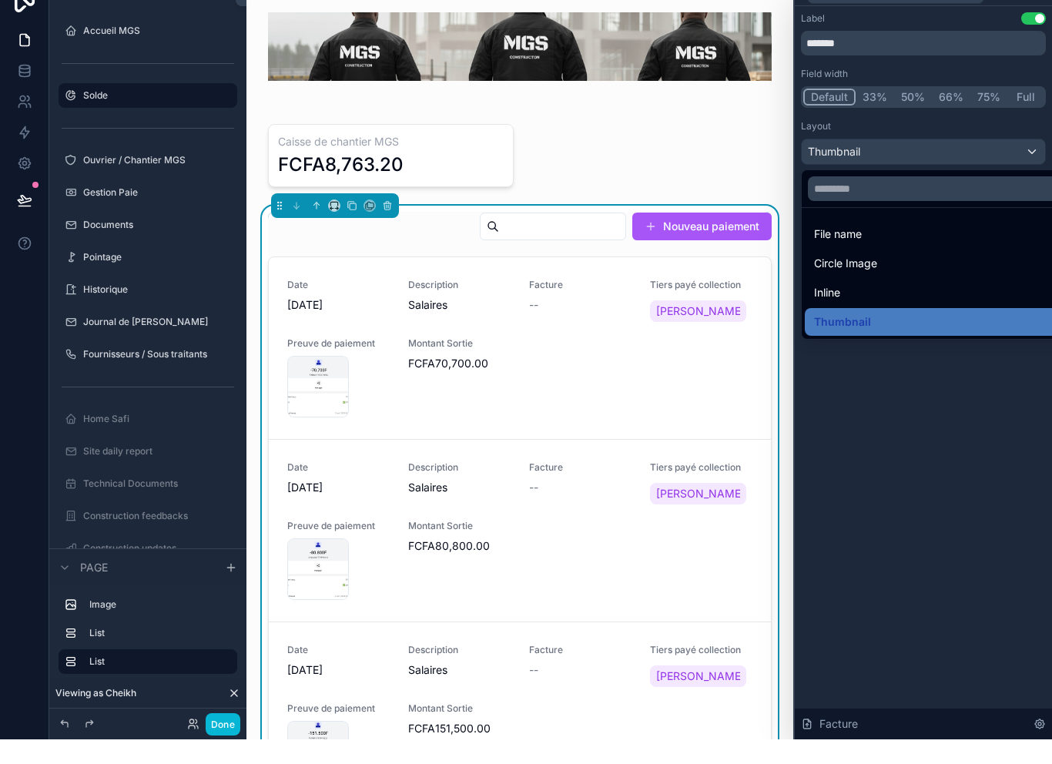
click at [957, 454] on div at bounding box center [923, 382] width 257 height 764
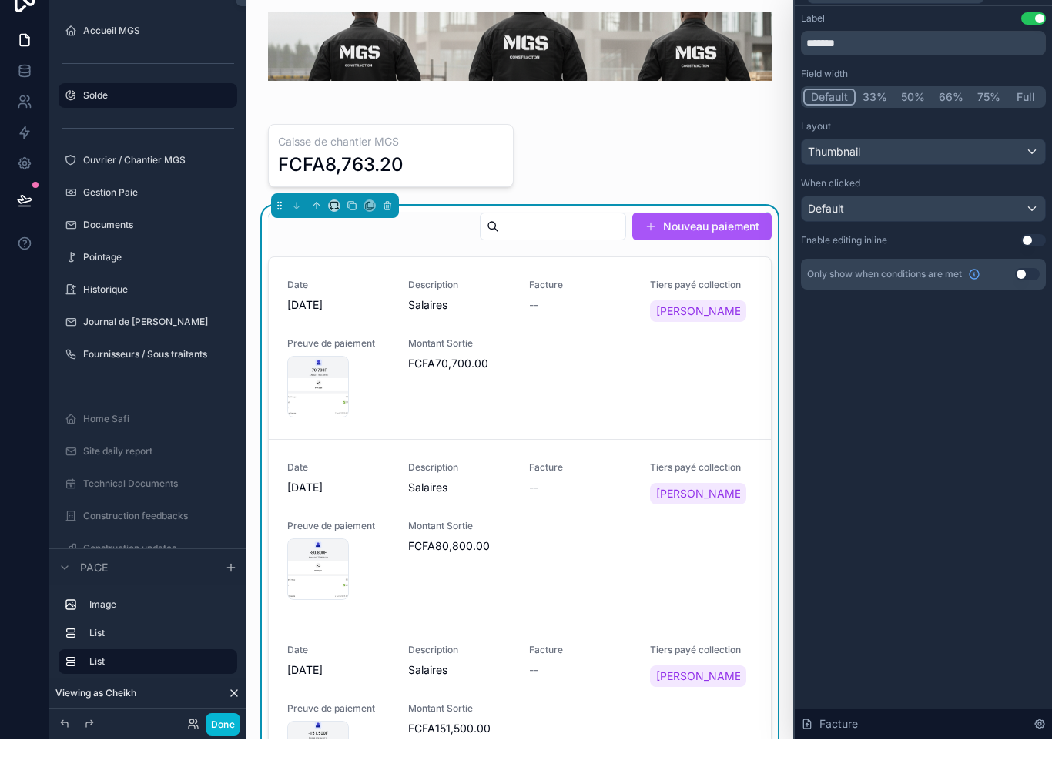
click at [964, 221] on div "Default" at bounding box center [923, 233] width 243 height 25
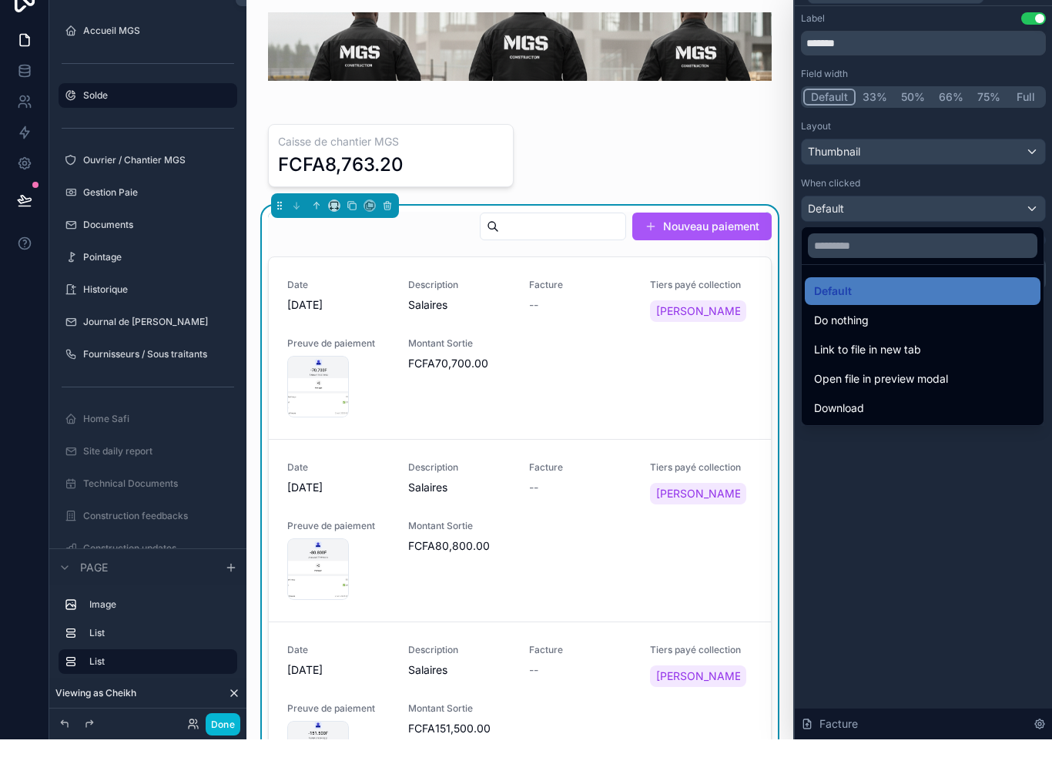
click at [961, 482] on div at bounding box center [923, 382] width 257 height 764
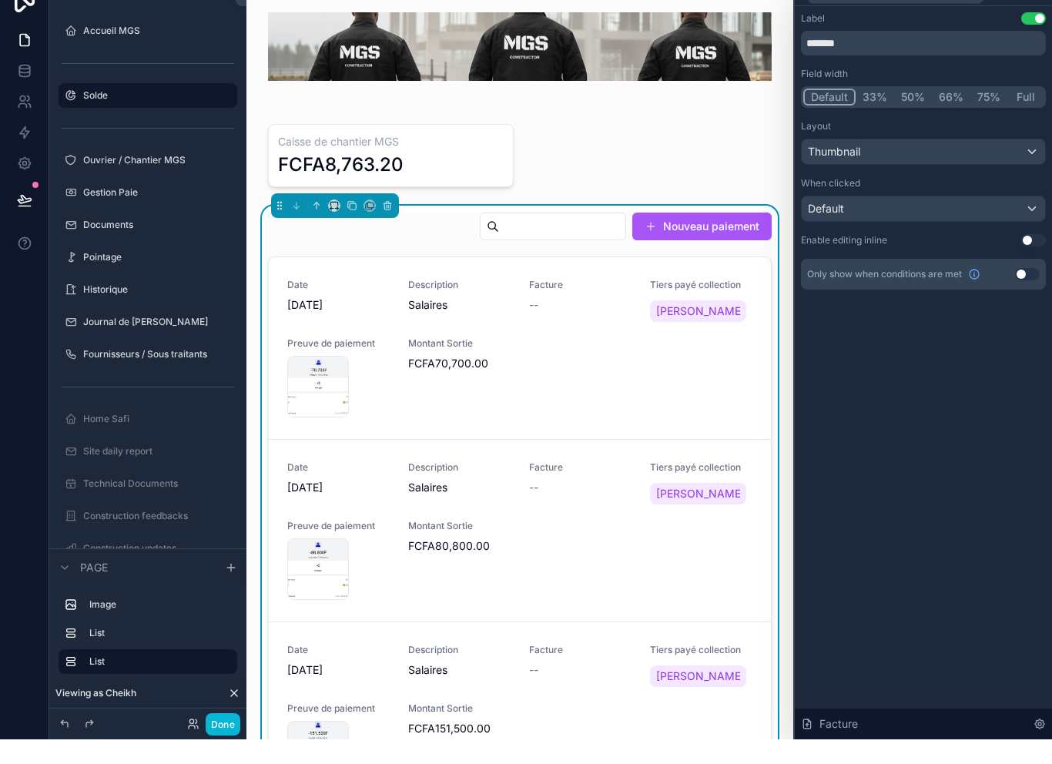
click at [1019, 293] on button "Use setting" at bounding box center [1027, 299] width 25 height 12
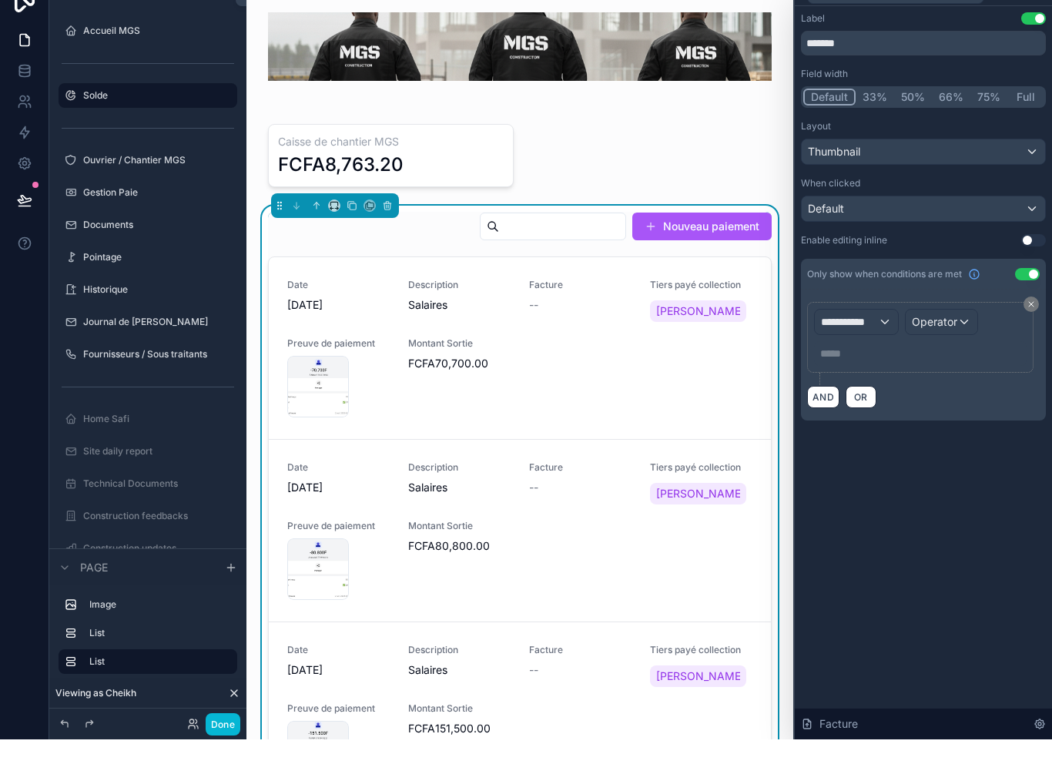
click at [877, 339] on span "**********" at bounding box center [849, 346] width 57 height 15
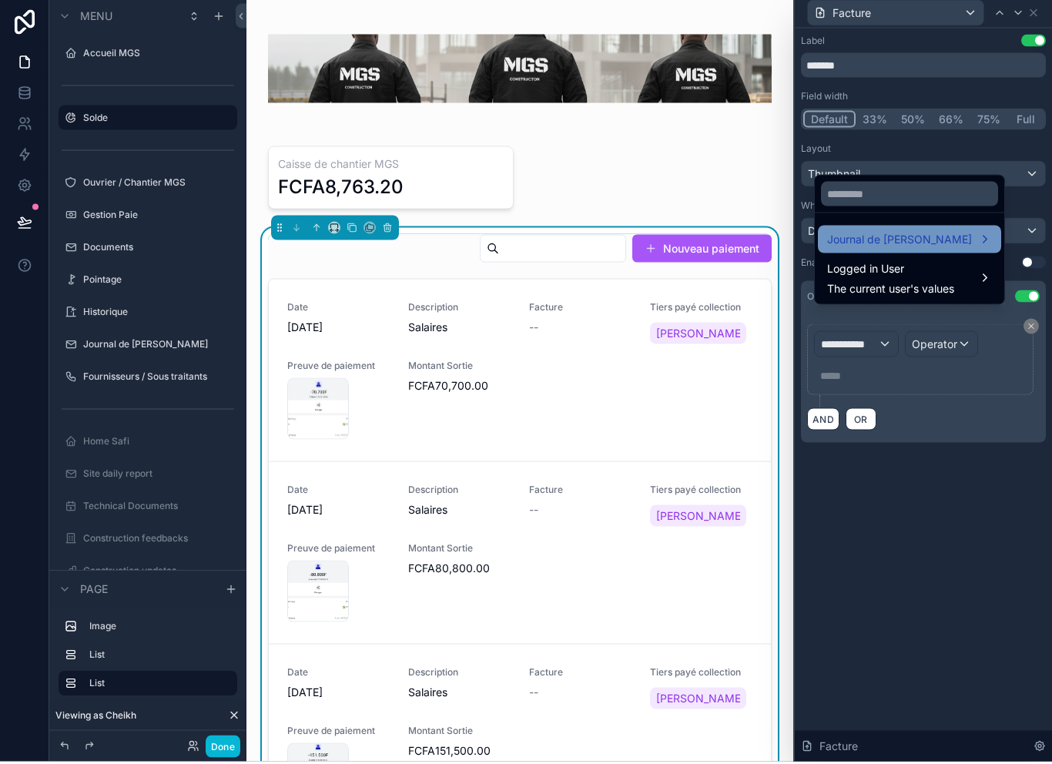
click at [922, 251] on span "Journal de [PERSON_NAME]" at bounding box center [899, 242] width 145 height 18
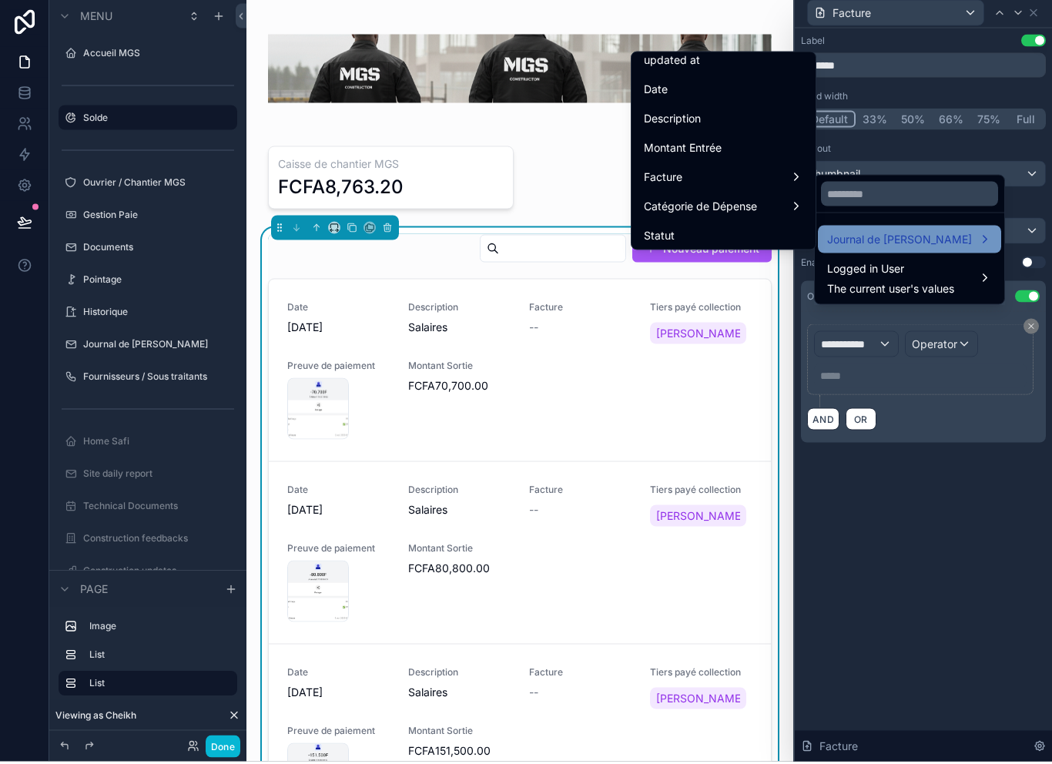
scroll to position [103, 0]
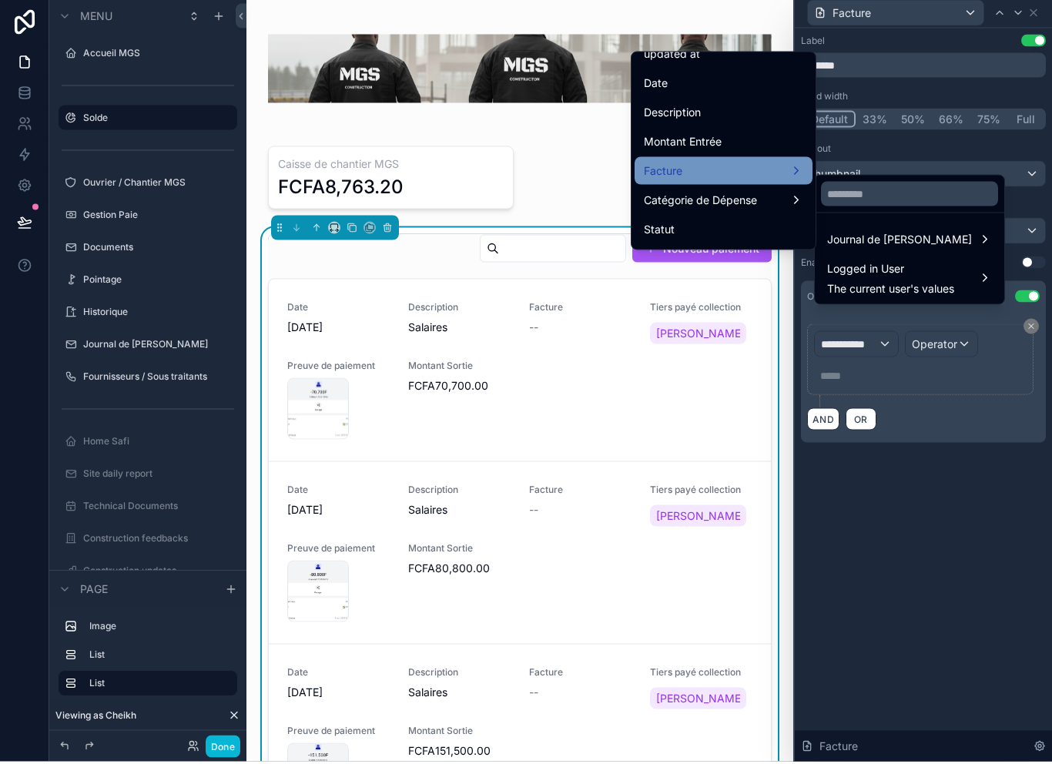
click at [739, 164] on div "Facture" at bounding box center [723, 173] width 159 height 18
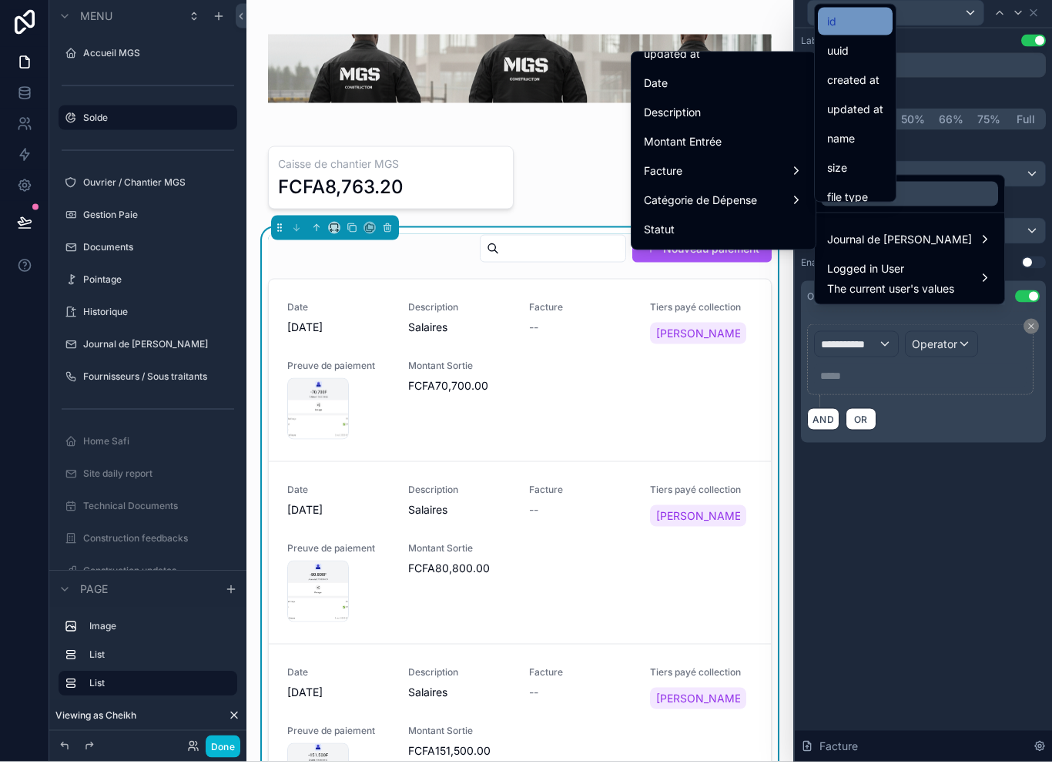
click at [857, 25] on div "id" at bounding box center [855, 24] width 56 height 18
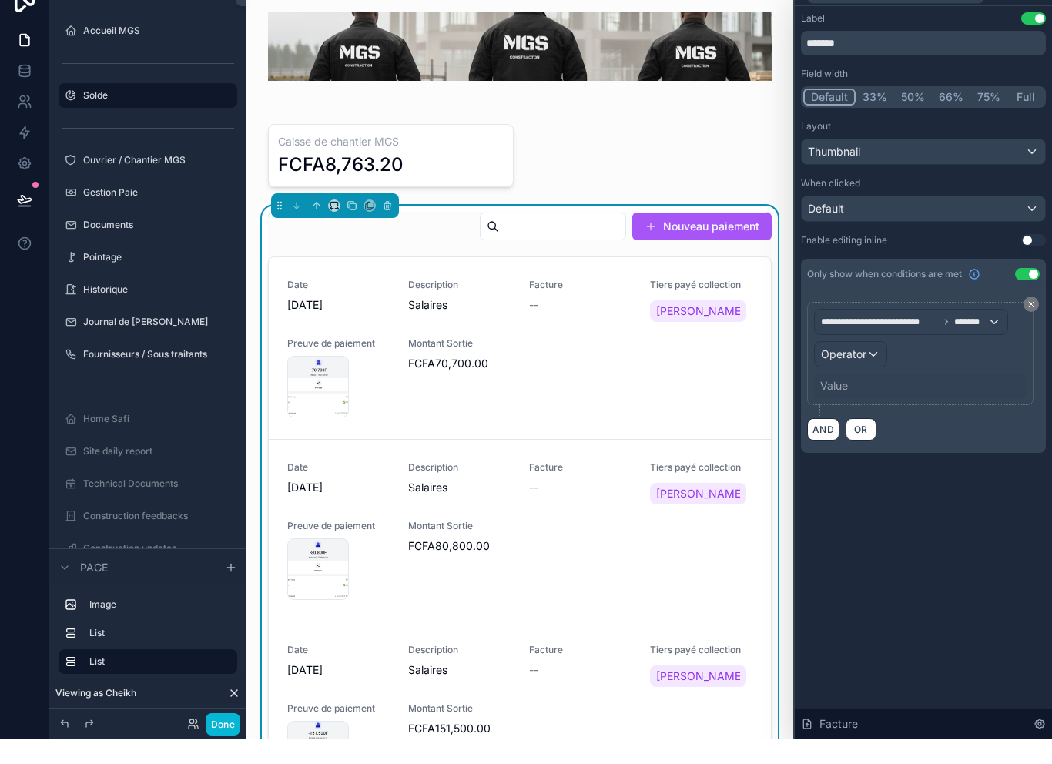
click at [855, 367] on div "Operator" at bounding box center [851, 379] width 72 height 25
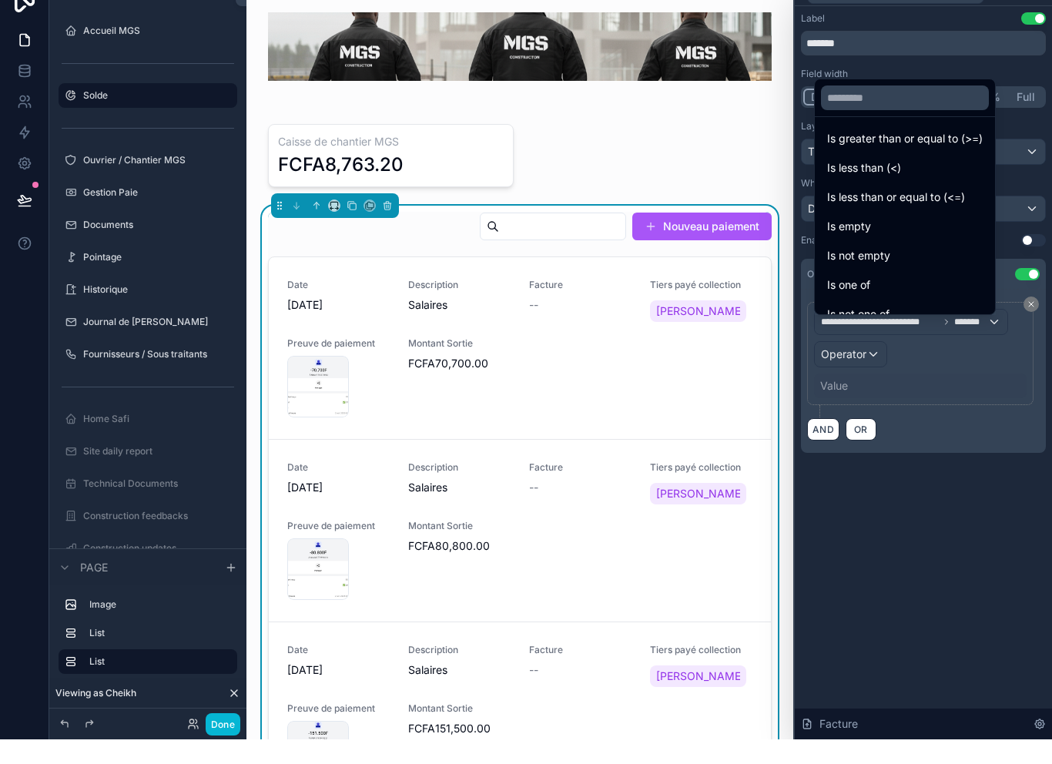
scroll to position [100, 0]
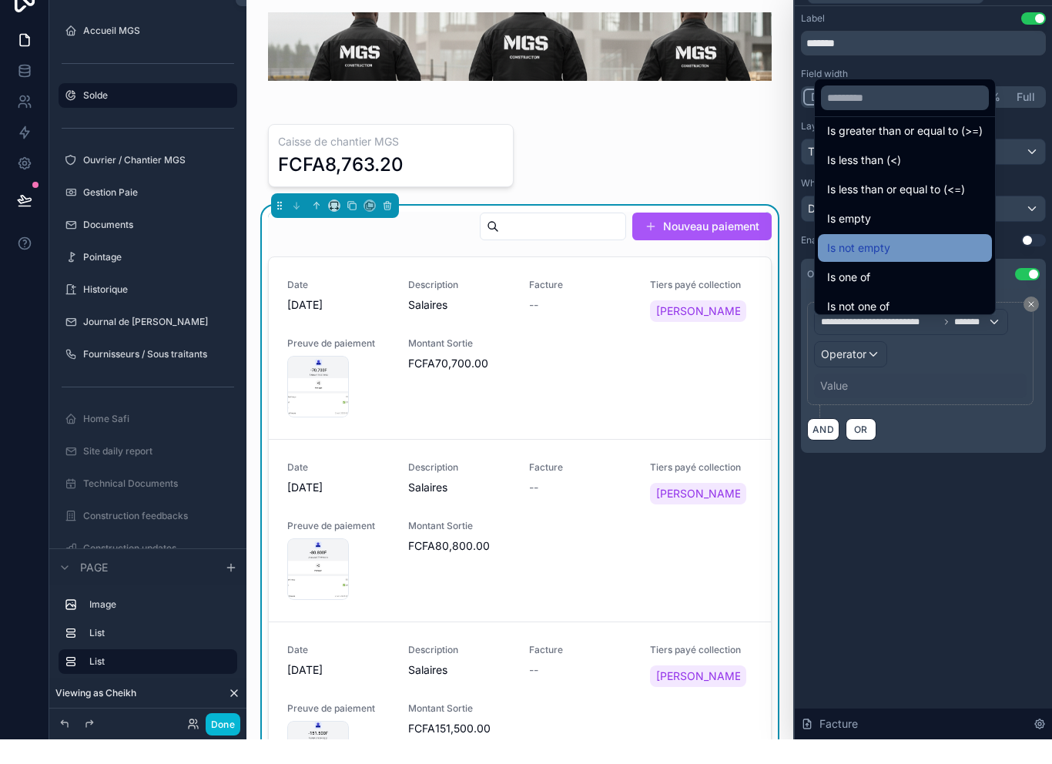
click at [907, 279] on div "Is not empty" at bounding box center [905, 272] width 156 height 18
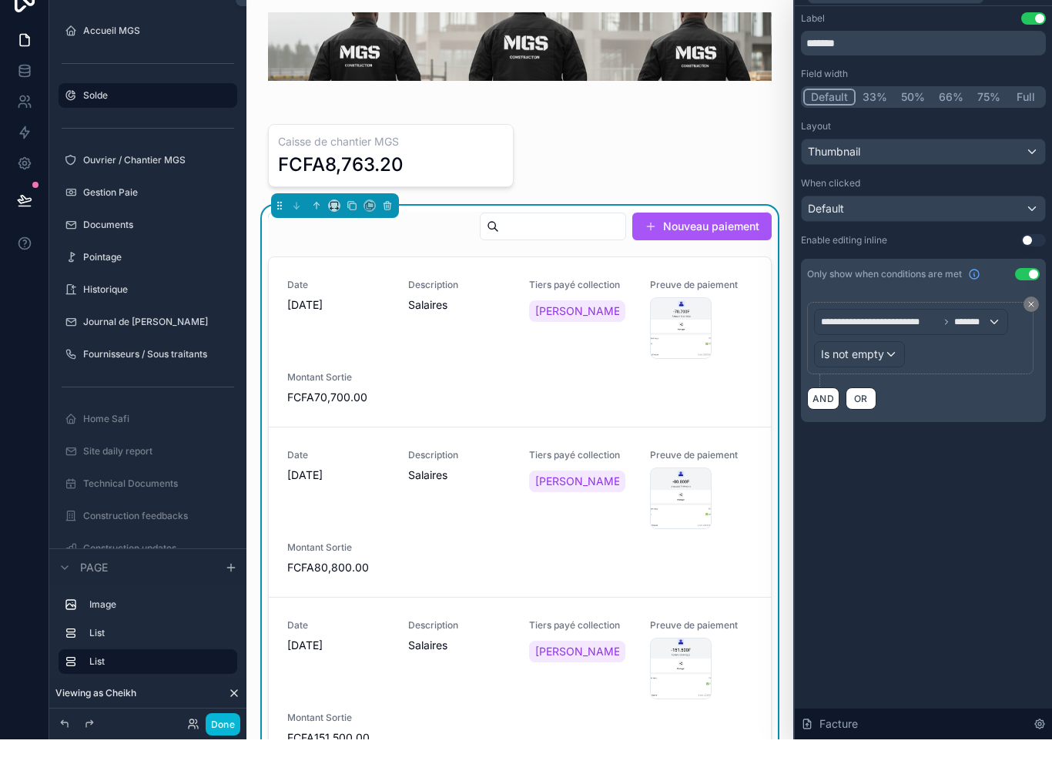
click at [973, 541] on div "**********" at bounding box center [923, 397] width 257 height 733
click at [226, 738] on button "Done" at bounding box center [223, 749] width 35 height 22
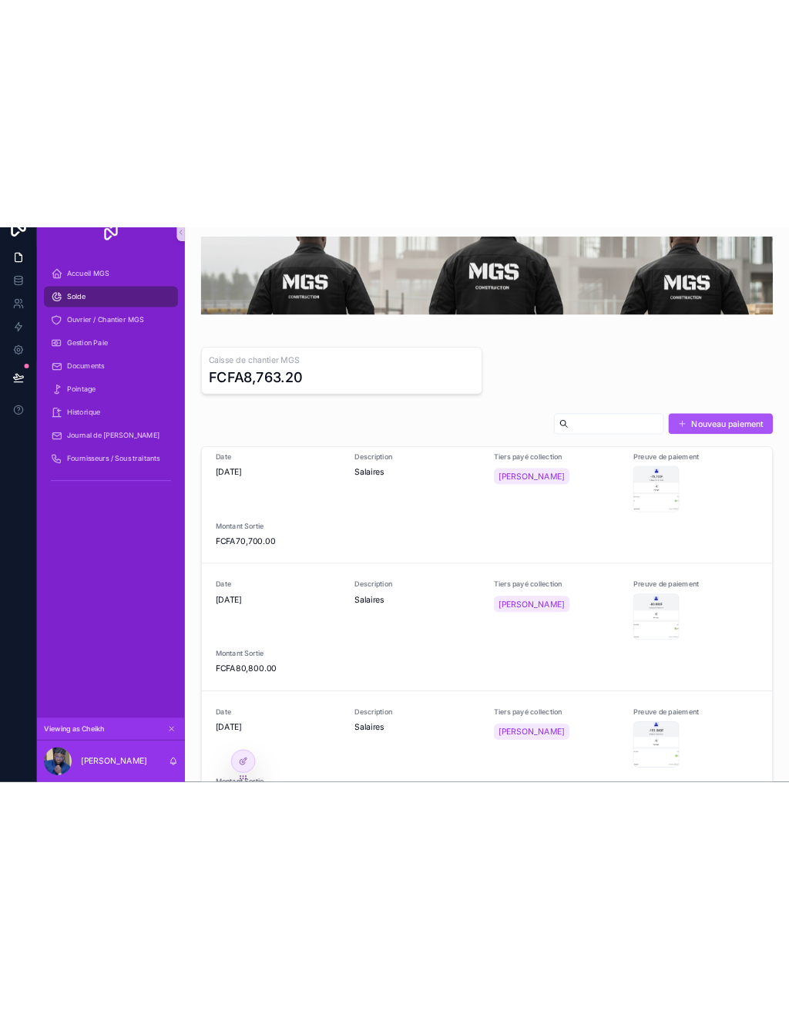
scroll to position [12, 0]
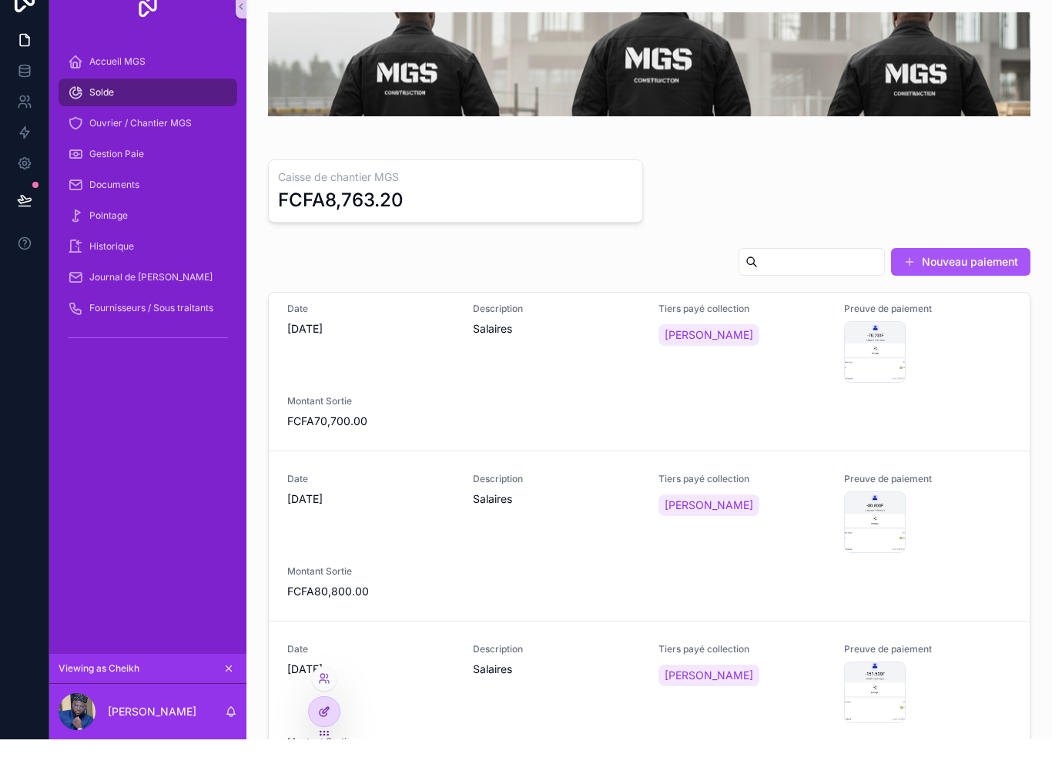
click at [321, 734] on icon at bounding box center [323, 737] width 7 height 7
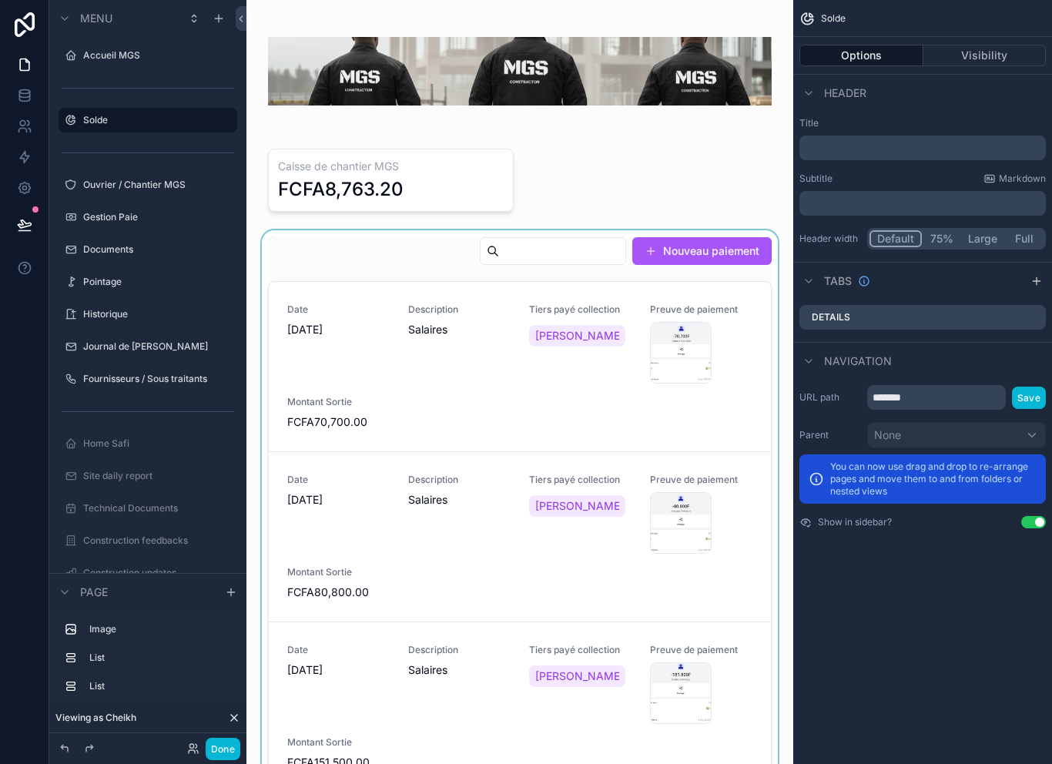
click at [565, 300] on div "scrollable content" at bounding box center [520, 545] width 522 height 630
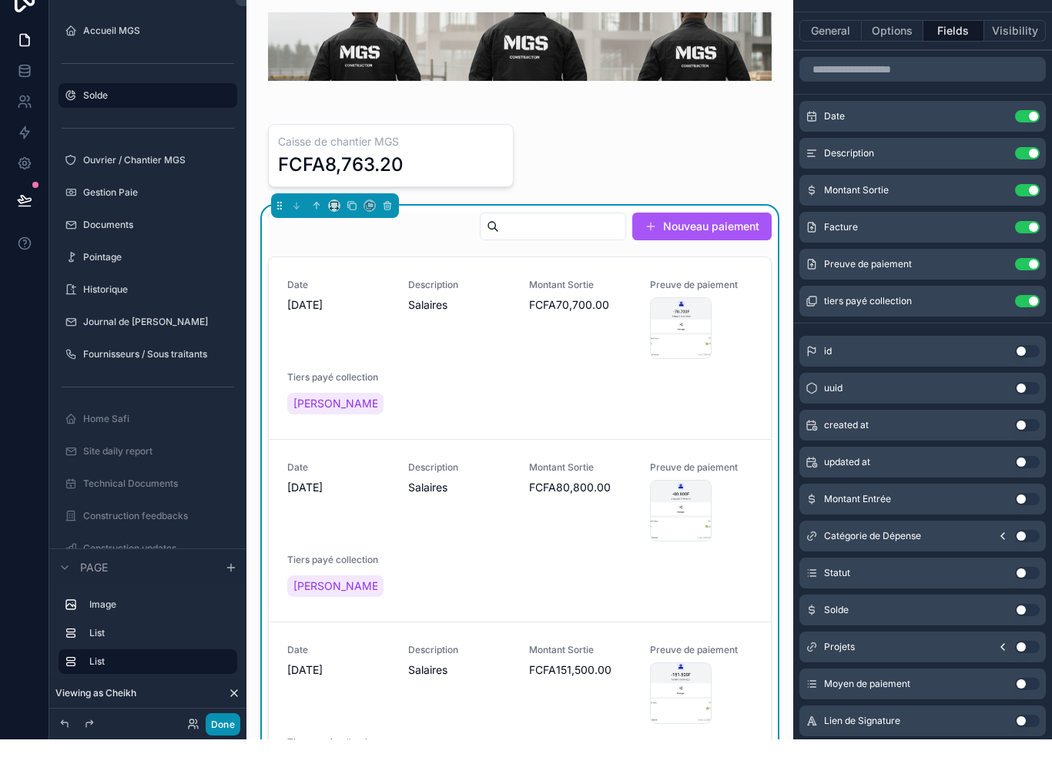
click at [229, 738] on button "Done" at bounding box center [223, 749] width 35 height 22
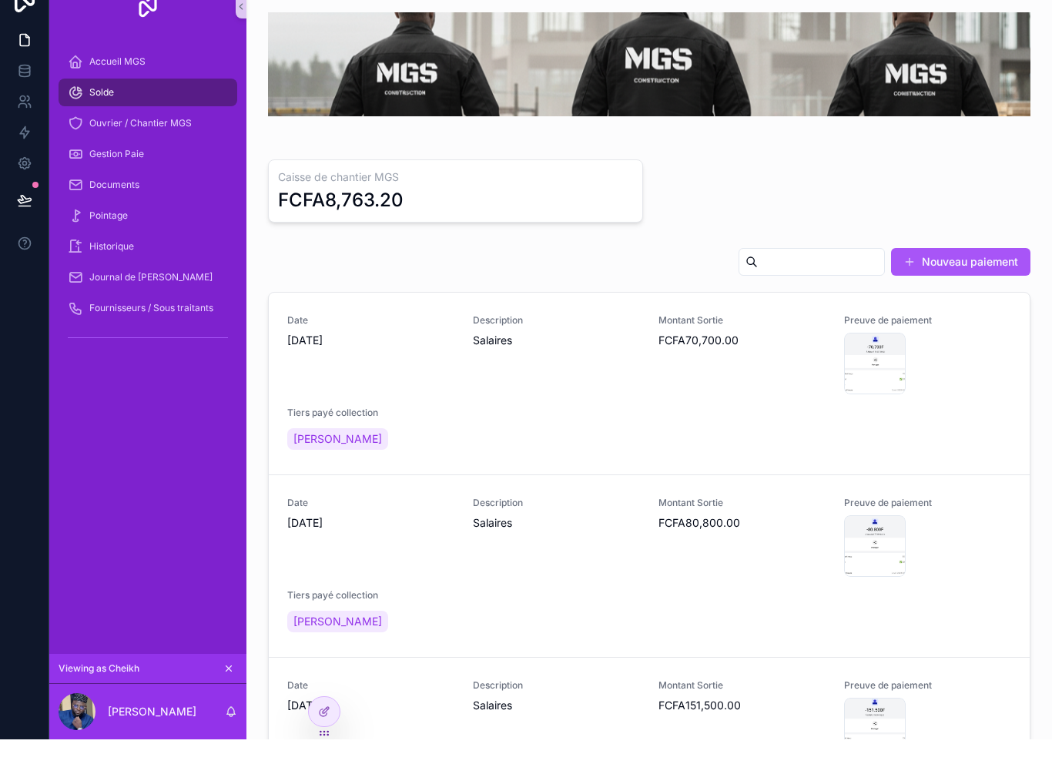
click at [22, 220] on icon at bounding box center [24, 224] width 13 height 8
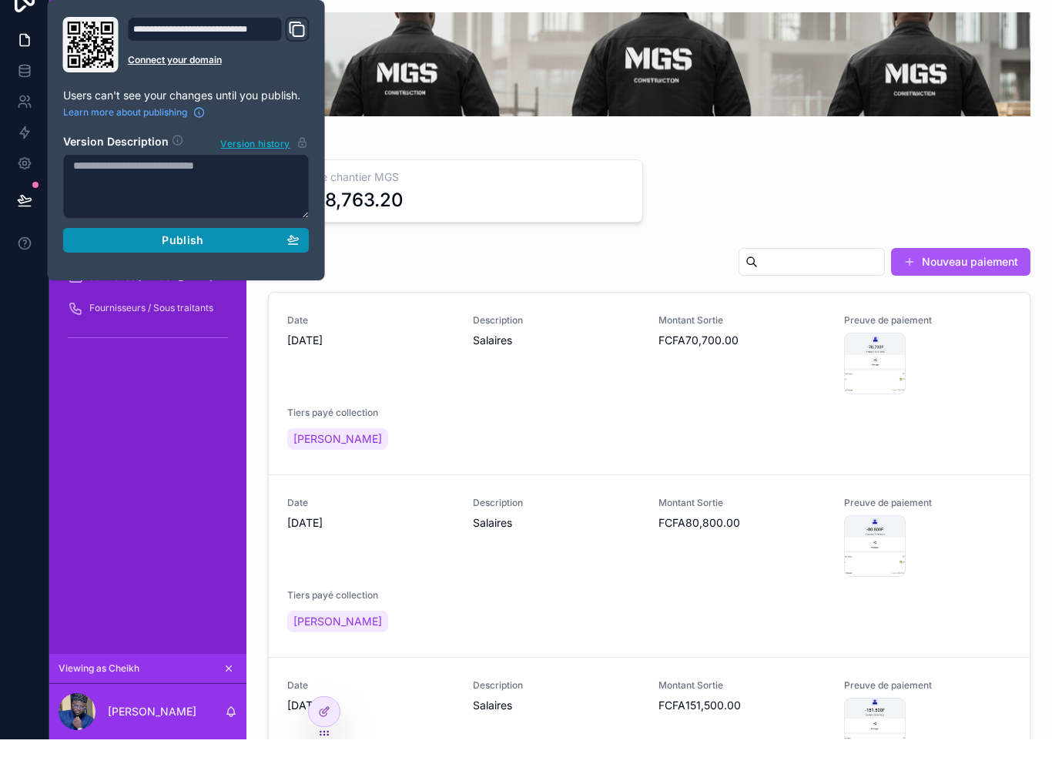
click at [220, 258] on div "Publish" at bounding box center [186, 265] width 226 height 14
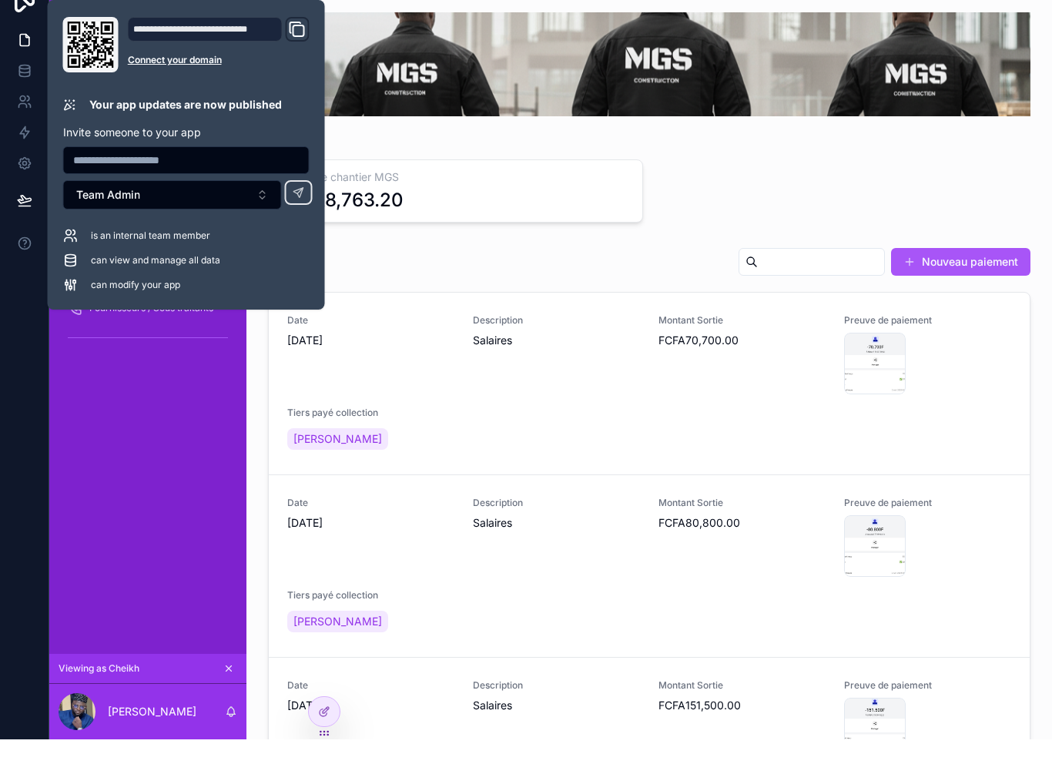
click at [169, 475] on div "Accueil MGS Solde Ouvrier / Chantier MGS Gestion Paie Documents Pointage Histor…" at bounding box center [147, 370] width 197 height 617
